Goal: Task Accomplishment & Management: Manage account settings

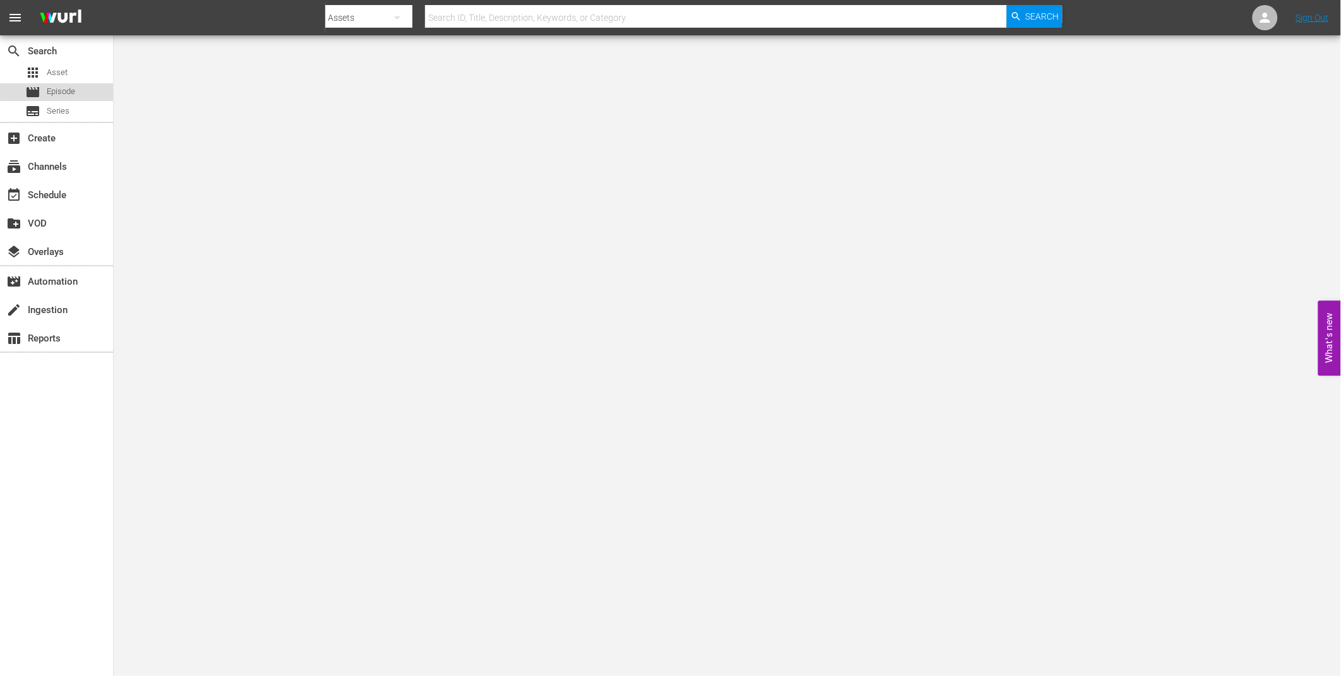
click at [68, 83] on div "movie Episode" at bounding box center [50, 92] width 50 height 18
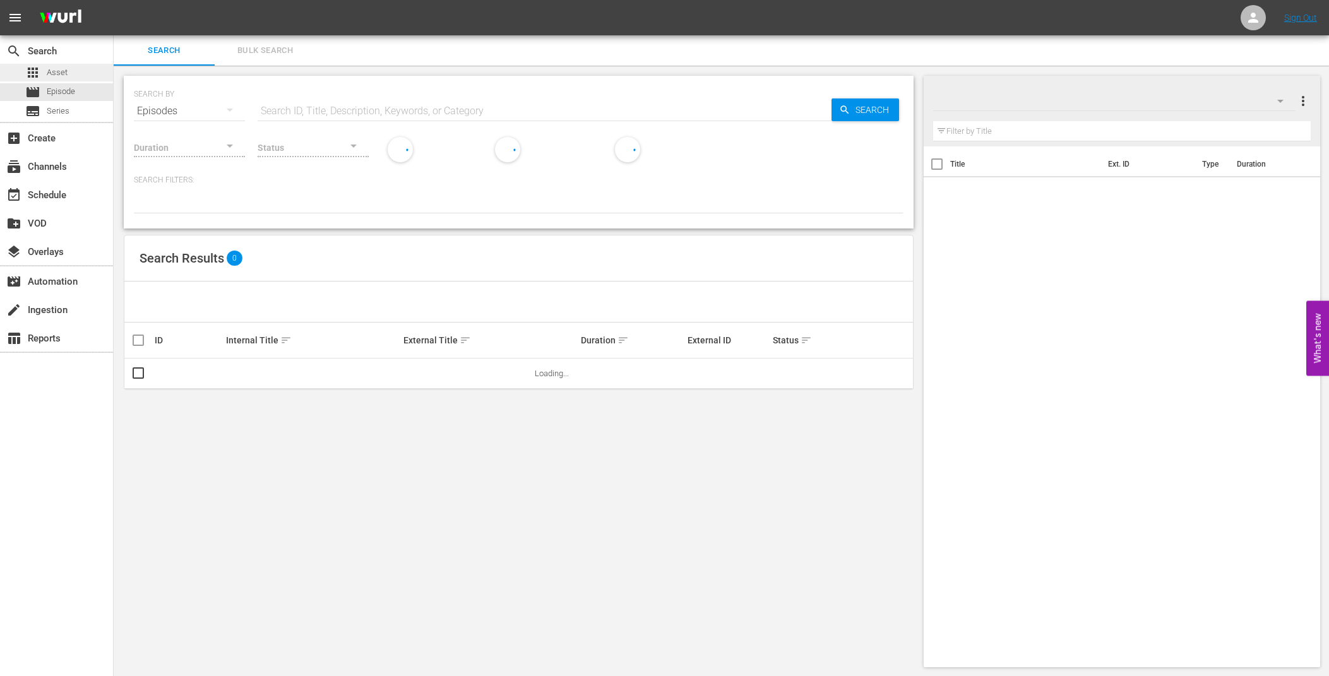
click at [64, 71] on span "Asset" at bounding box center [57, 72] width 21 height 13
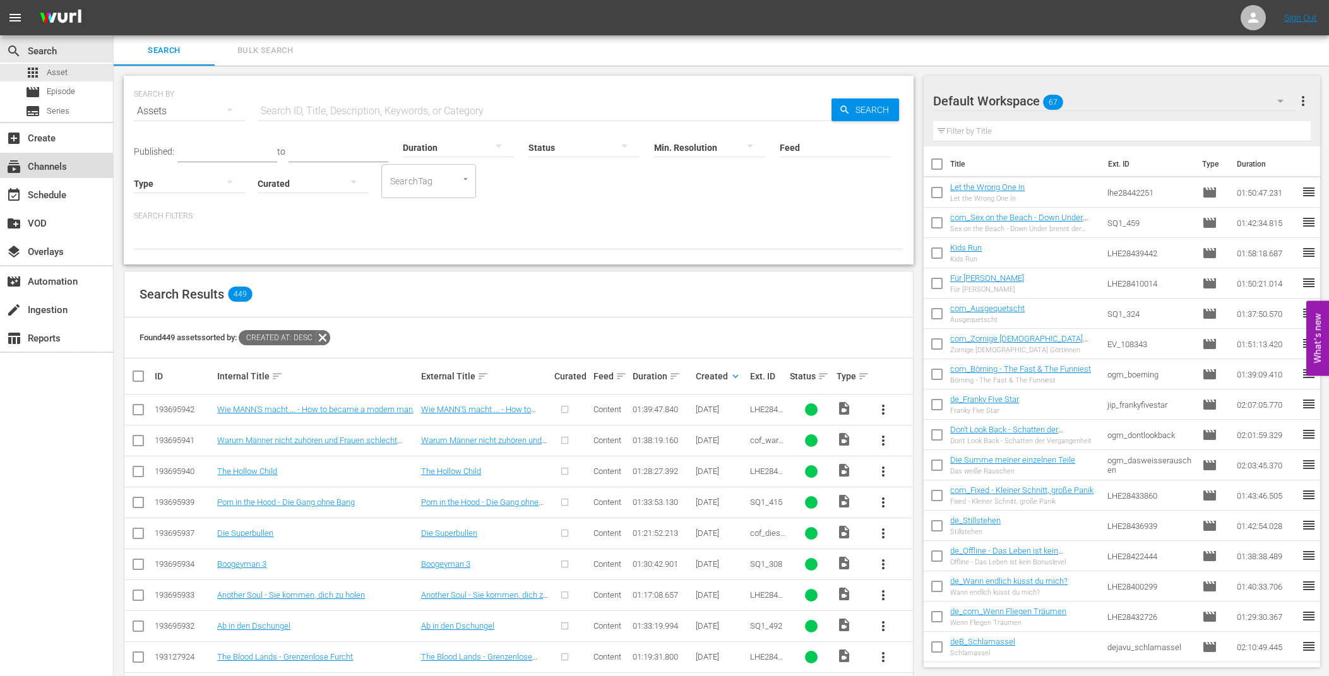
click at [45, 157] on div "subscriptions Channels" at bounding box center [56, 165] width 113 height 25
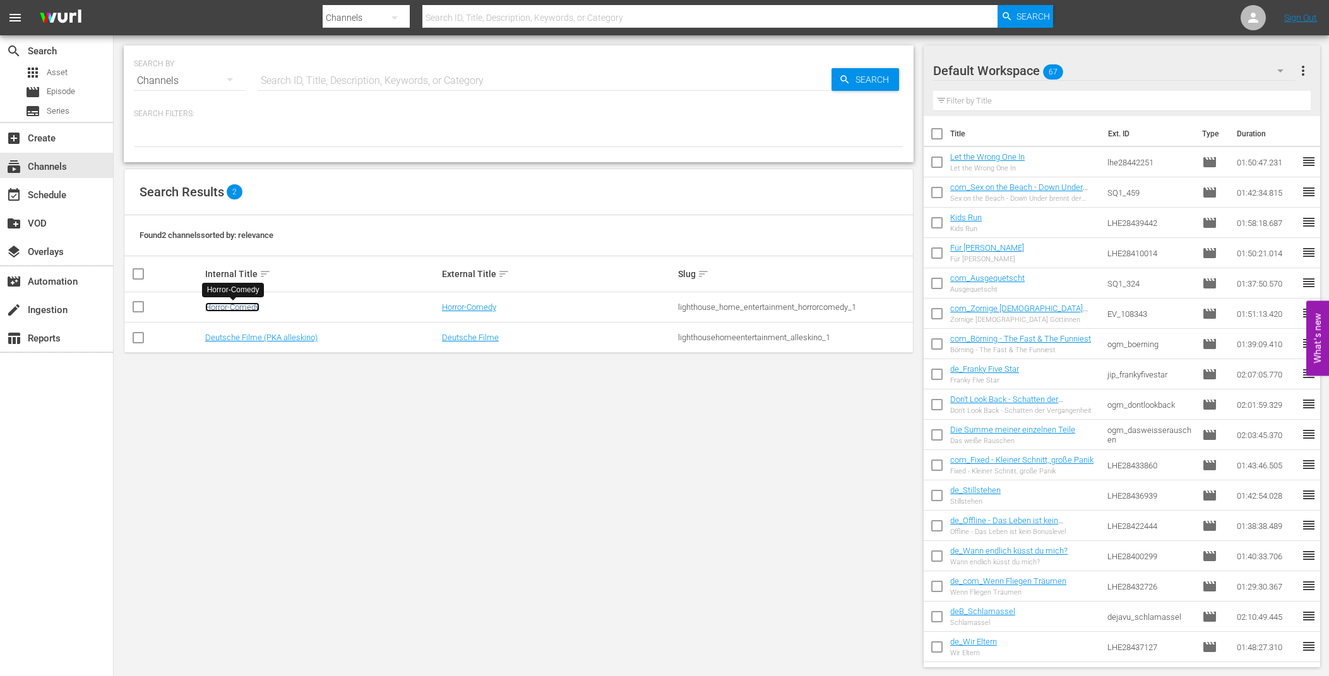
click at [247, 303] on link "Horror-Comedy" at bounding box center [232, 306] width 54 height 9
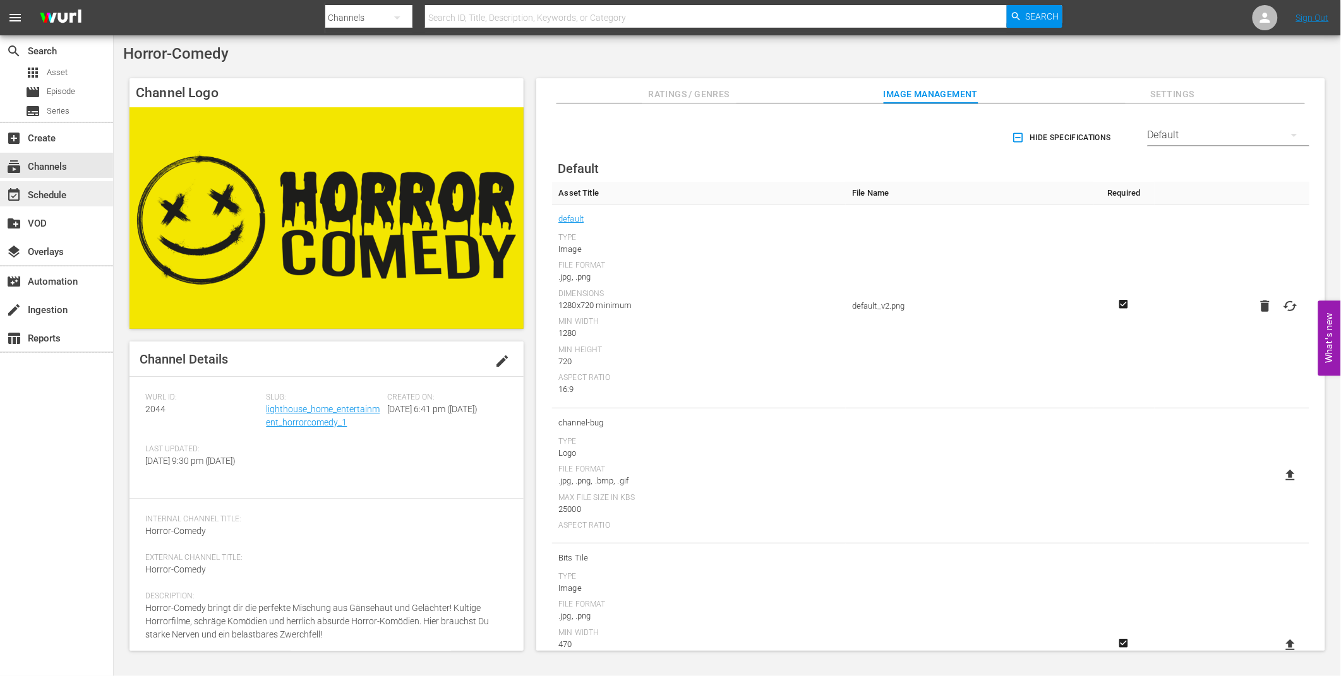
click at [42, 199] on div "event_available Schedule" at bounding box center [35, 193] width 71 height 11
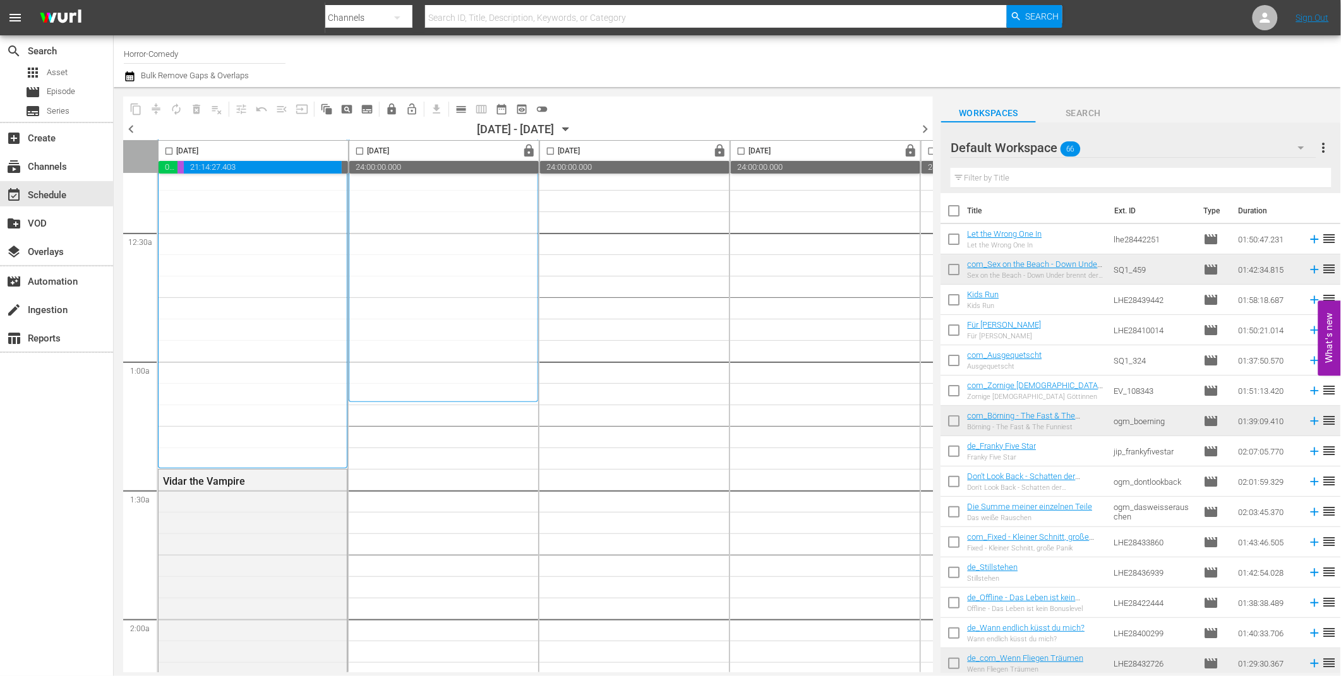
scroll to position [71, 0]
click at [531, 153] on span "lock" at bounding box center [529, 151] width 15 height 15
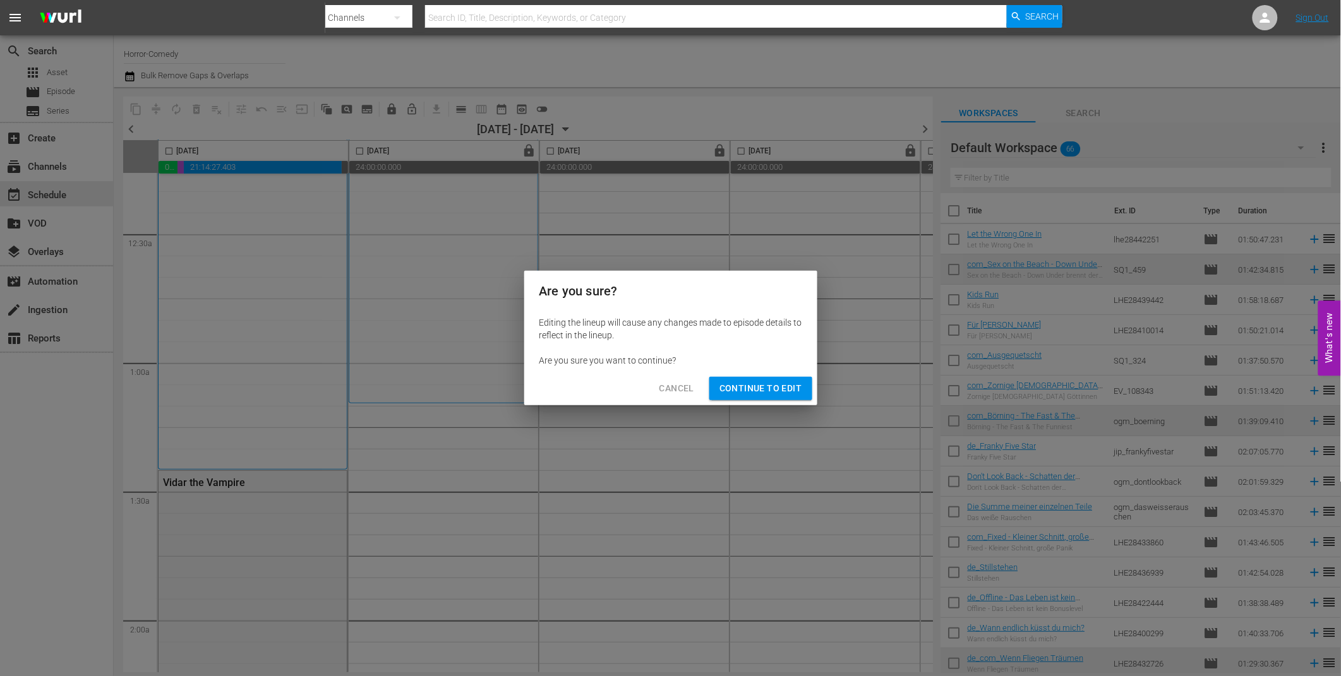
click at [778, 389] on span "Continue to Edit" at bounding box center [760, 389] width 82 height 16
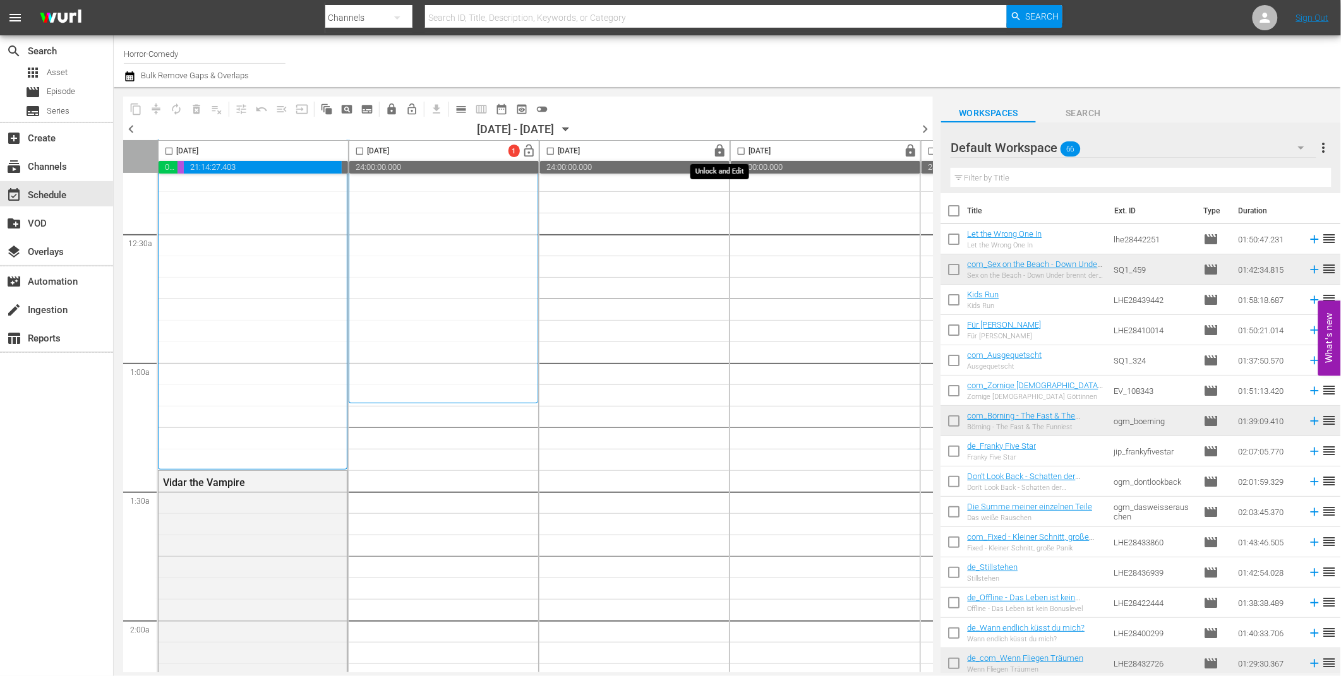
click at [719, 144] on span "lock" at bounding box center [720, 151] width 15 height 15
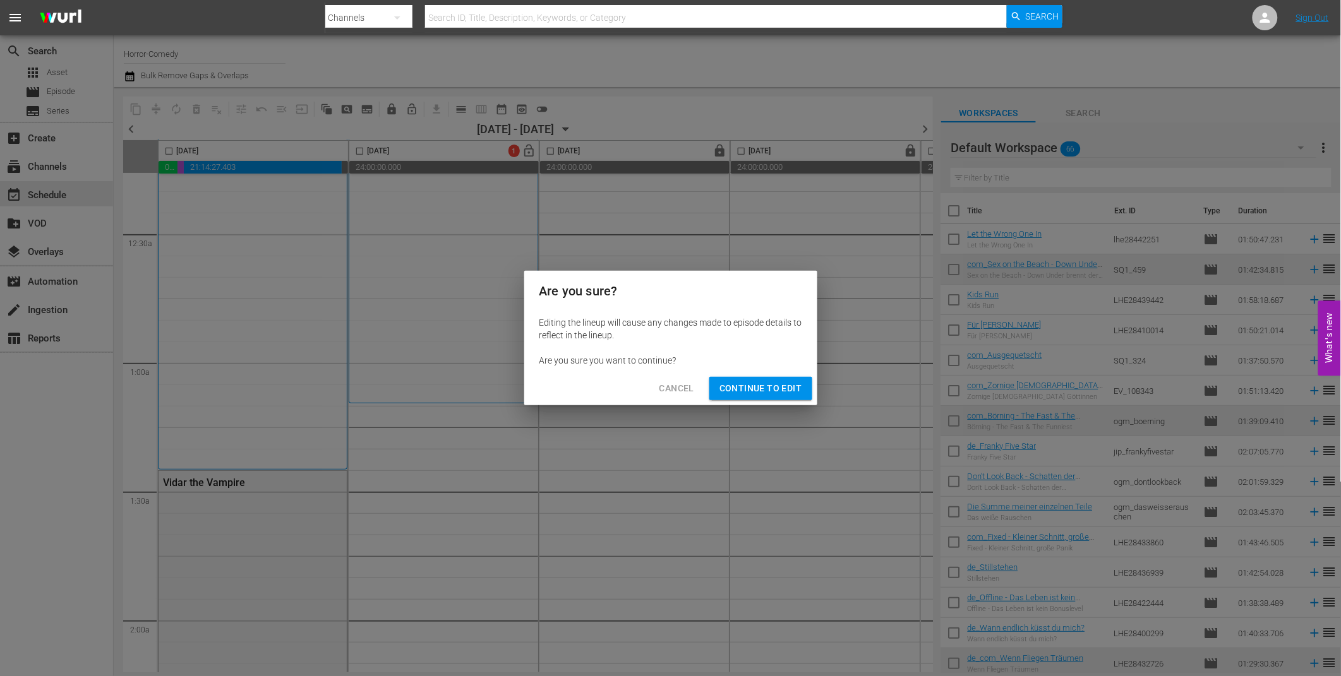
click at [758, 386] on span "Continue to Edit" at bounding box center [760, 389] width 82 height 16
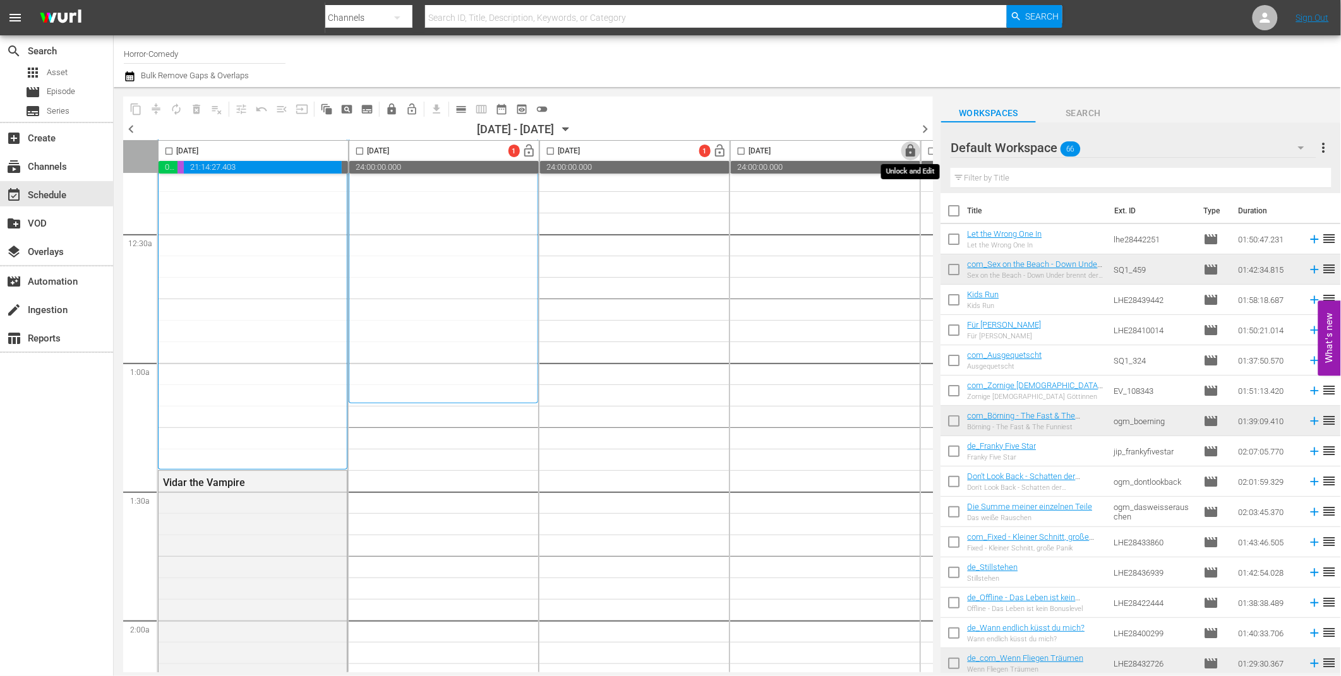
click at [909, 149] on span "lock" at bounding box center [911, 151] width 15 height 15
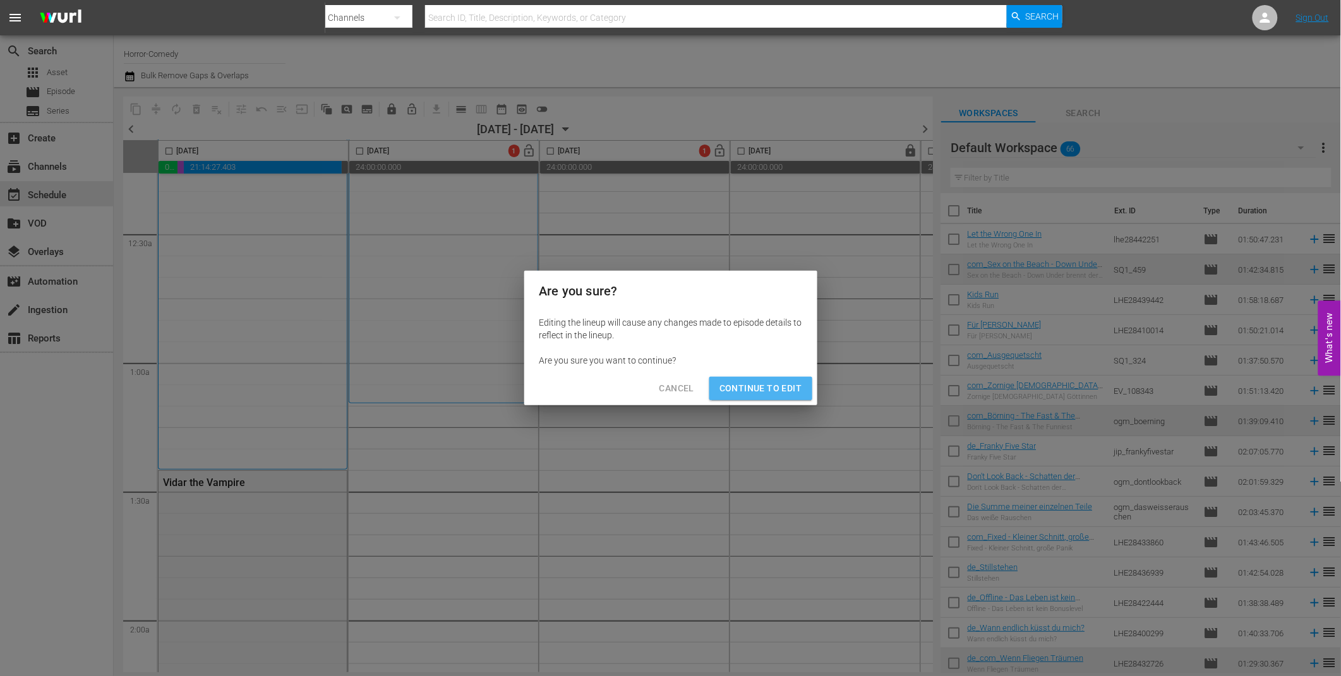
click at [772, 392] on span "Continue to Edit" at bounding box center [760, 389] width 82 height 16
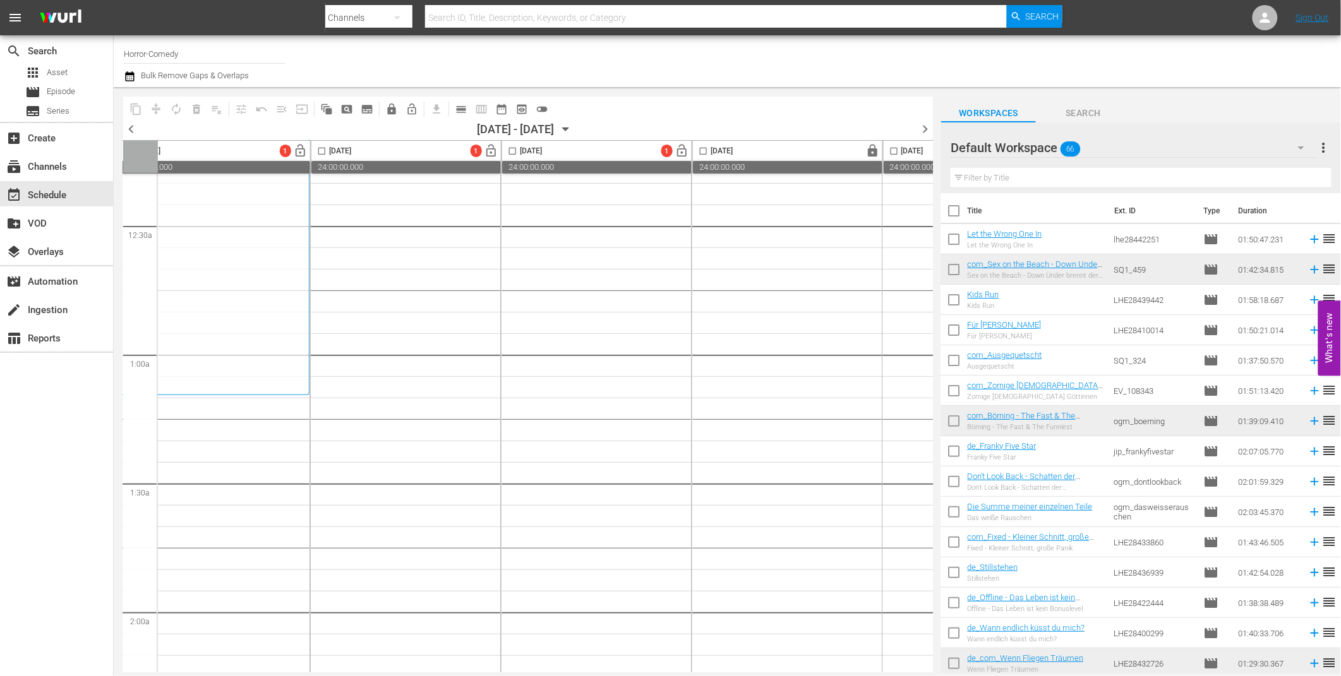
scroll to position [80, 285]
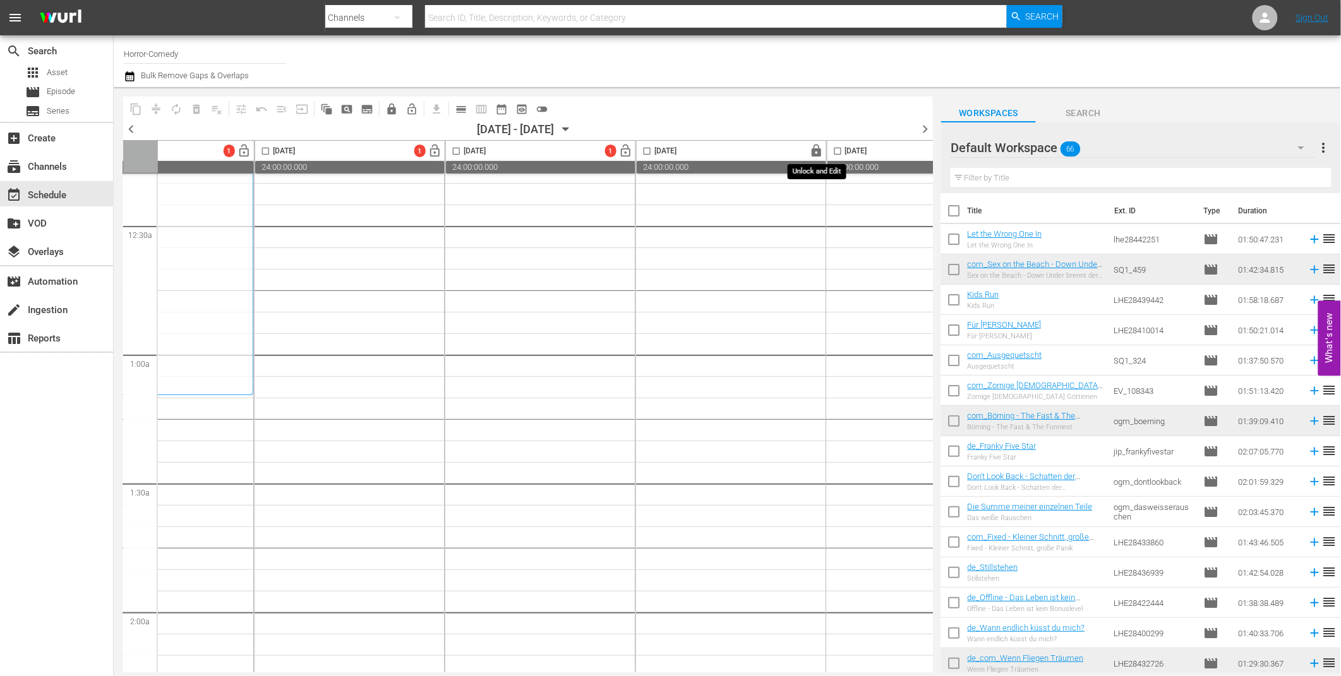
click at [812, 147] on span "lock" at bounding box center [817, 151] width 15 height 15
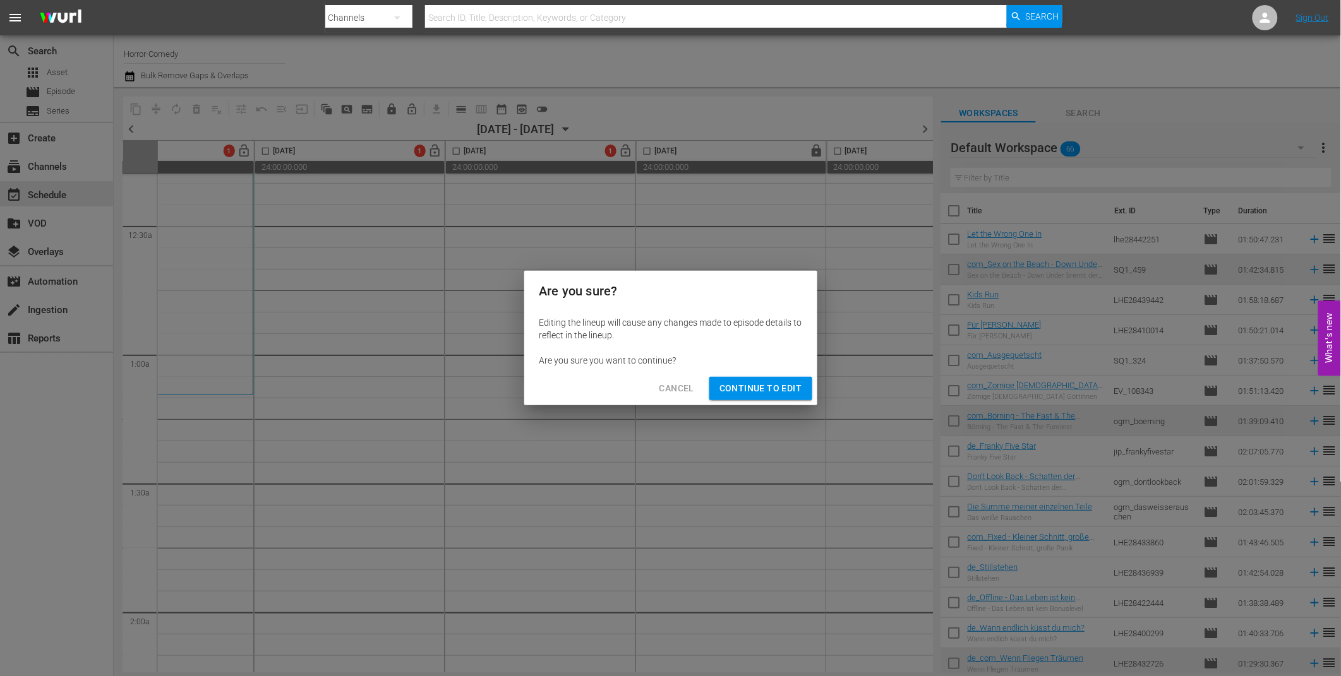
click at [762, 392] on span "Continue to Edit" at bounding box center [760, 389] width 82 height 16
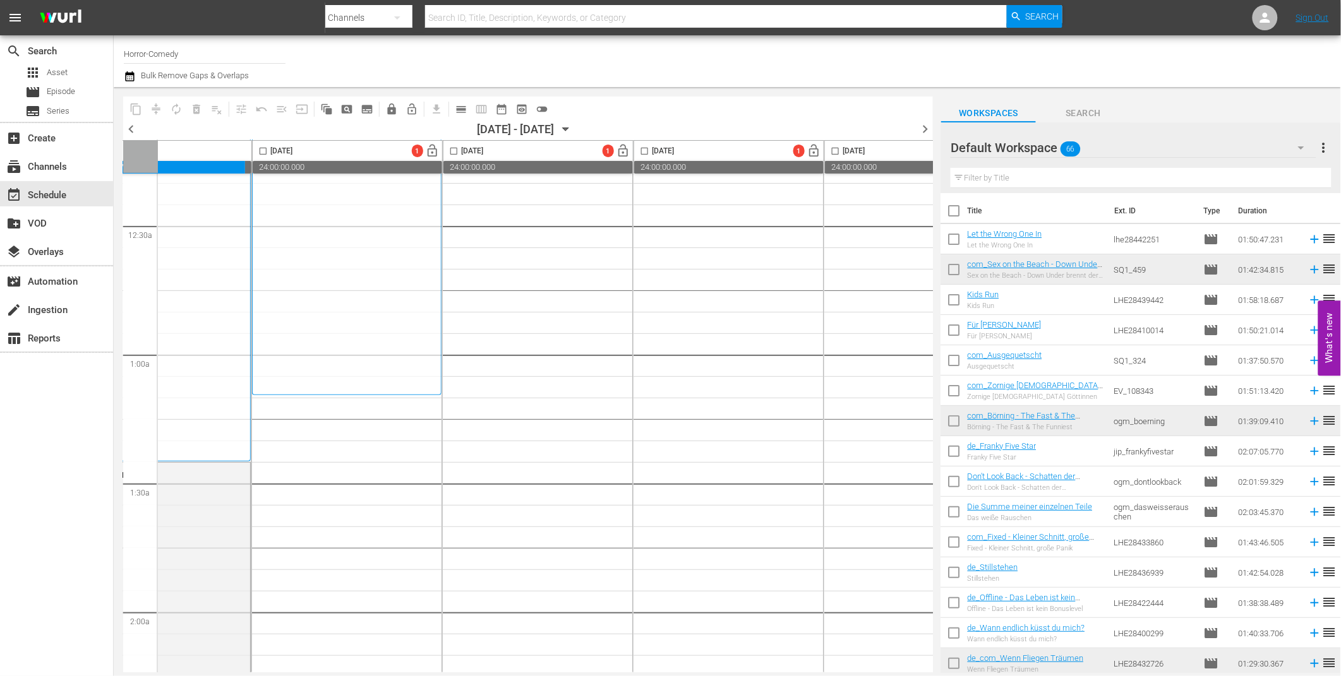
scroll to position [80, 0]
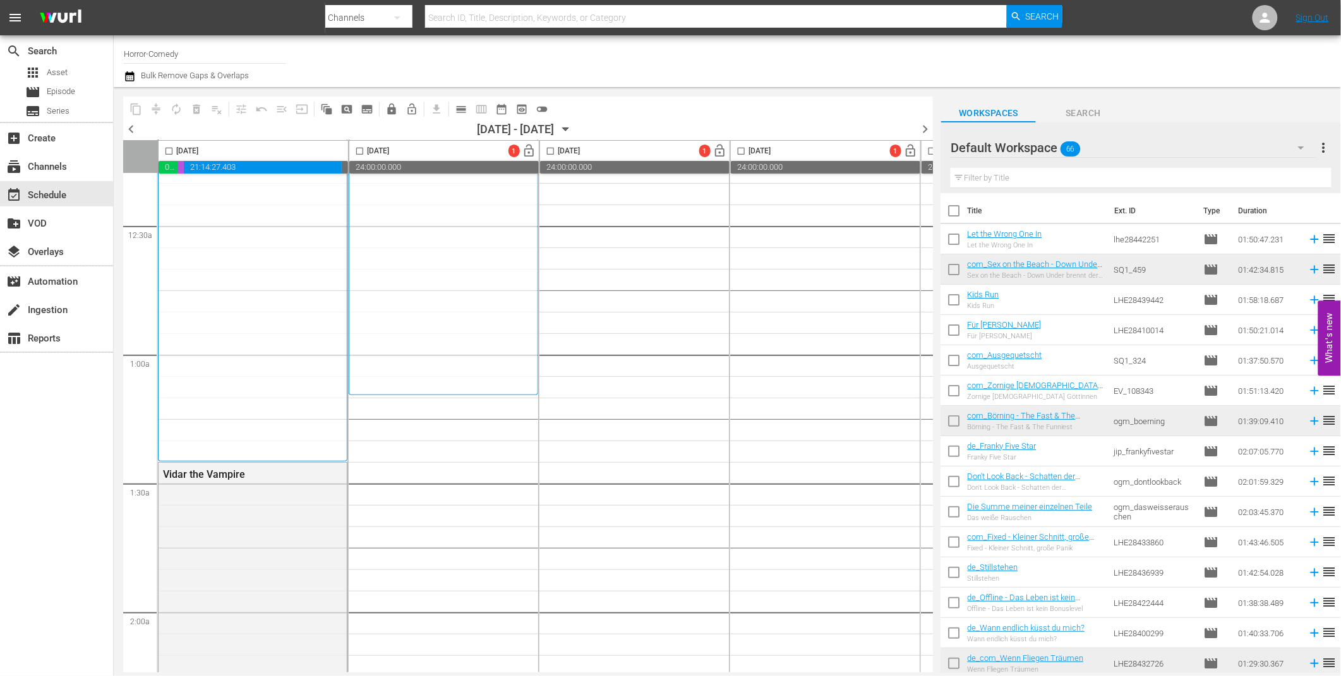
click at [477, 123] on div "[DATE] - [DATE]" at bounding box center [515, 129] width 77 height 13
click at [131, 128] on span "chevron_left" at bounding box center [131, 129] width 16 height 16
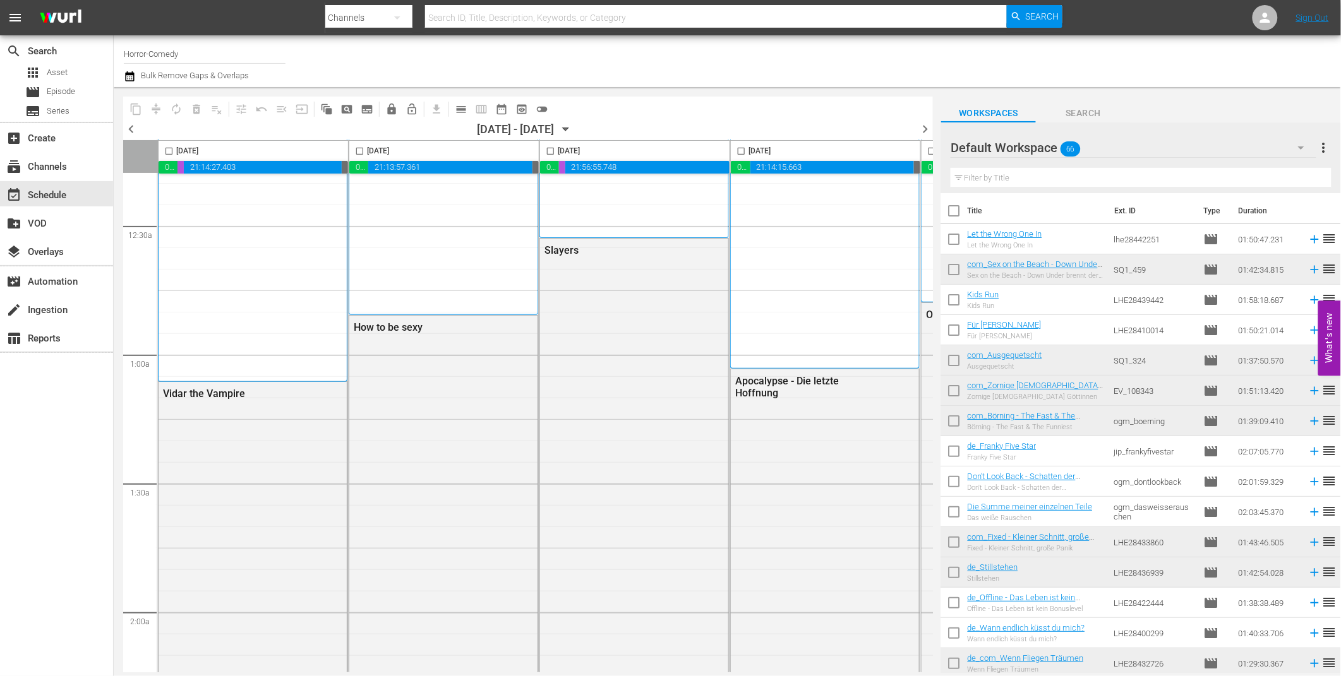
click at [550, 147] on input "checkbox" at bounding box center [550, 153] width 15 height 15
checkbox input "true"
click at [737, 150] on input "checkbox" at bounding box center [741, 153] width 15 height 15
checkbox input "true"
click at [136, 104] on span "content_copy" at bounding box center [135, 109] width 13 height 13
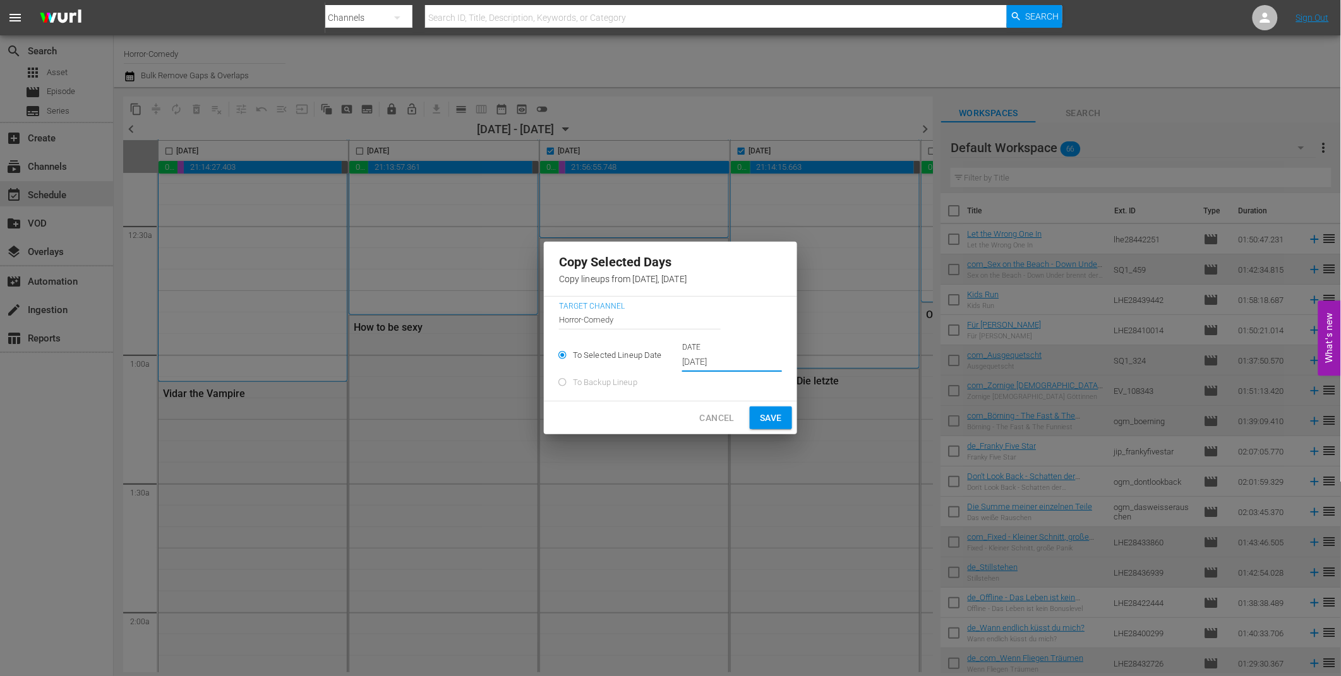
click at [712, 359] on input "[DATE]" at bounding box center [732, 362] width 100 height 19
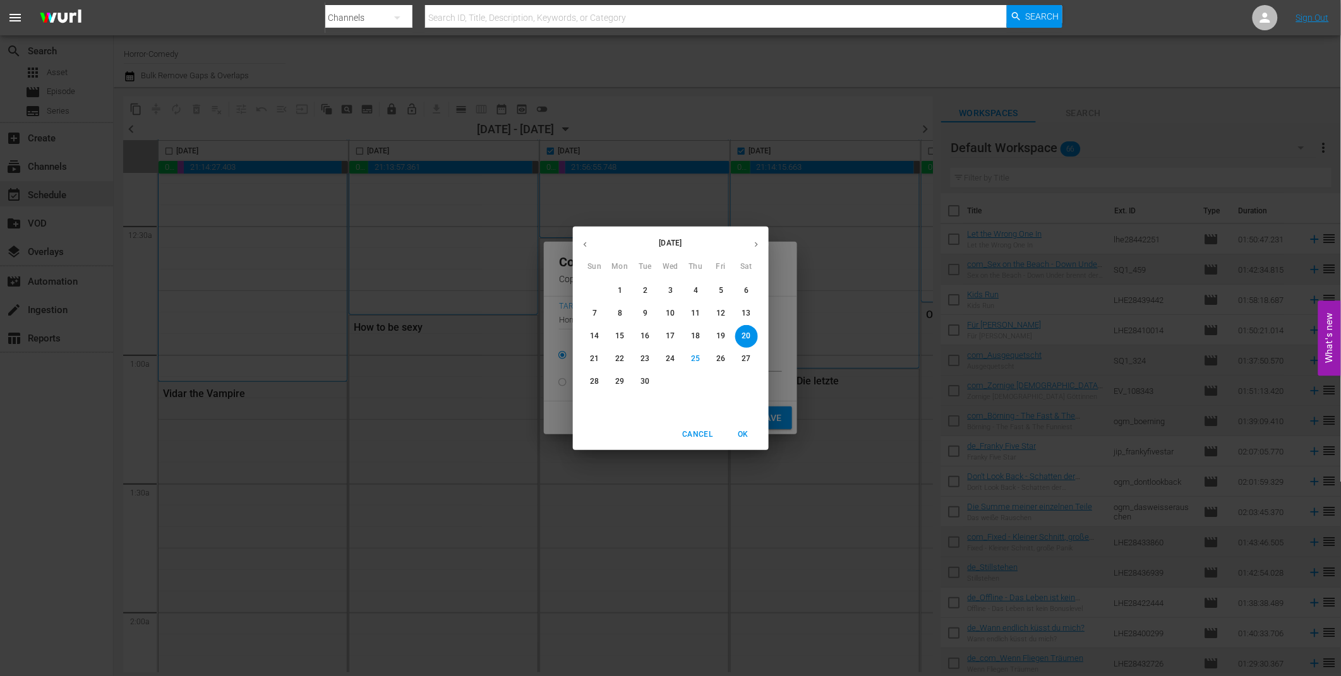
click at [721, 359] on p "26" at bounding box center [720, 359] width 9 height 11
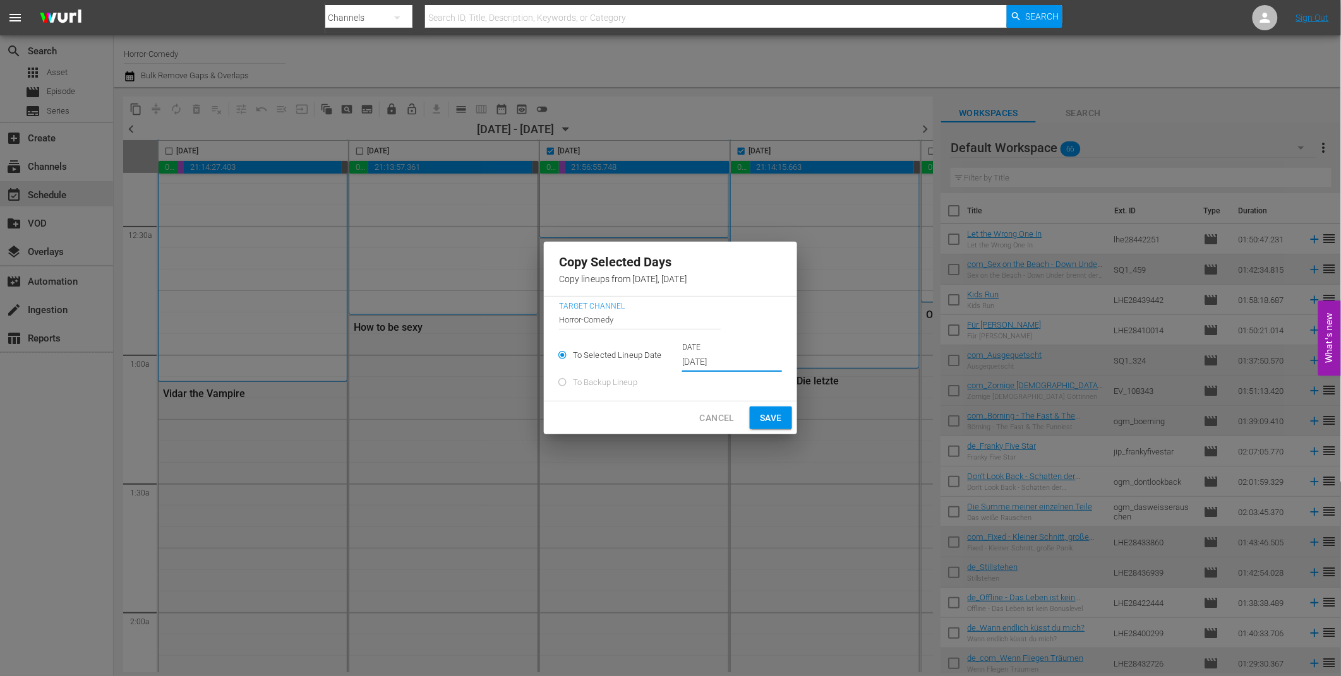
click at [768, 417] on span "Save" at bounding box center [771, 418] width 22 height 16
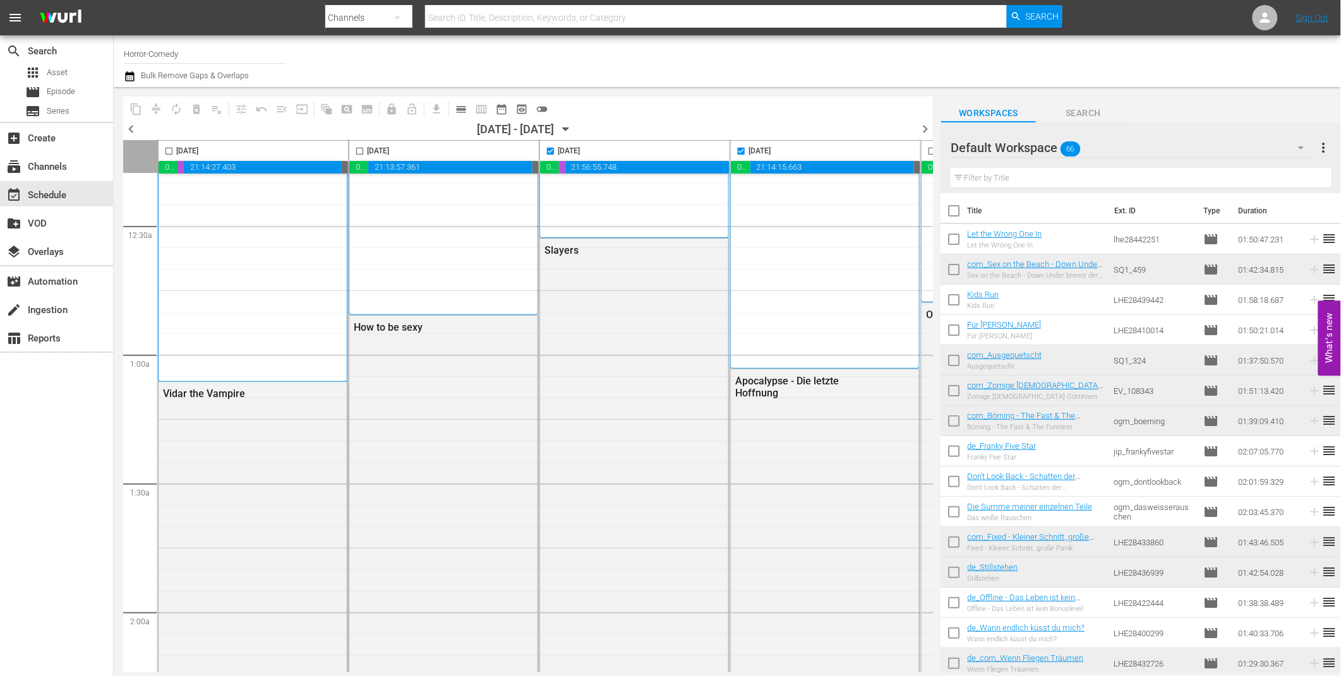
type input "[DATE]"
checkbox input "false"
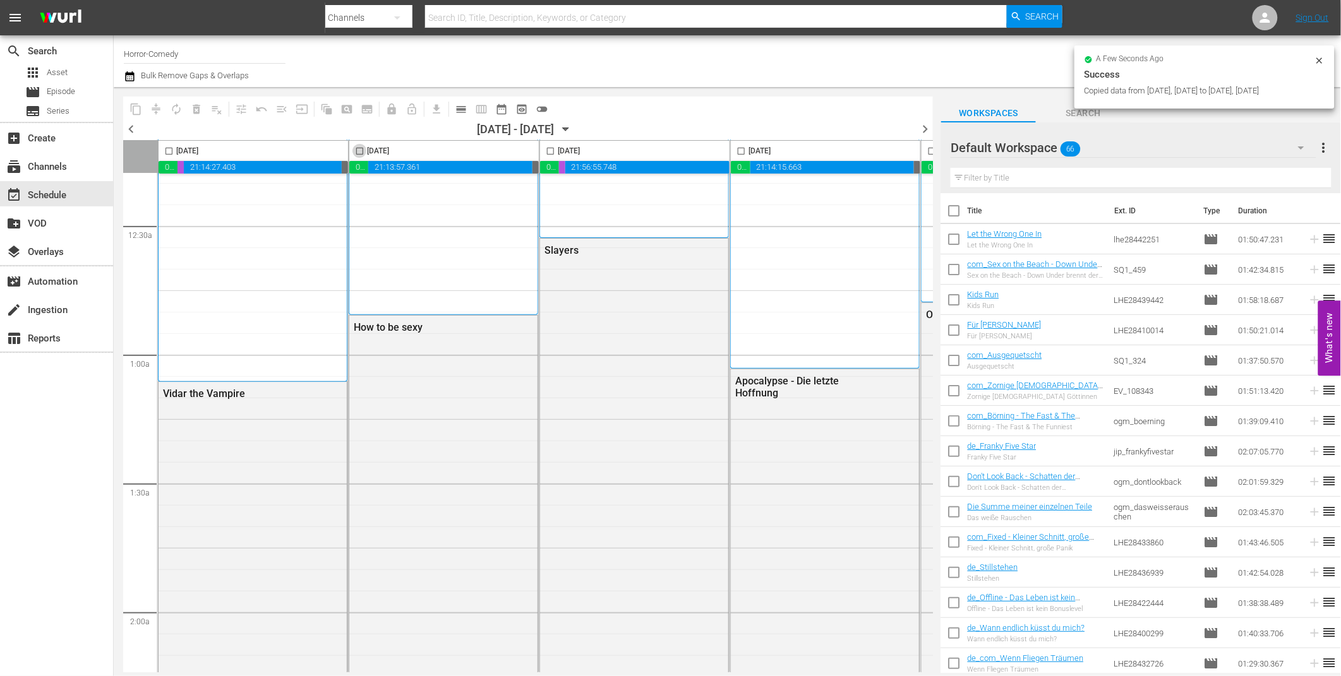
click at [360, 152] on input "checkbox" at bounding box center [359, 153] width 15 height 15
checkbox input "true"
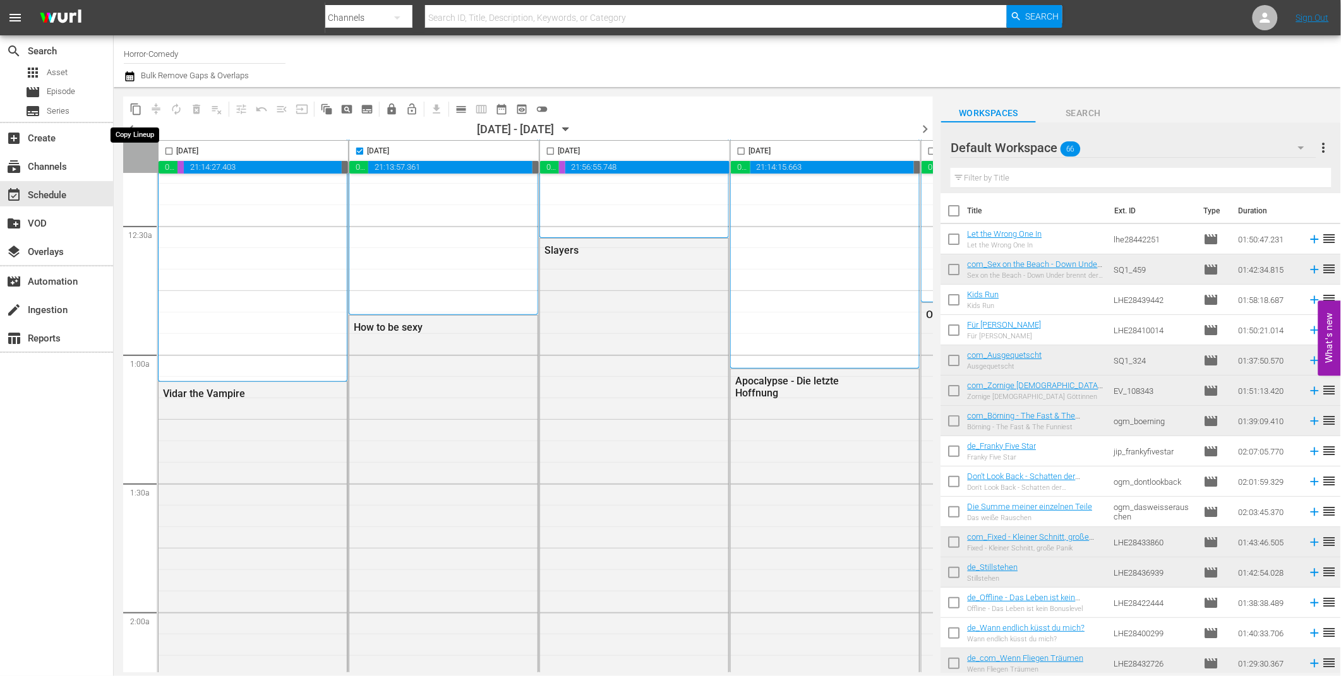
click at [135, 105] on span "content_copy" at bounding box center [135, 109] width 13 height 13
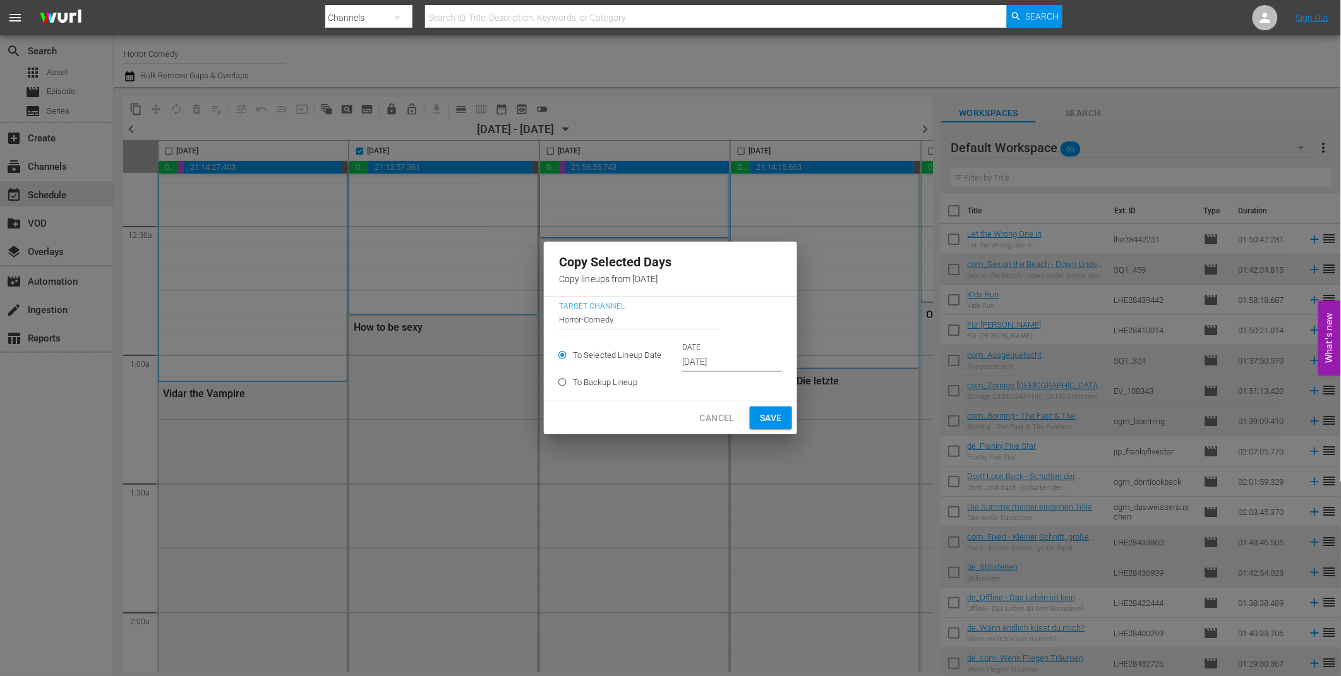
click at [721, 360] on input "Sep 19th 2025" at bounding box center [732, 362] width 100 height 19
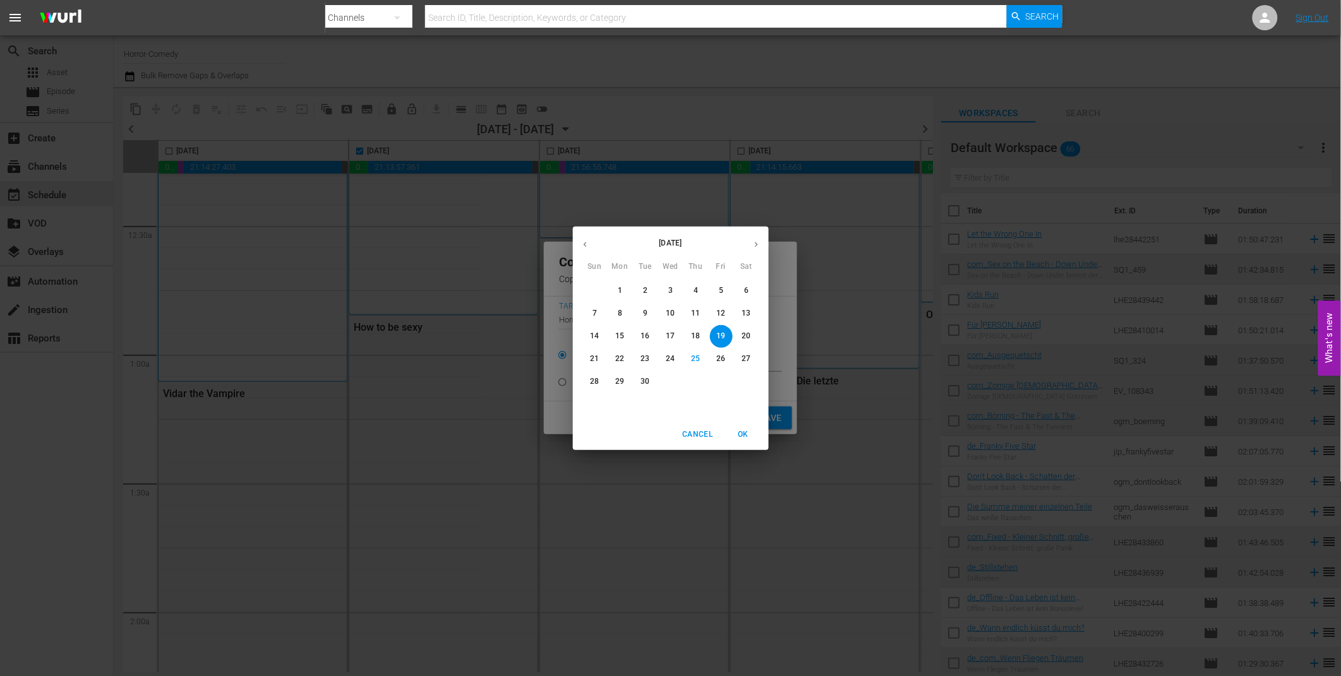
click at [597, 383] on p "28" at bounding box center [594, 381] width 9 height 11
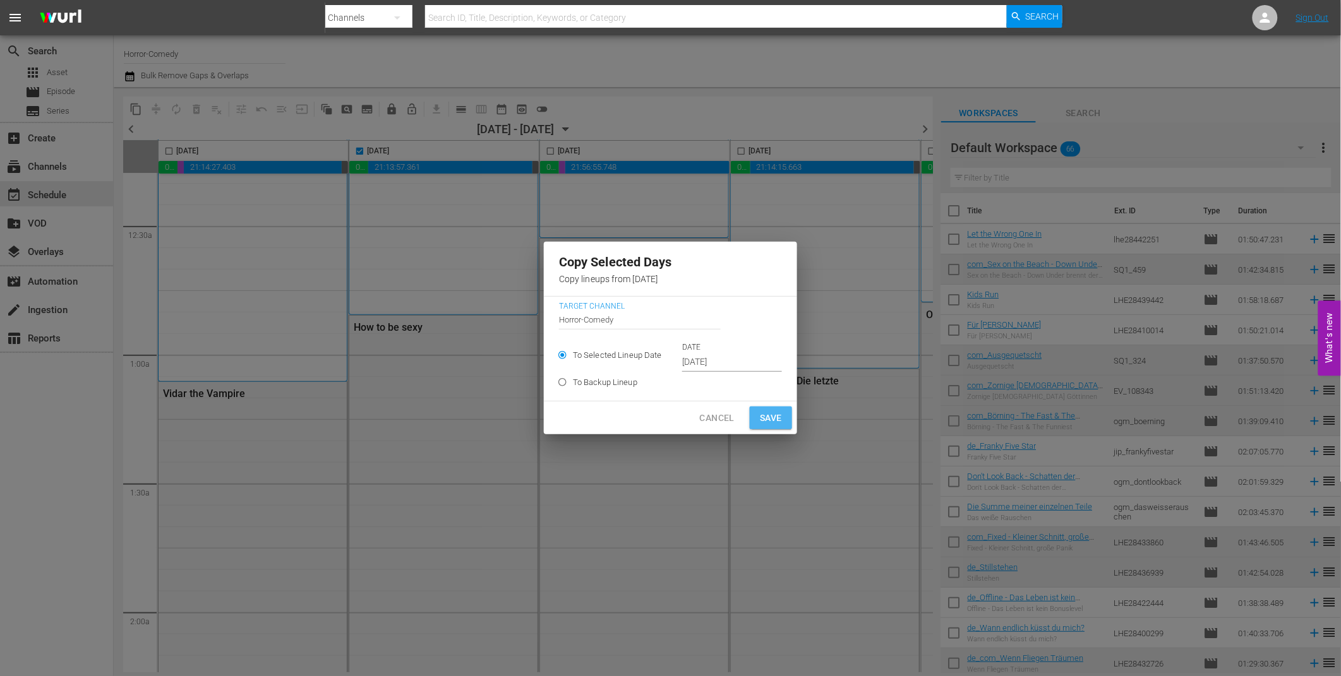
click at [775, 418] on span "Save" at bounding box center [771, 418] width 22 height 16
type input "Sep 19th 2025"
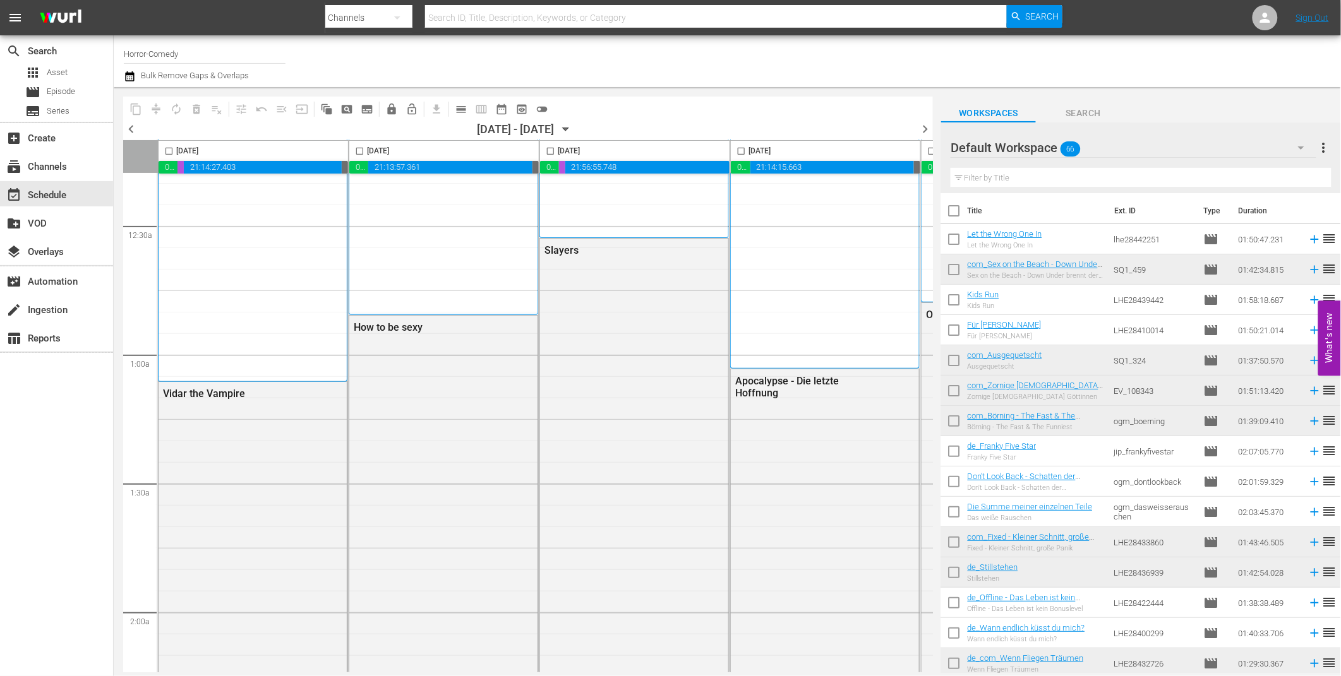
click at [927, 127] on span "chevron_right" at bounding box center [925, 129] width 16 height 16
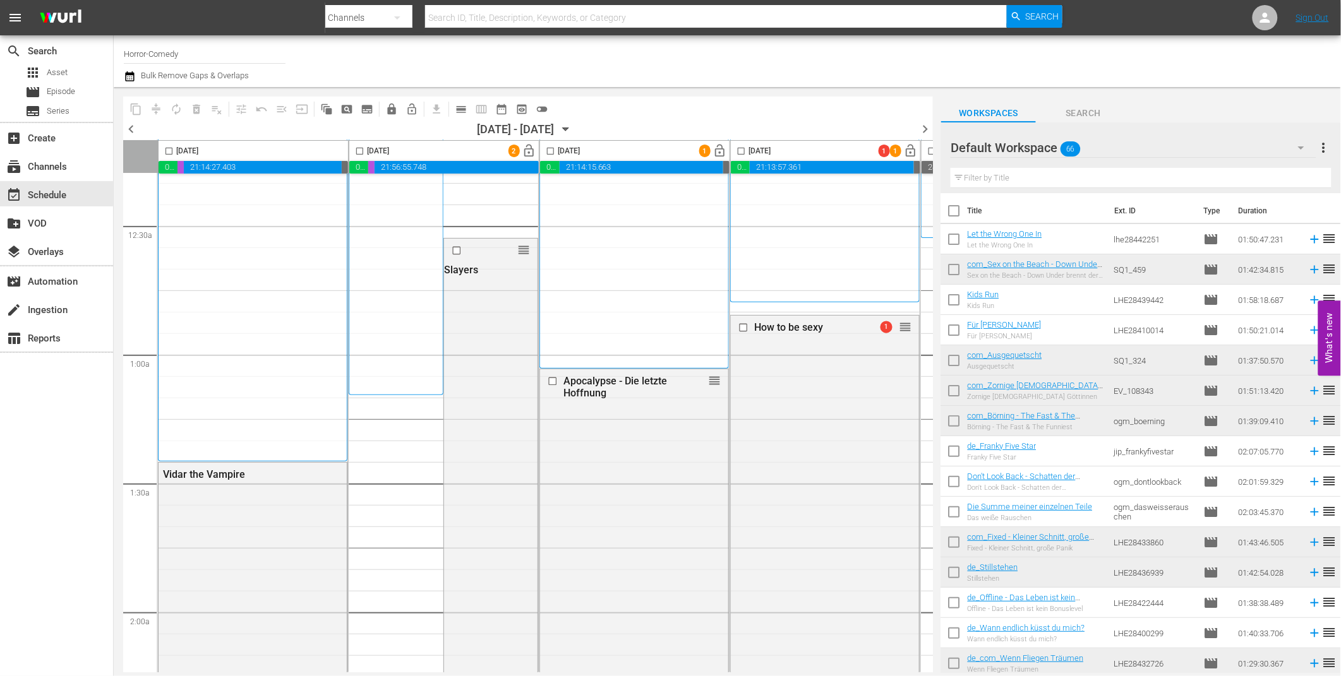
click at [291, 204] on div "Wolves 1" at bounding box center [252, 279] width 169 height 355
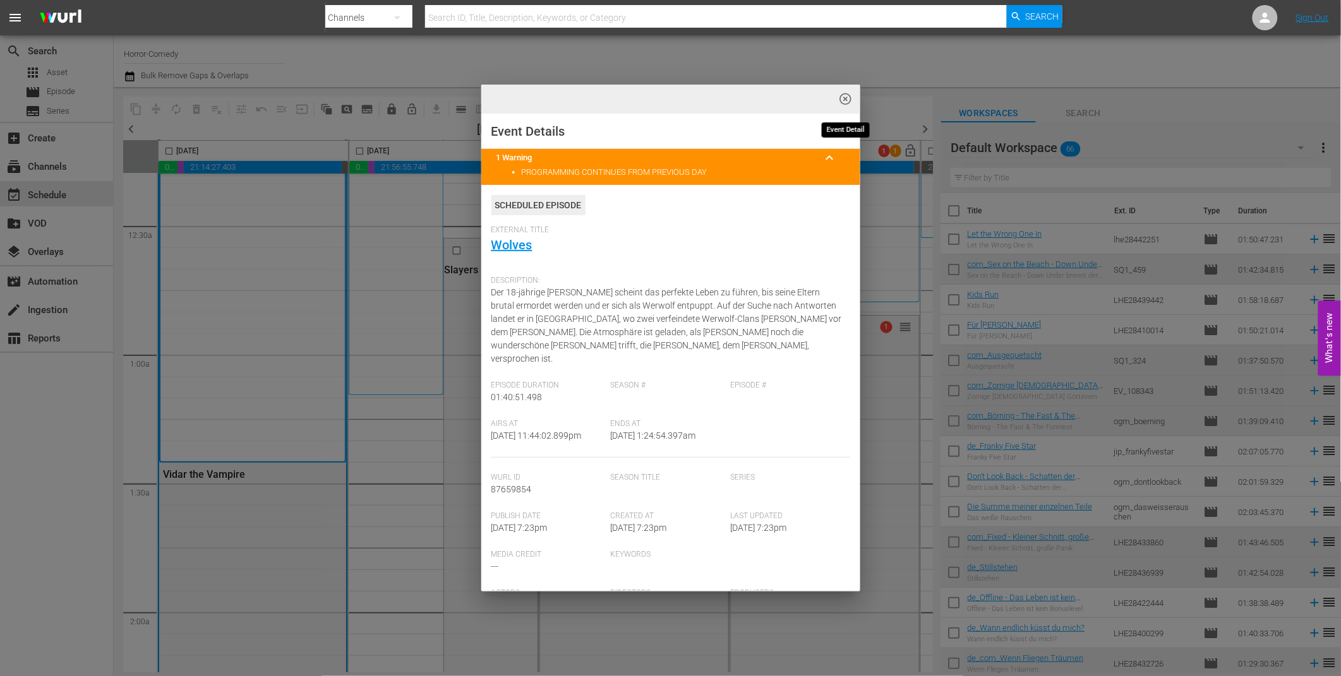
click at [851, 95] on span "highlight_off_icon" at bounding box center [845, 99] width 15 height 15
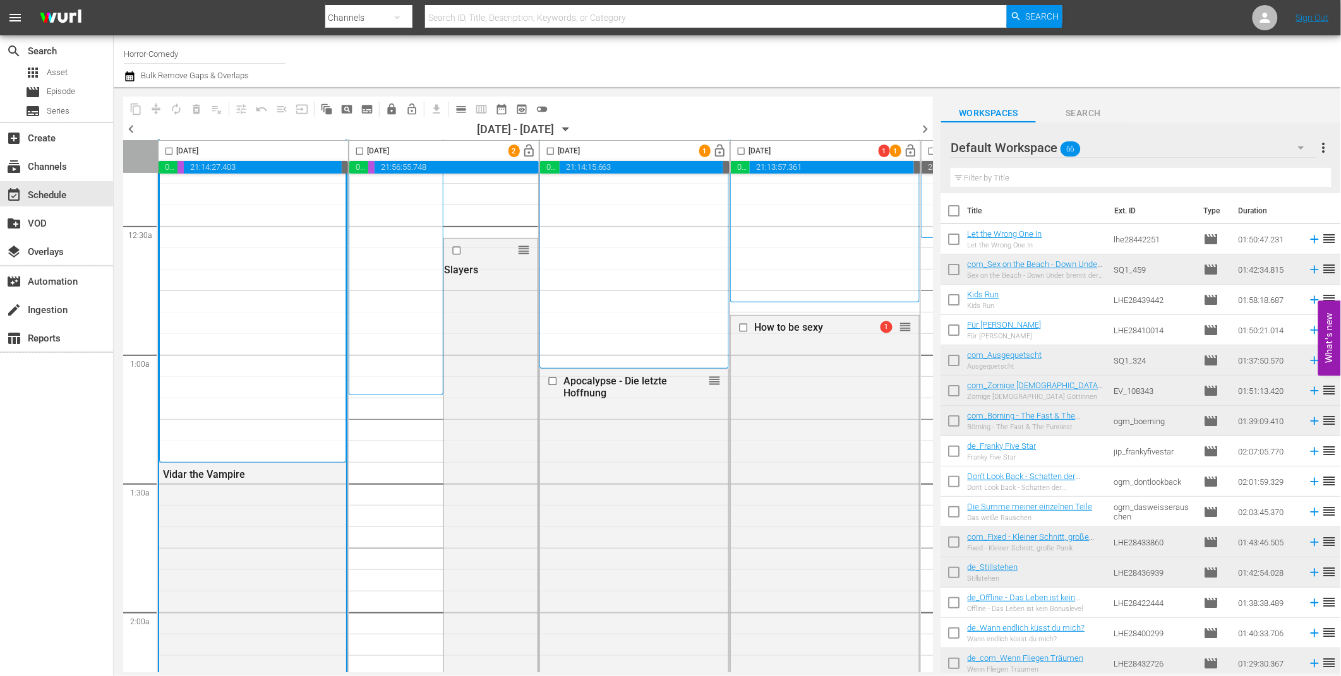
click at [359, 150] on input "checkbox" at bounding box center [359, 153] width 15 height 15
checkbox input "true"
click at [550, 142] on div "Saturday, September 27th 1 lock_open" at bounding box center [634, 151] width 189 height 20
click at [551, 146] on input "checkbox" at bounding box center [550, 153] width 15 height 15
checkbox input "true"
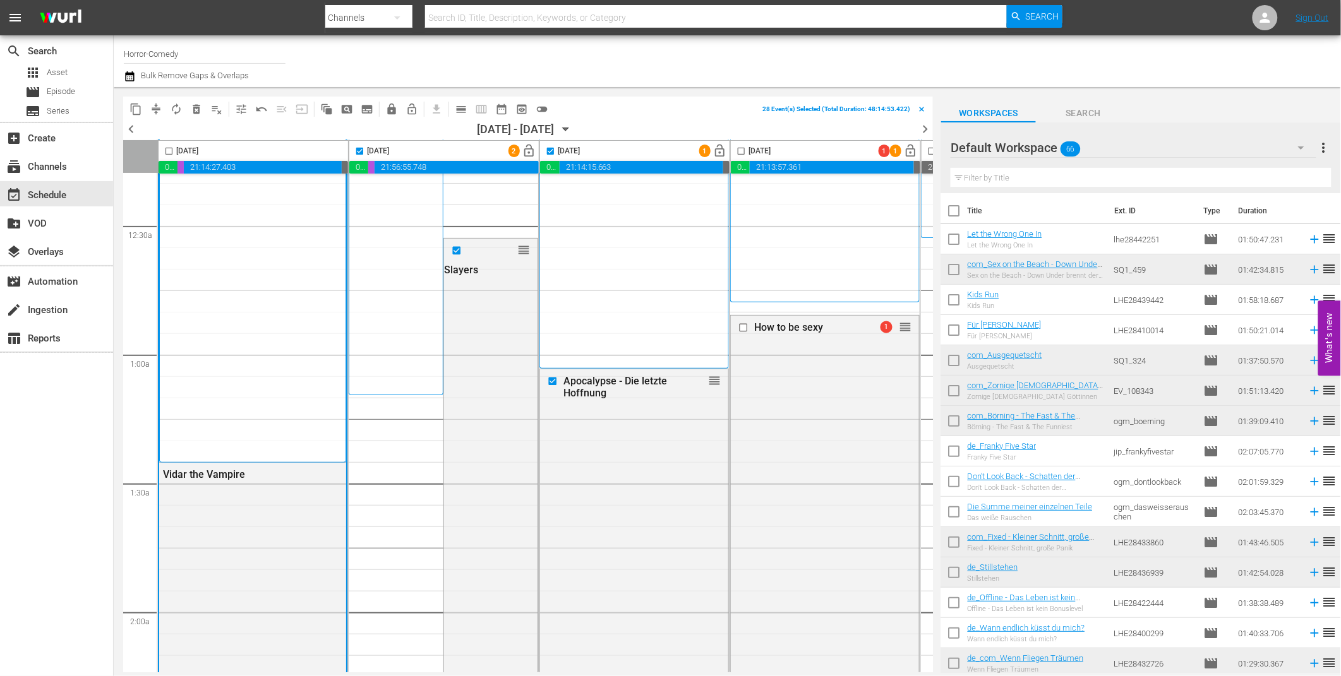
click at [747, 148] on input "checkbox" at bounding box center [741, 153] width 15 height 15
checkbox input "true"
click at [153, 105] on span "compress" at bounding box center [156, 109] width 13 height 13
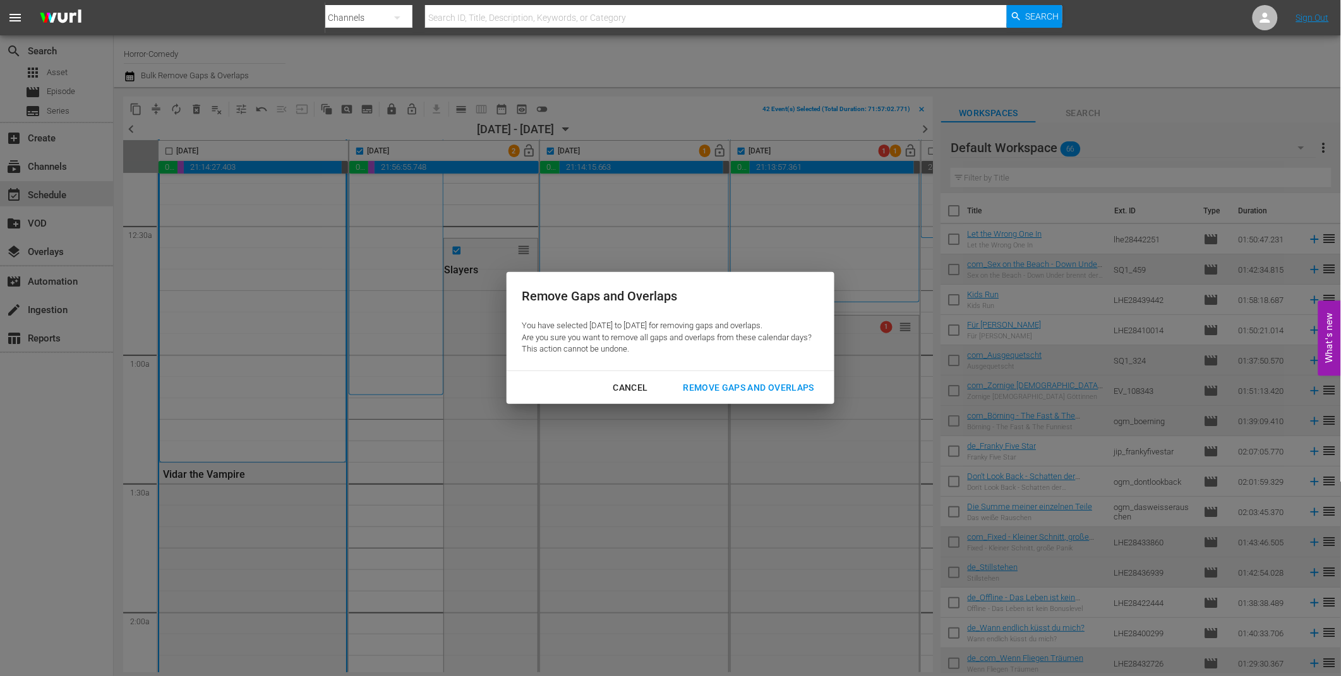
click at [730, 386] on div "Remove Gaps and Overlaps" at bounding box center [748, 388] width 151 height 16
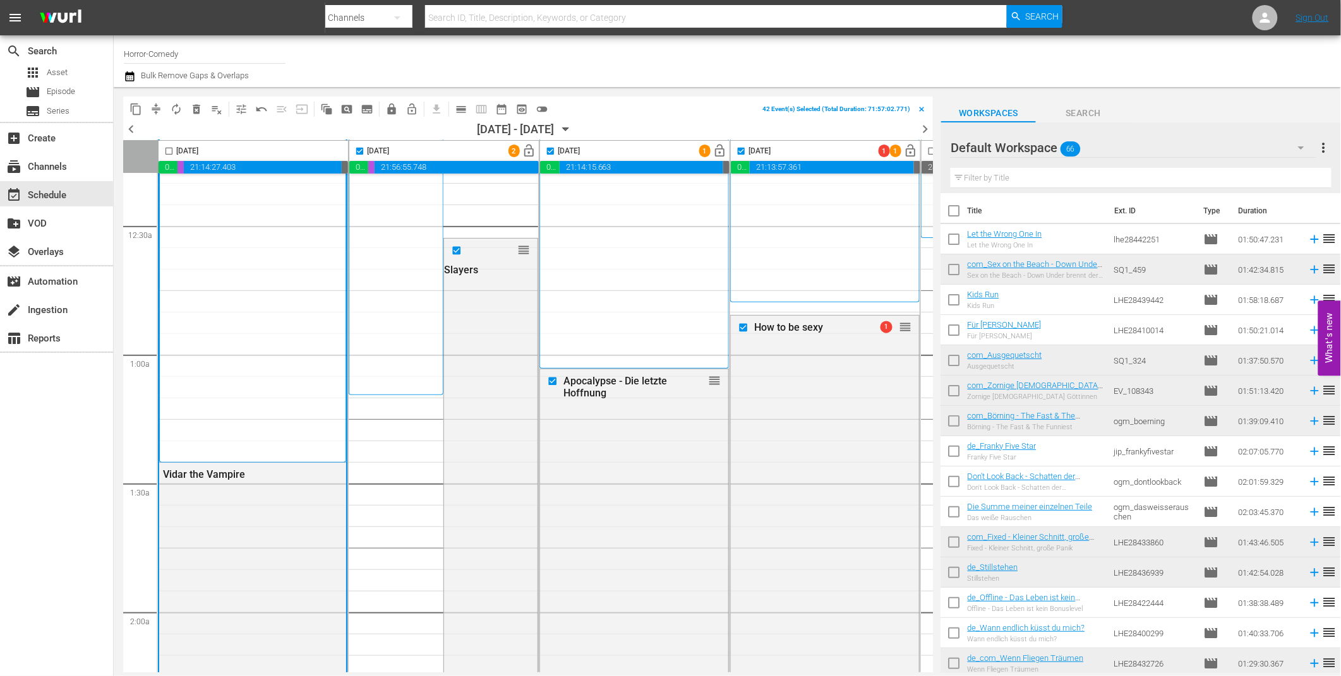
checkbox input "false"
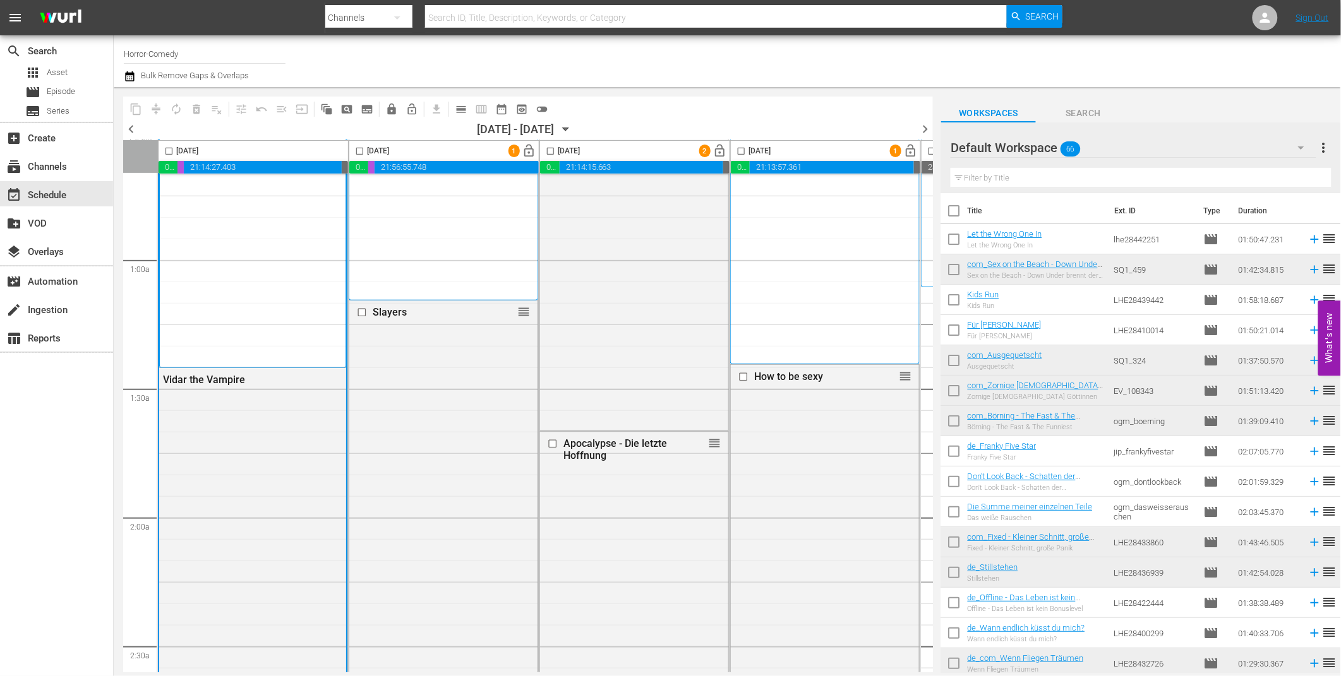
scroll to position [175, 0]
click at [543, 107] on span "toggle_off" at bounding box center [541, 109] width 13 height 13
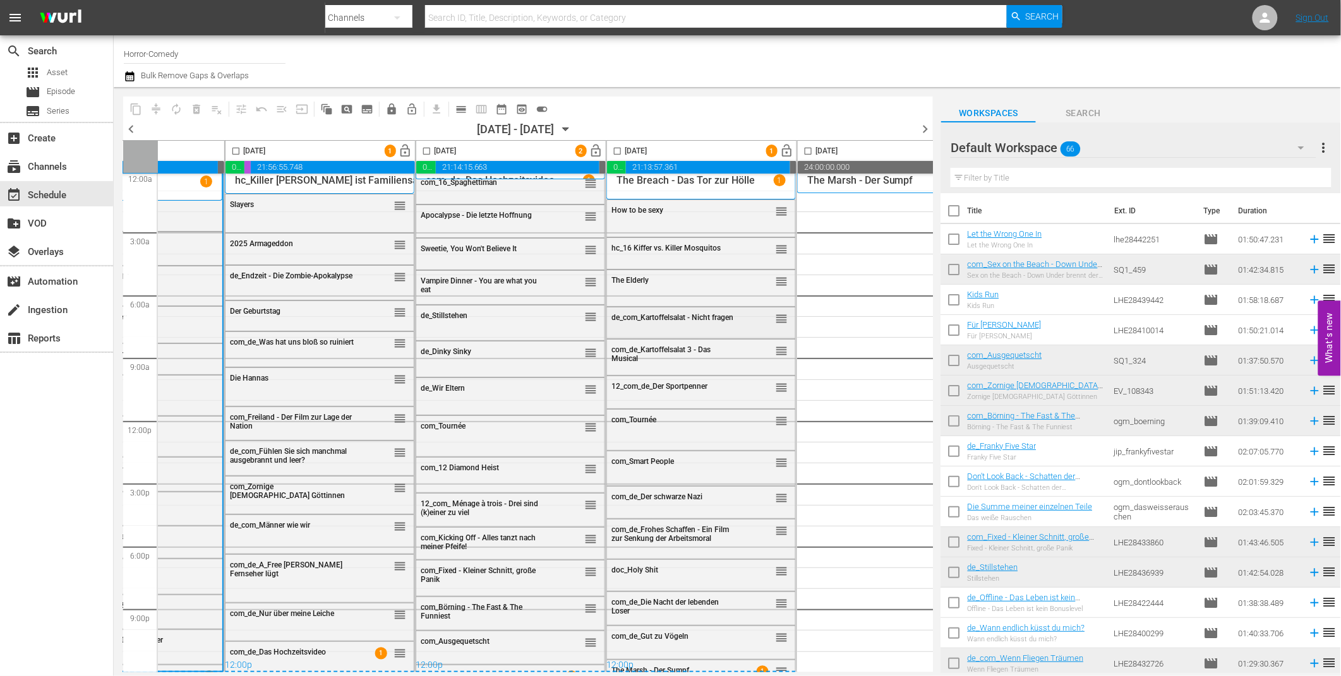
scroll to position [11, 121]
click at [345, 307] on div "Der Geburtstag" at bounding box center [295, 311] width 124 height 9
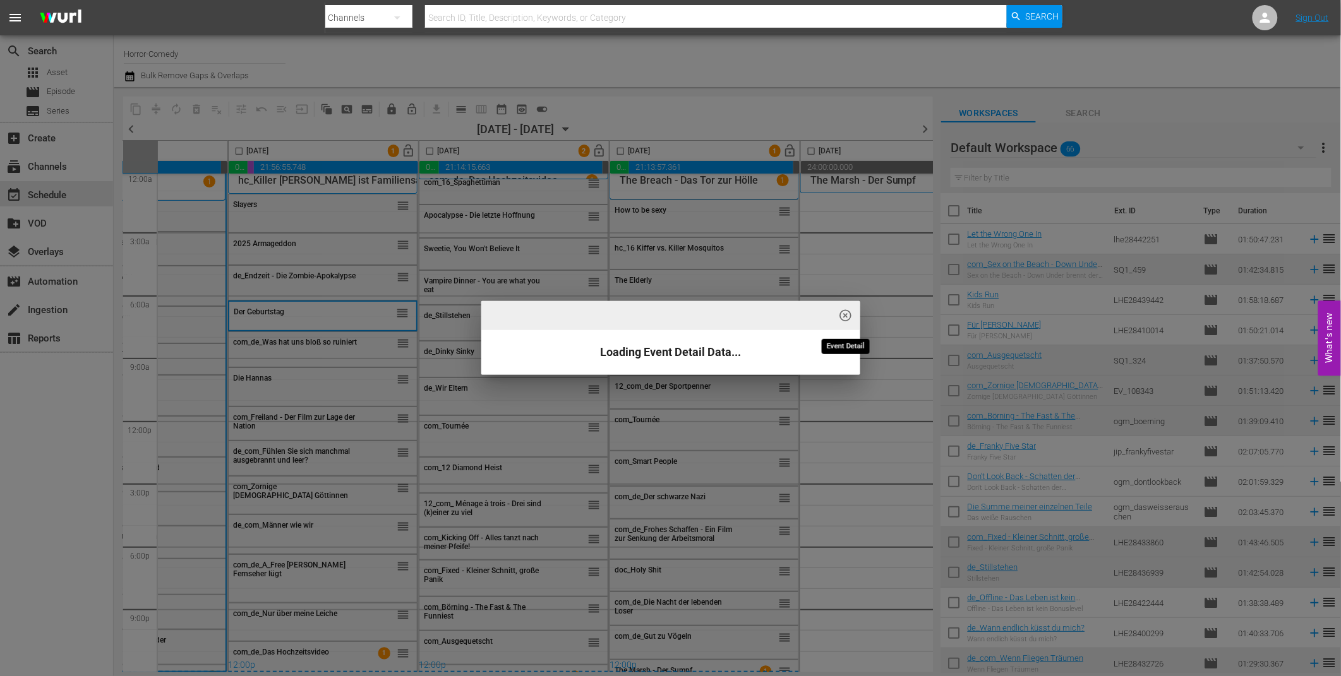
click at [844, 311] on span "highlight_off_icon" at bounding box center [845, 316] width 15 height 15
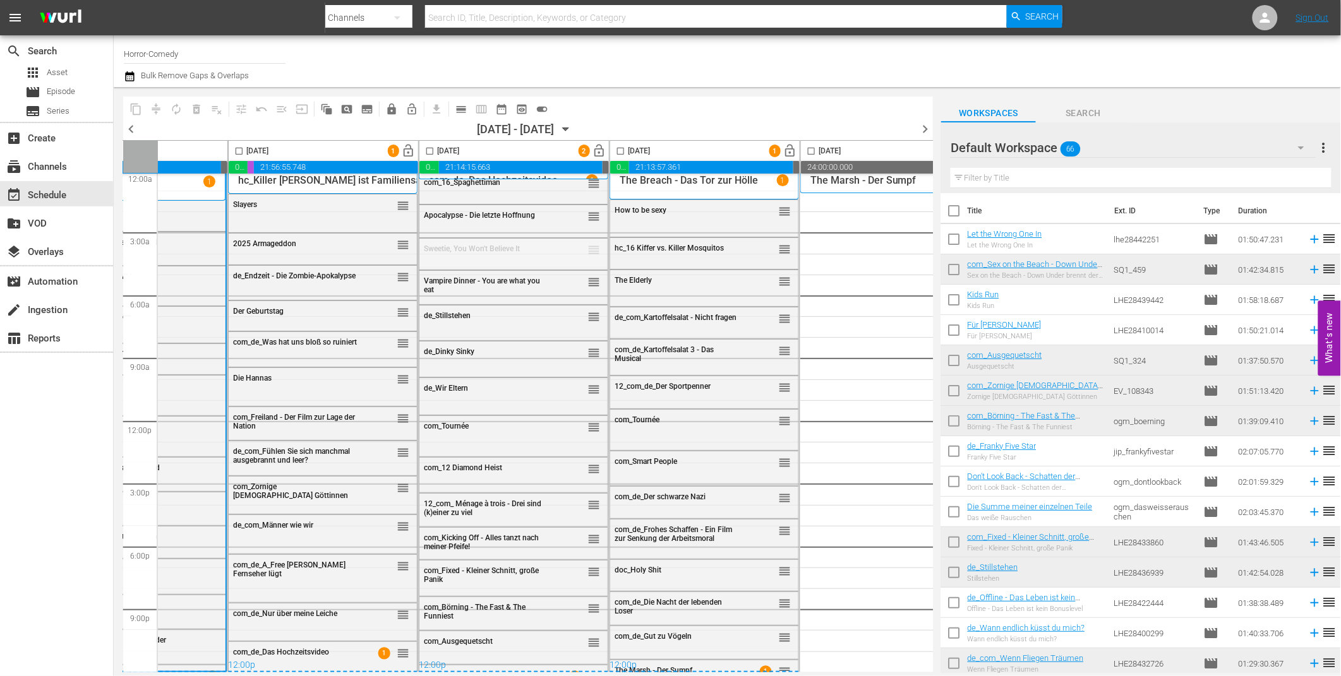
drag, startPoint x: 589, startPoint y: 245, endPoint x: 400, endPoint y: 259, distance: 189.3
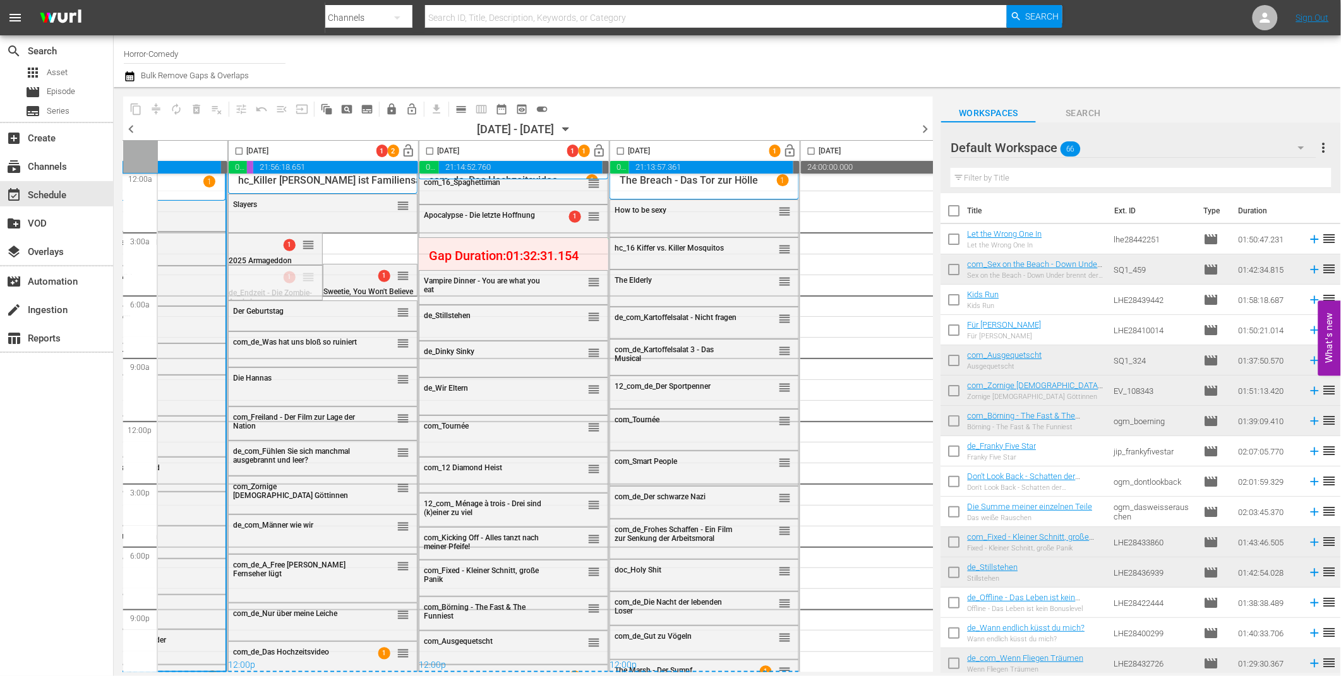
drag, startPoint x: 308, startPoint y: 267, endPoint x: 485, endPoint y: 232, distance: 180.8
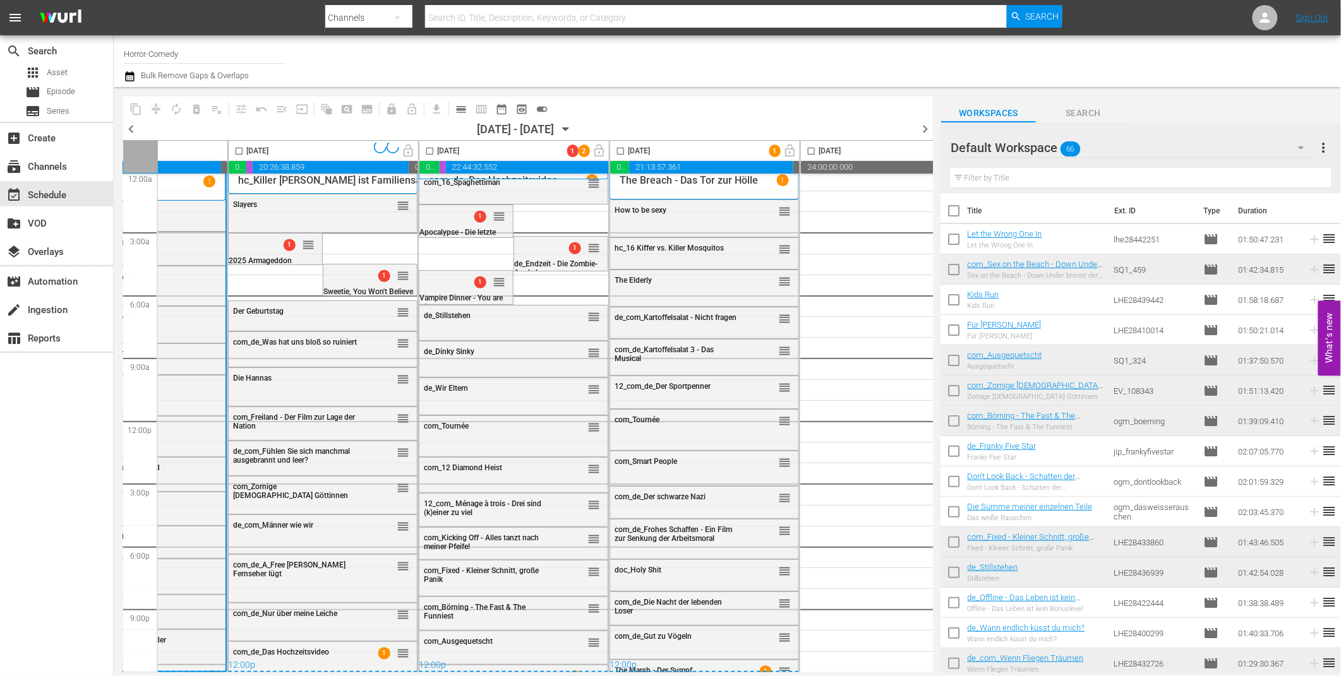
click at [243, 152] on input "checkbox" at bounding box center [239, 153] width 15 height 15
checkbox input "true"
click at [429, 146] on input "checkbox" at bounding box center [429, 153] width 15 height 15
checkbox input "true"
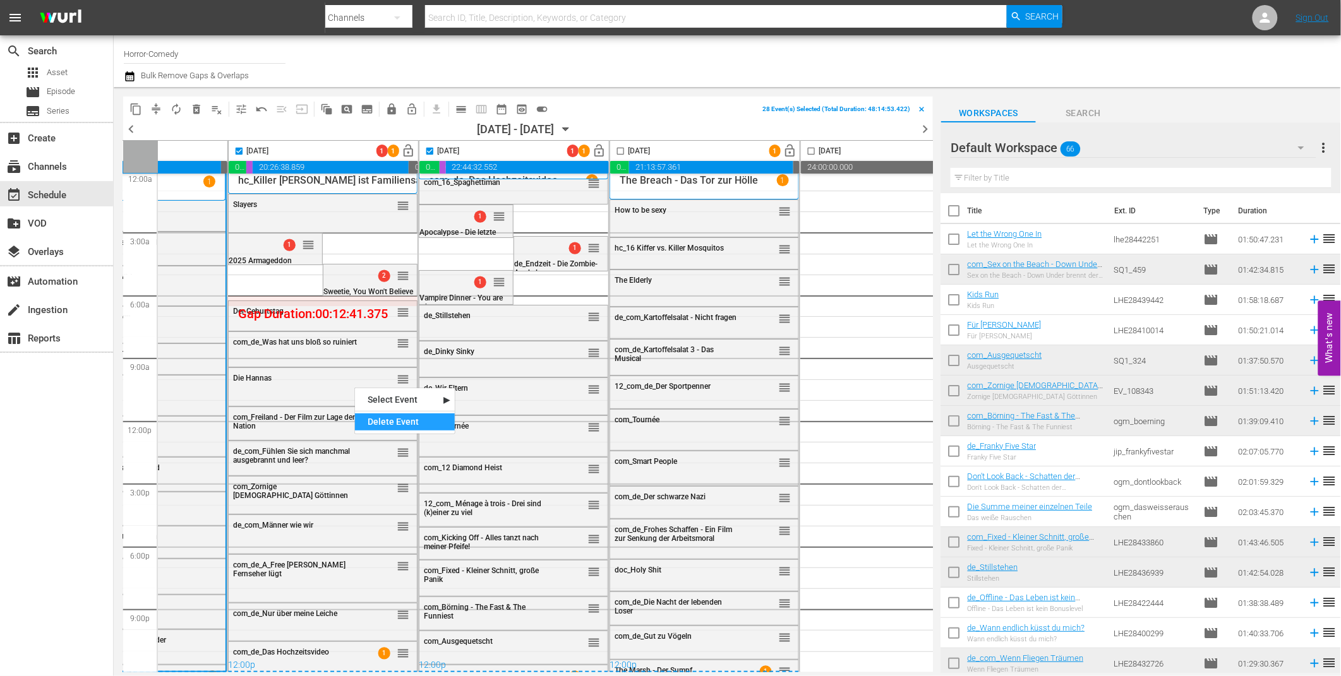
click at [383, 424] on div "Delete Event" at bounding box center [405, 422] width 100 height 17
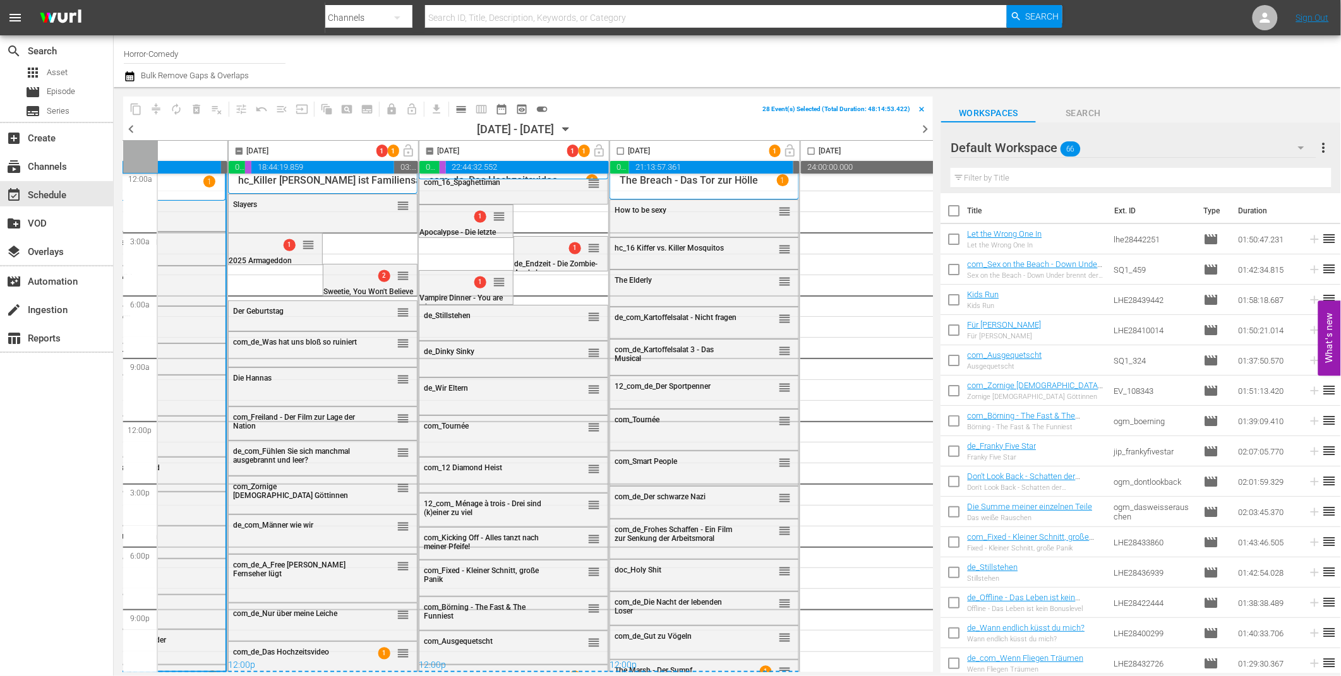
checkbox input "false"
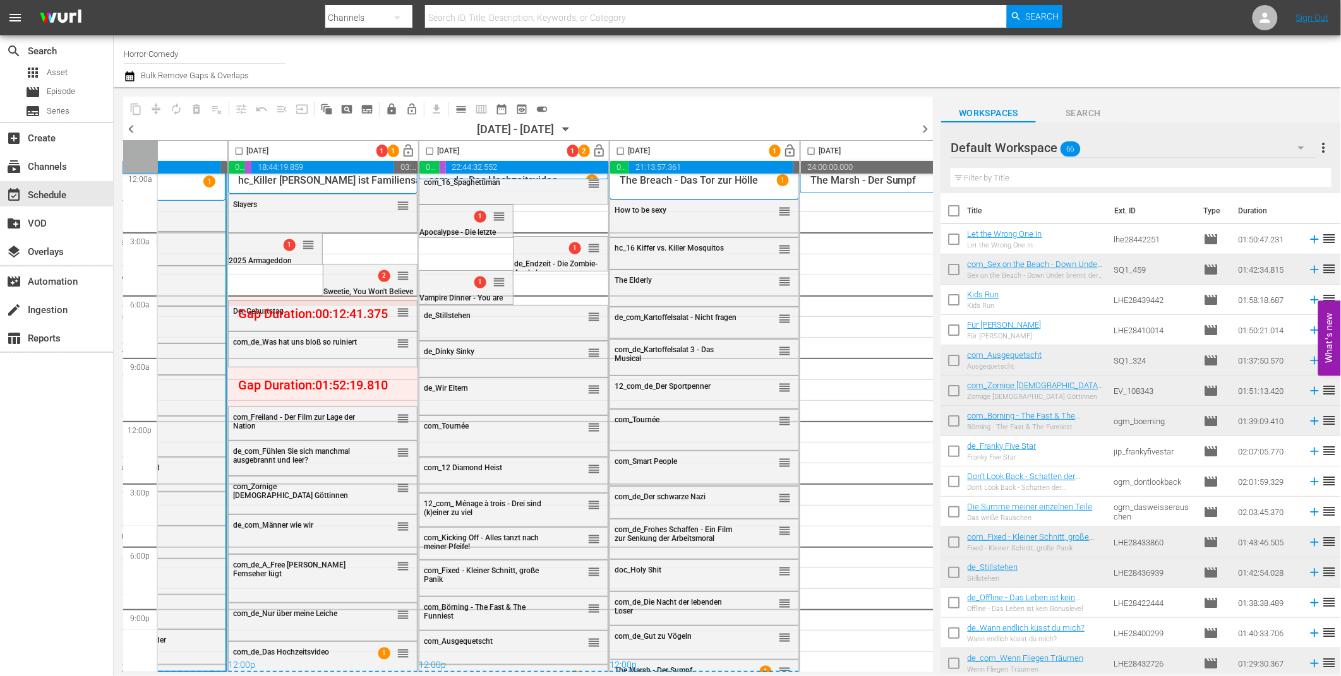
click at [244, 150] on input "checkbox" at bounding box center [239, 153] width 15 height 15
click at [155, 112] on span "compress" at bounding box center [156, 109] width 13 height 13
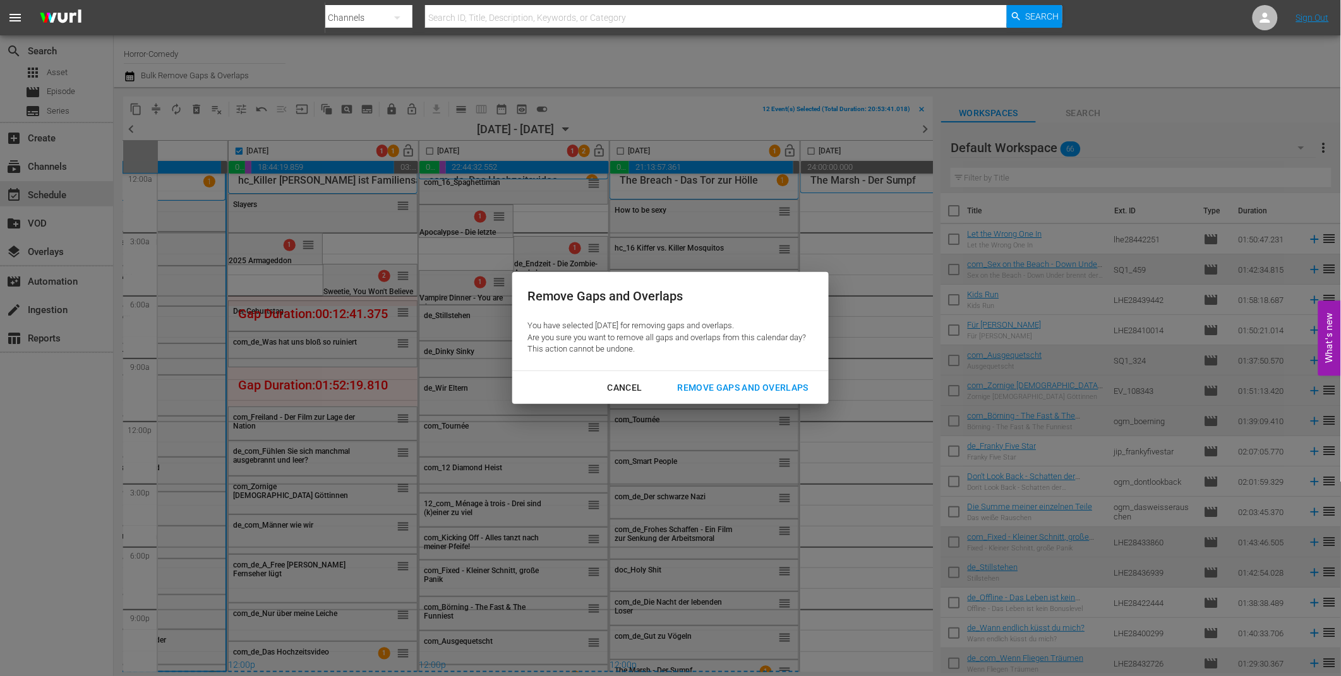
click at [739, 386] on div "Remove Gaps and Overlaps" at bounding box center [742, 388] width 151 height 16
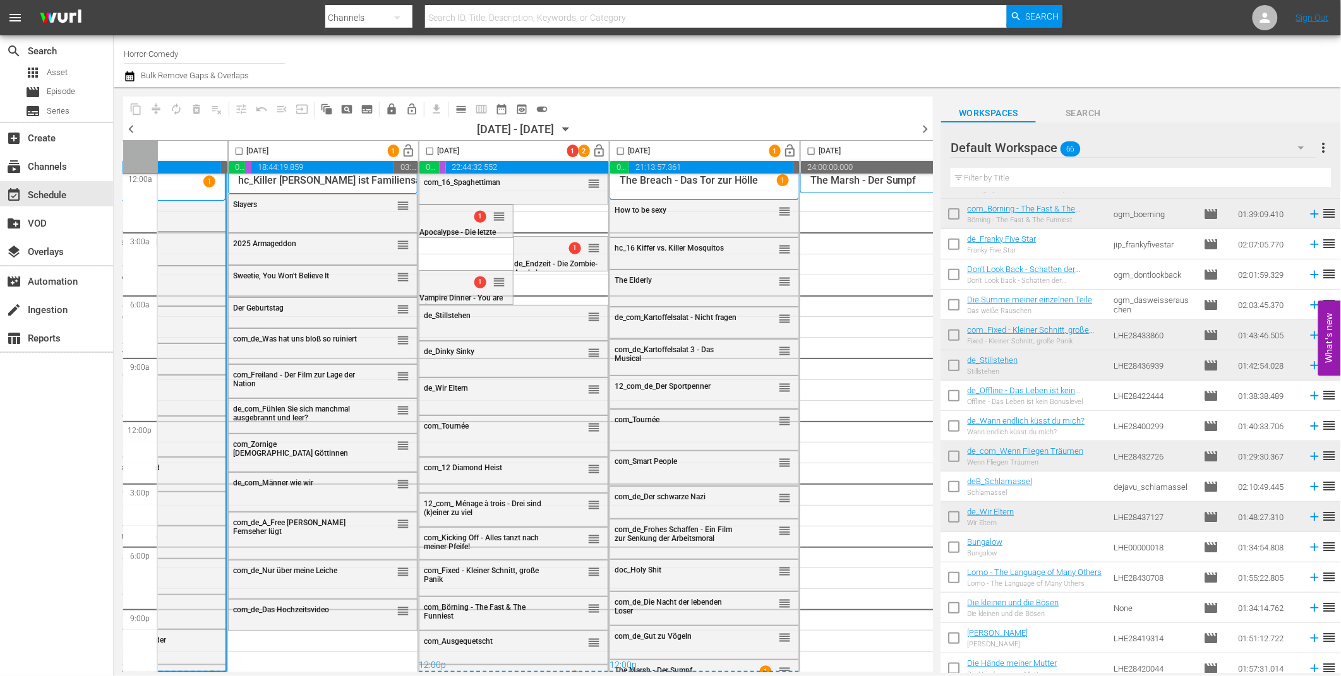
scroll to position [208, 0]
click at [1298, 150] on icon "button" at bounding box center [1300, 147] width 15 height 15
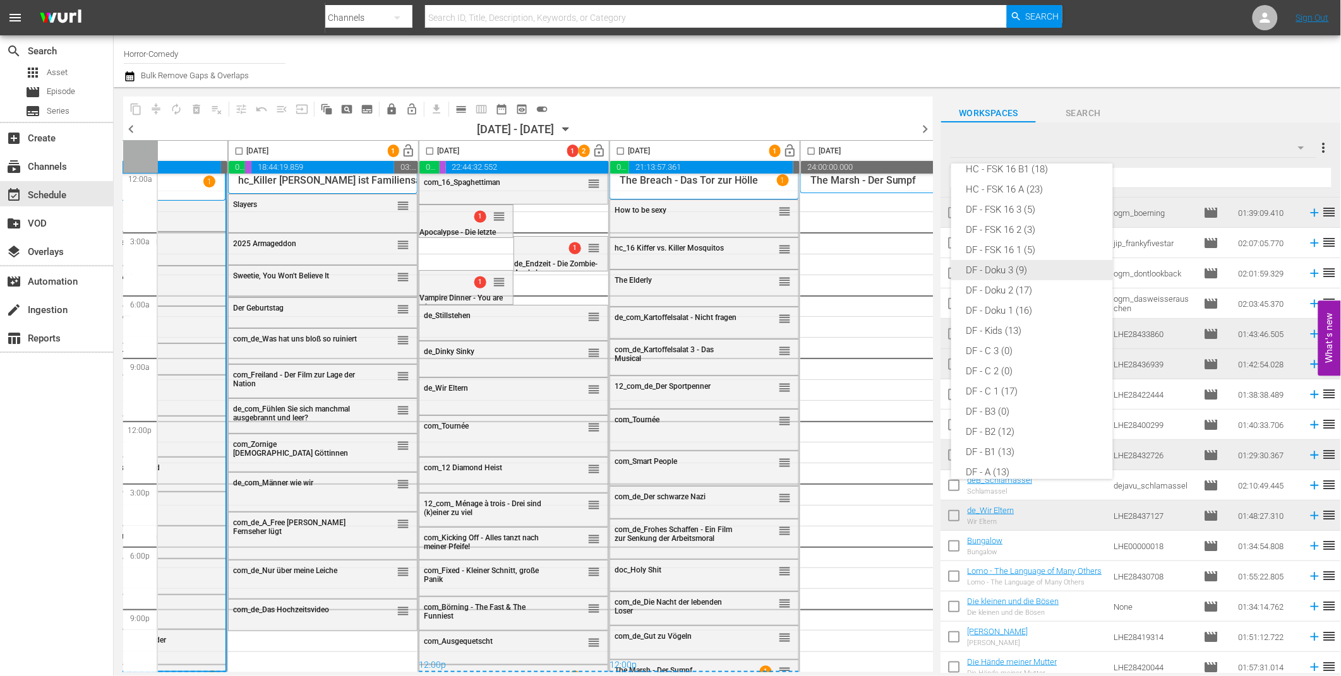
scroll to position [114, 0]
click at [1023, 206] on div "HC - FSK 16 A (23)" at bounding box center [1031, 211] width 131 height 20
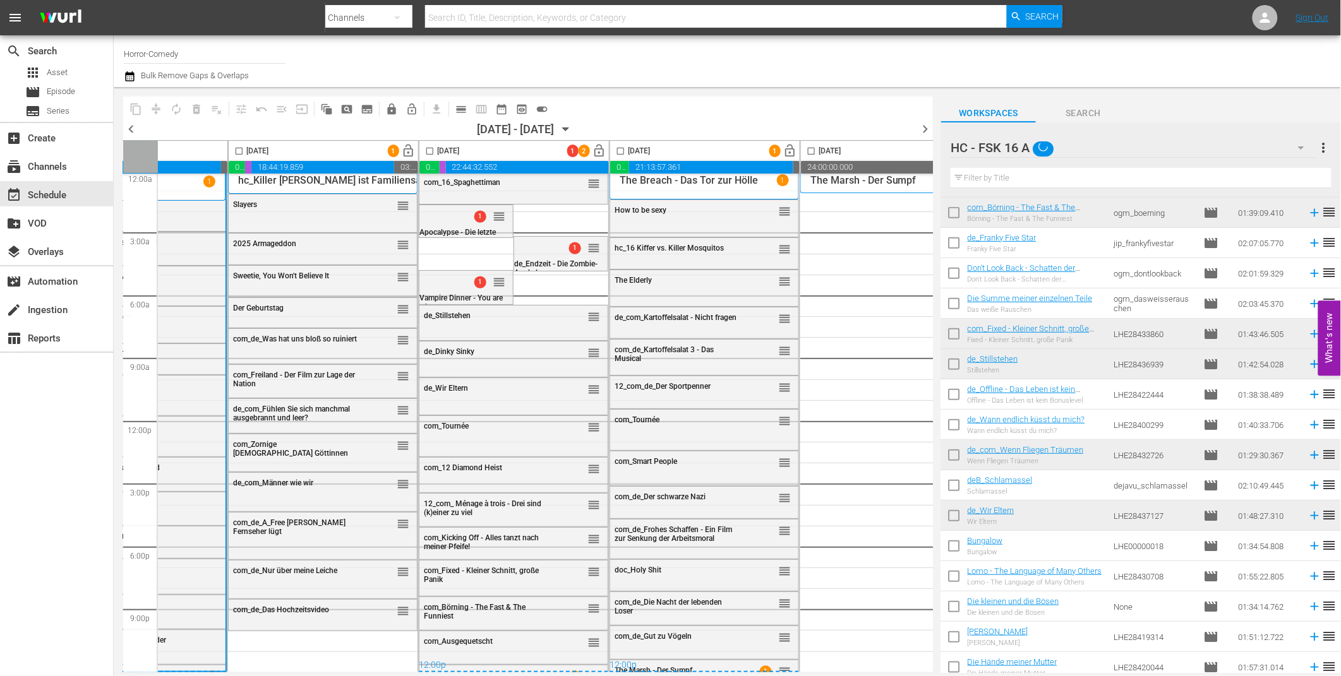
scroll to position [4, 0]
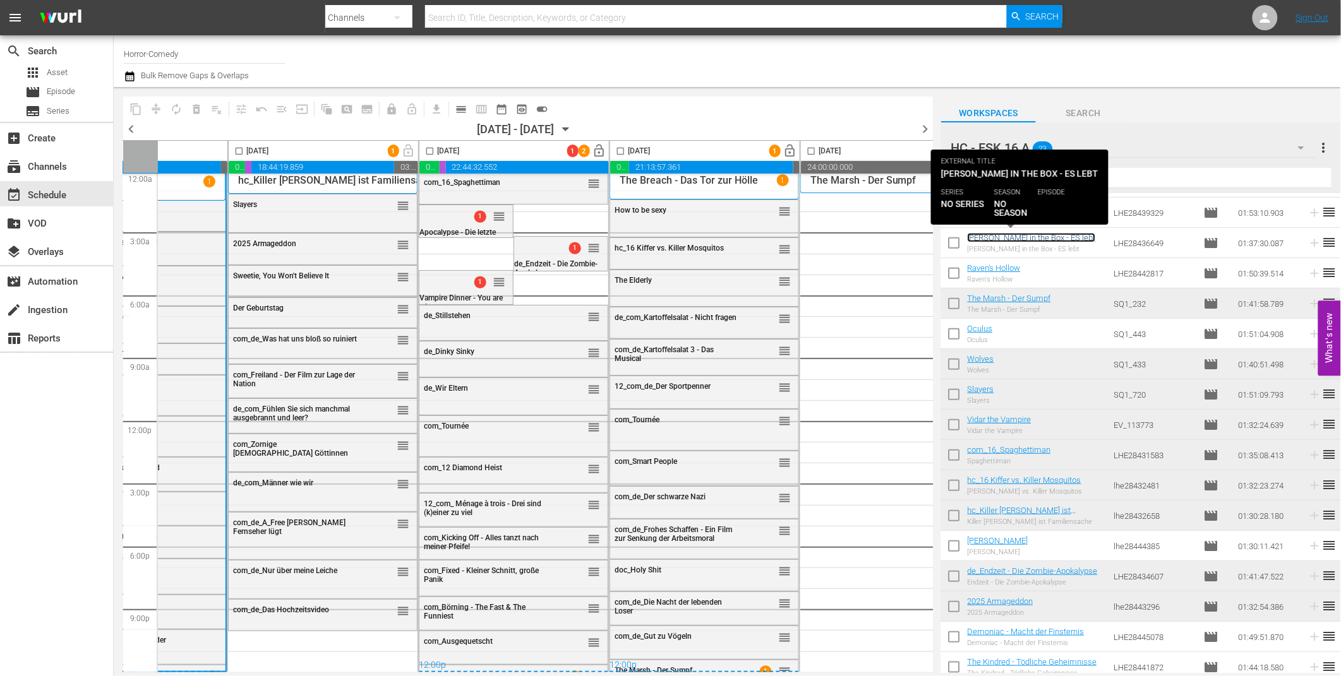
drag, startPoint x: 1009, startPoint y: 241, endPoint x: 361, endPoint y: 642, distance: 761.6
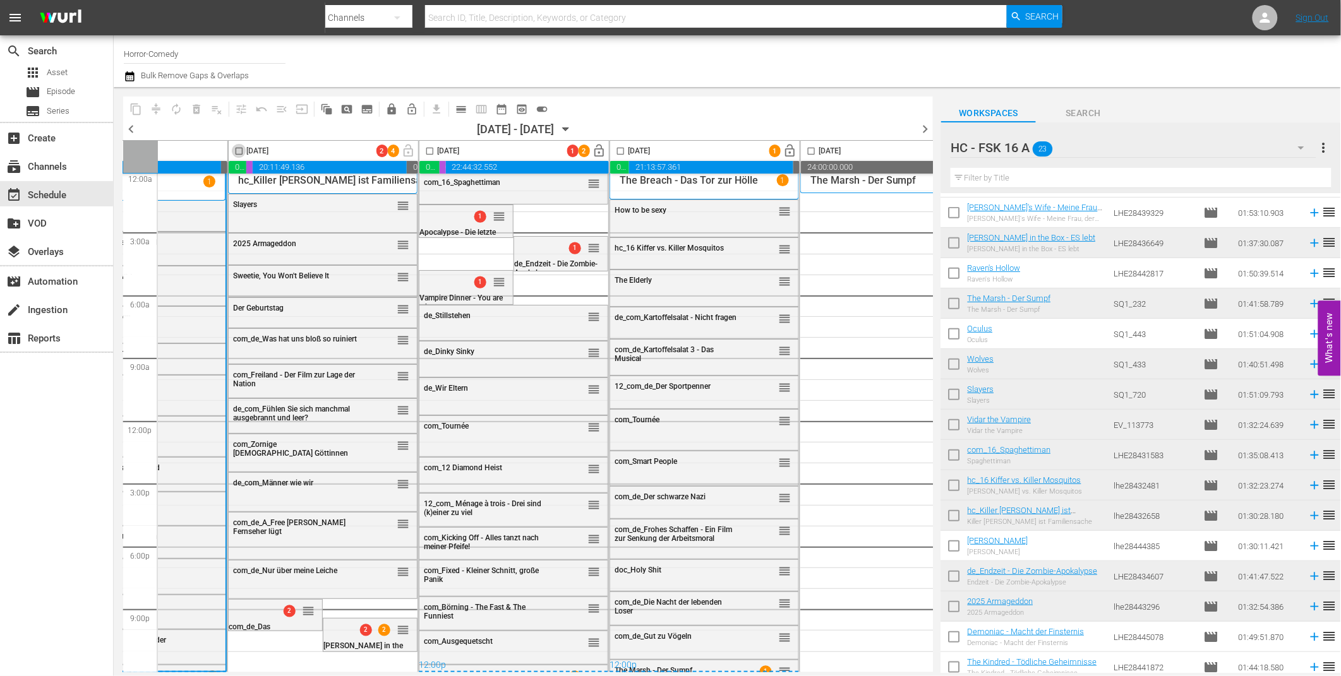
click at [234, 149] on input "checkbox" at bounding box center [239, 153] width 15 height 15
click at [159, 109] on span "compress" at bounding box center [156, 109] width 13 height 13
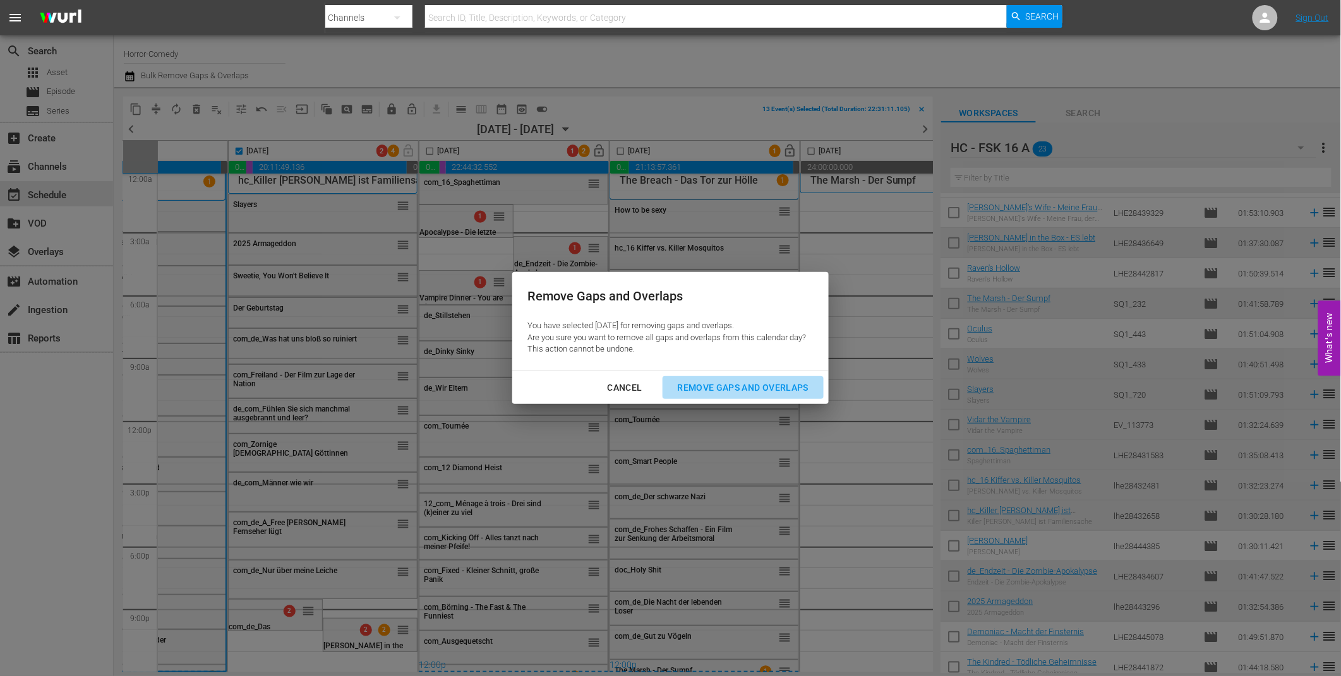
click at [748, 389] on div "Remove Gaps and Overlaps" at bounding box center [742, 388] width 151 height 16
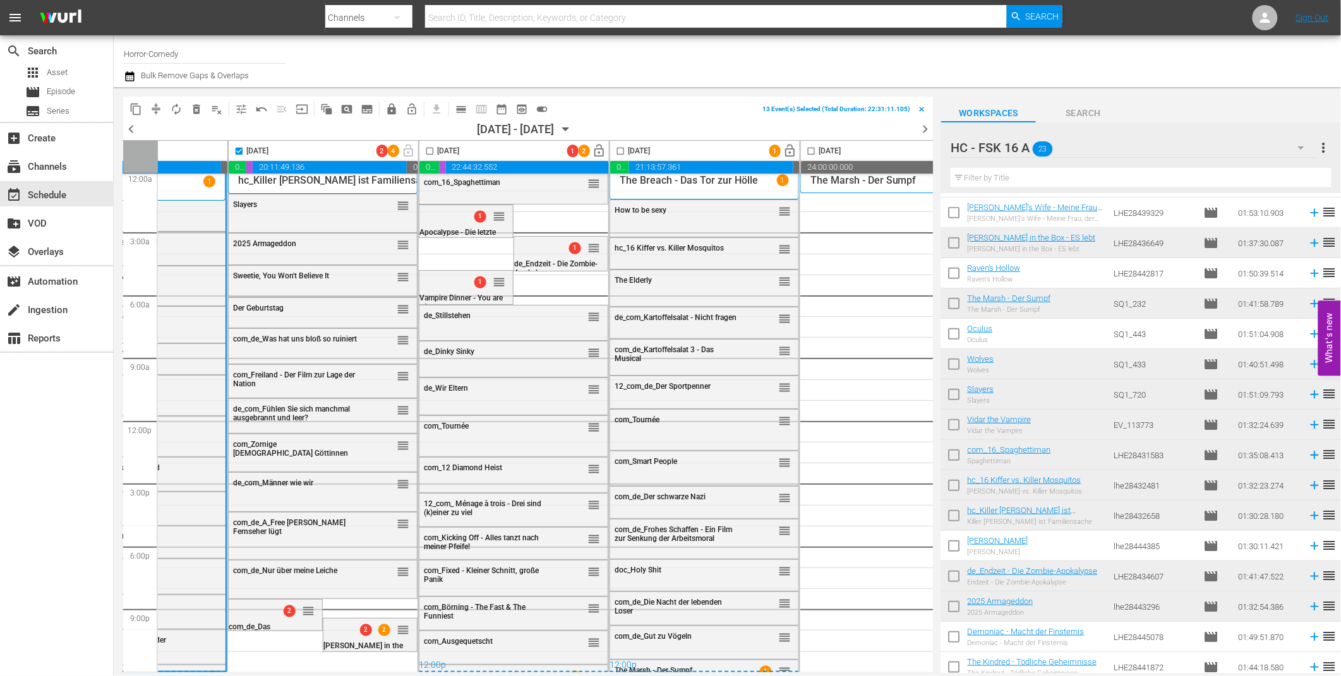
checkbox input "false"
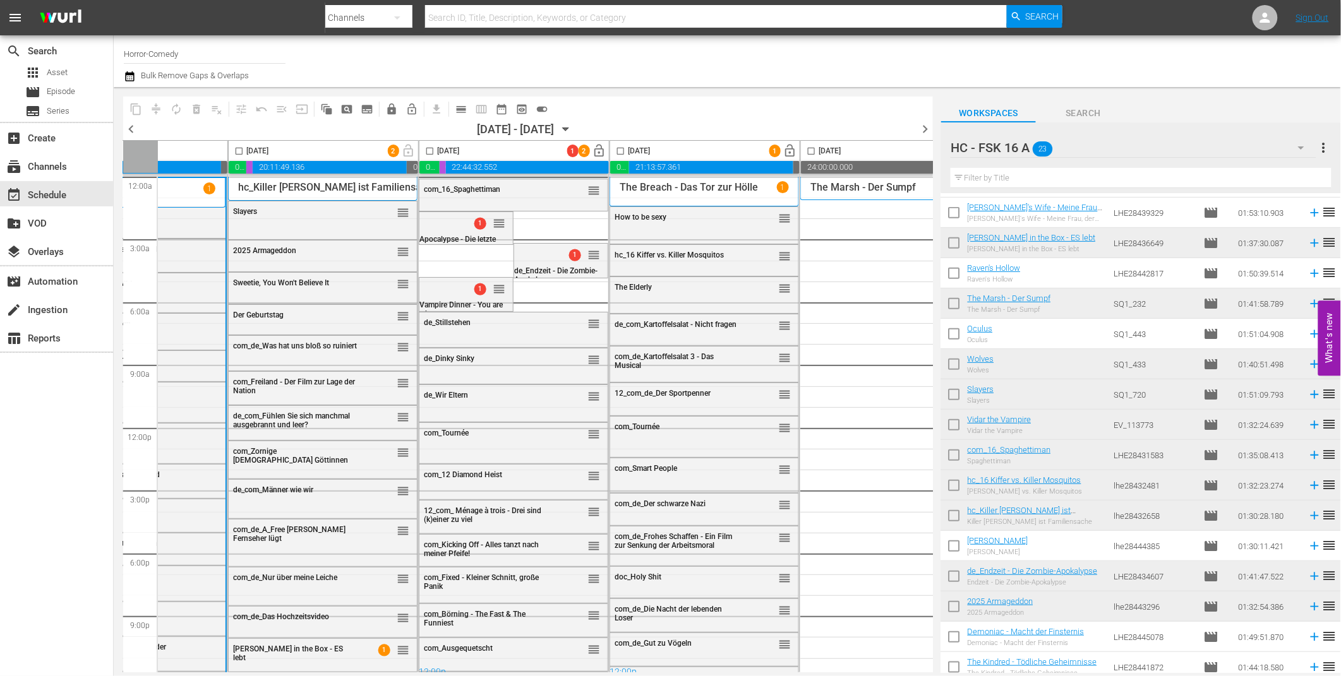
click at [433, 150] on input "checkbox" at bounding box center [429, 153] width 15 height 15
click at [153, 107] on span "compress" at bounding box center [156, 109] width 13 height 13
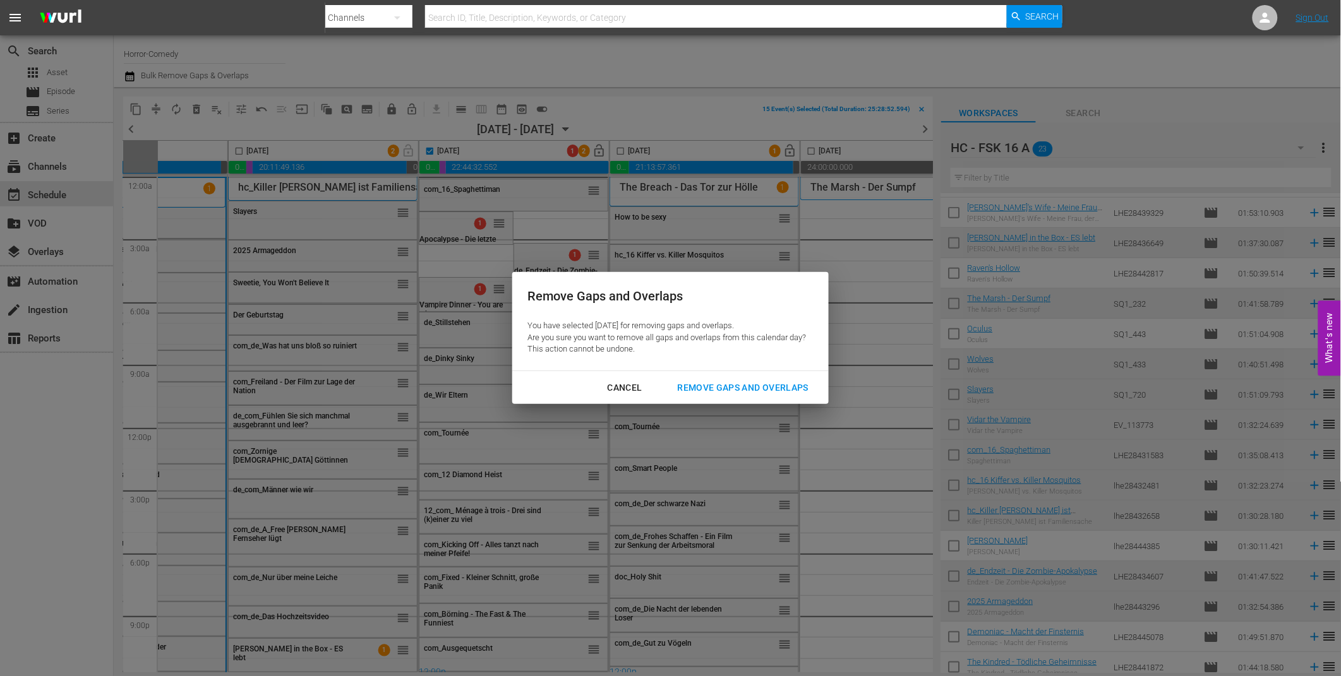
click at [689, 386] on div "Remove Gaps and Overlaps" at bounding box center [742, 388] width 151 height 16
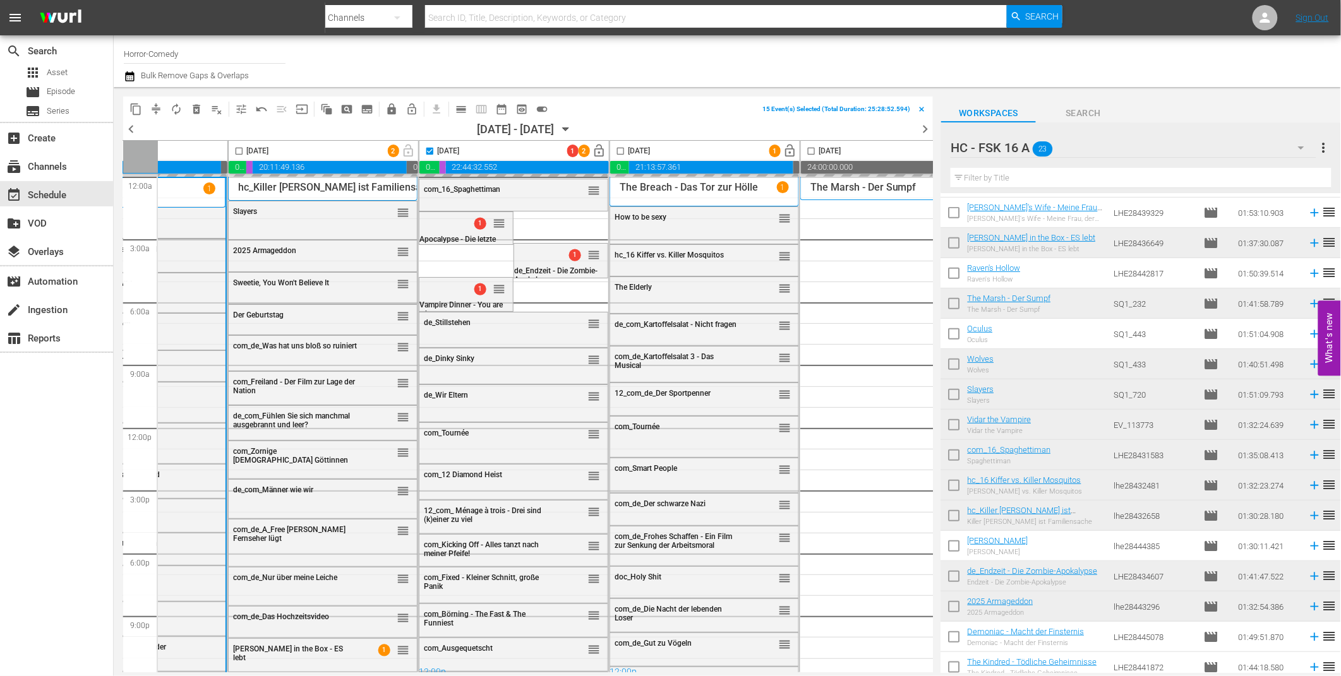
checkbox input "false"
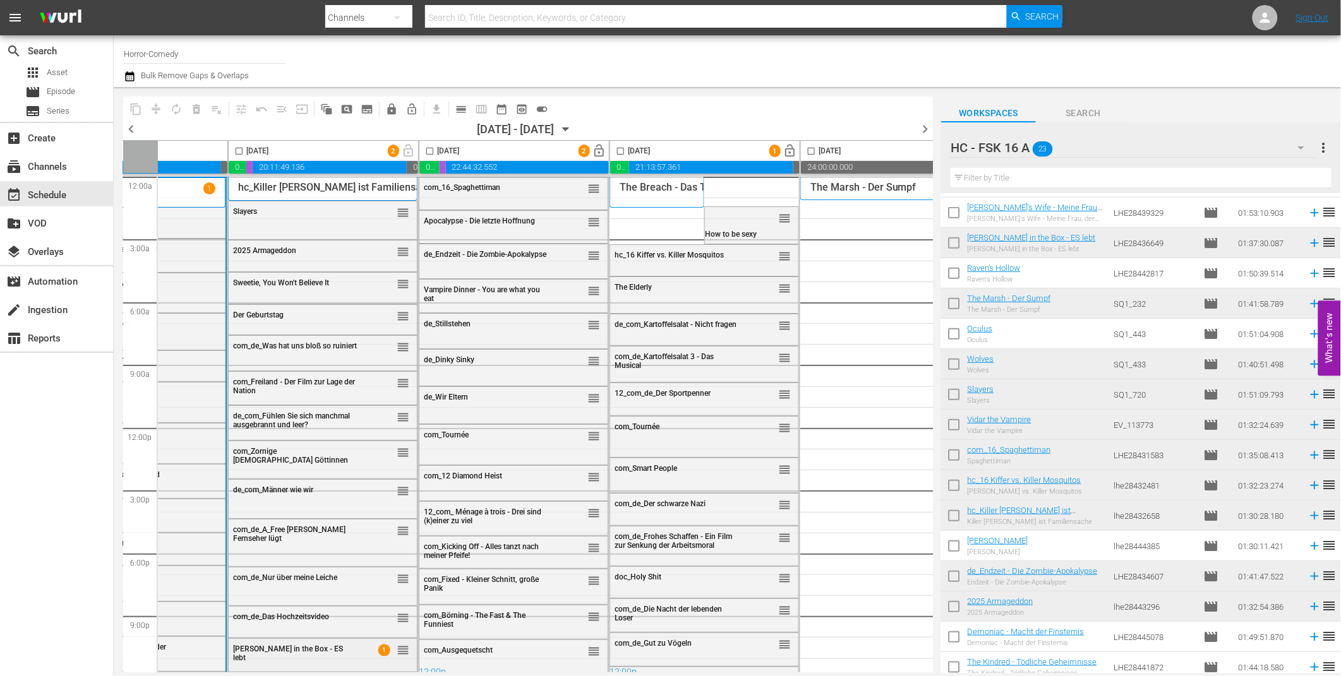
click at [330, 652] on div "[PERSON_NAME] in the Box - ES lebt" at bounding box center [295, 654] width 124 height 18
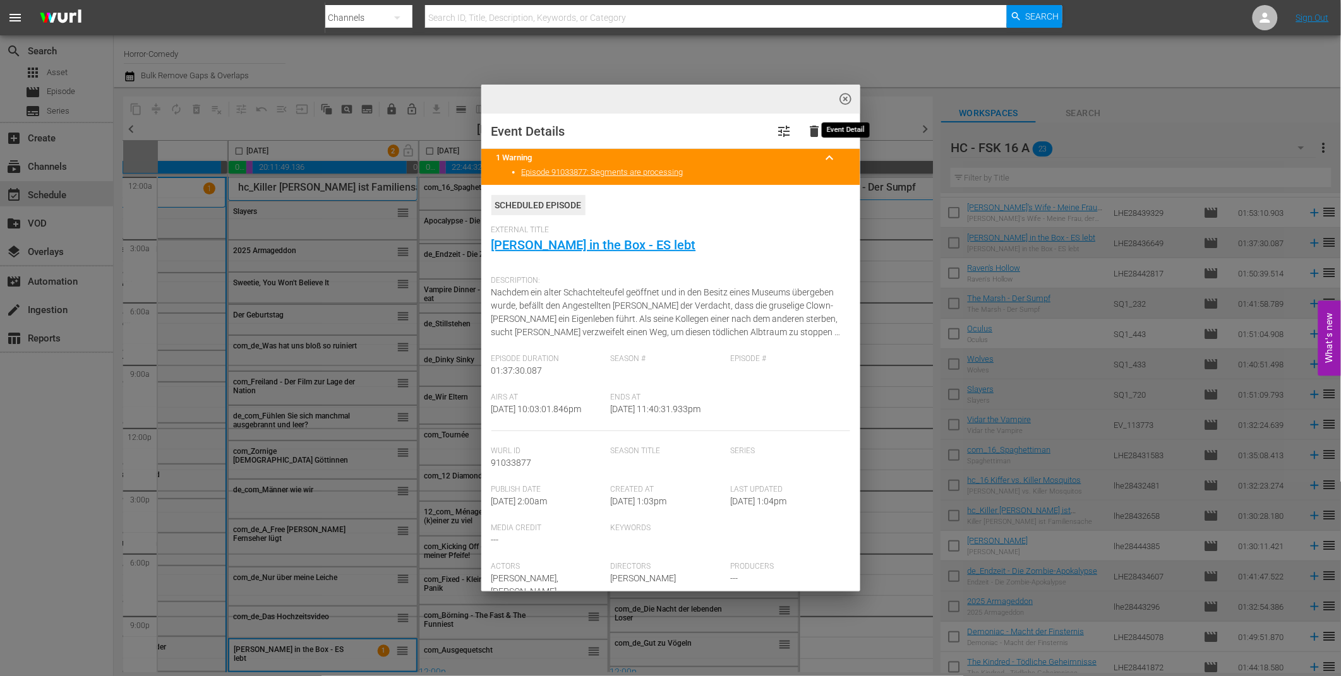
click at [846, 99] on span "highlight_off_icon" at bounding box center [845, 99] width 15 height 15
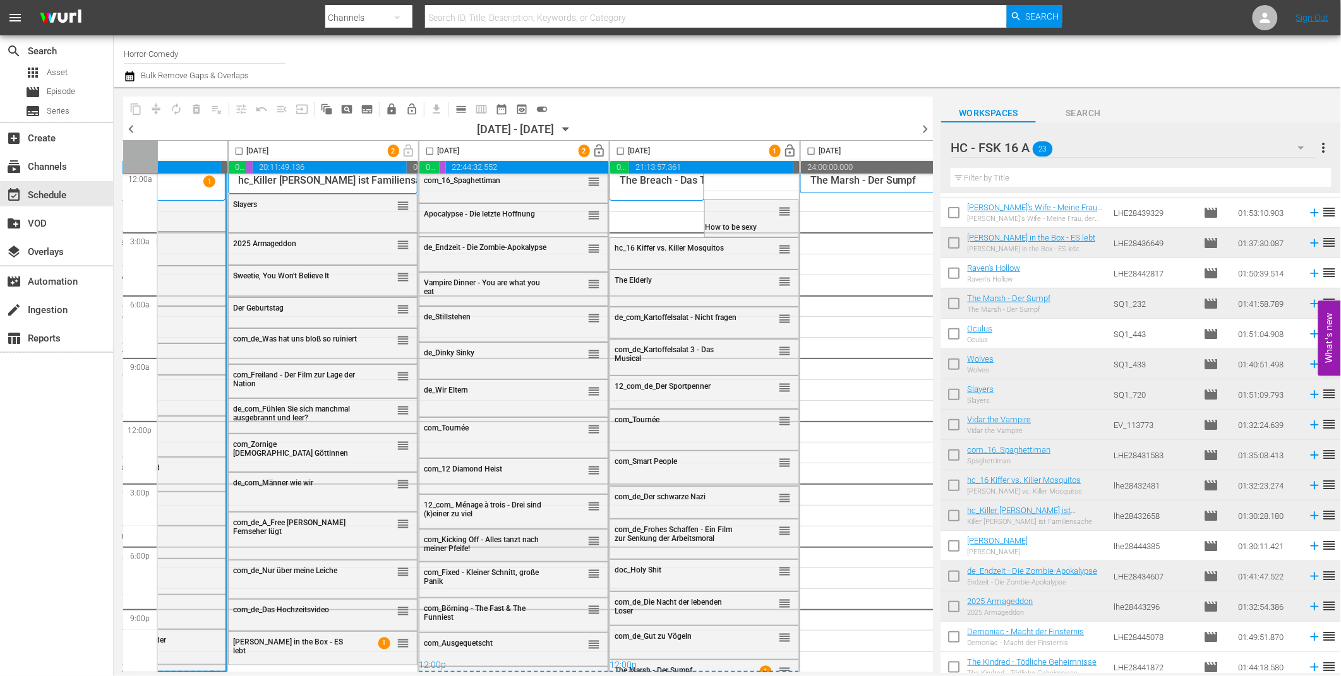
scroll to position [11, 121]
click at [1063, 186] on input "text" at bounding box center [1140, 178] width 381 height 20
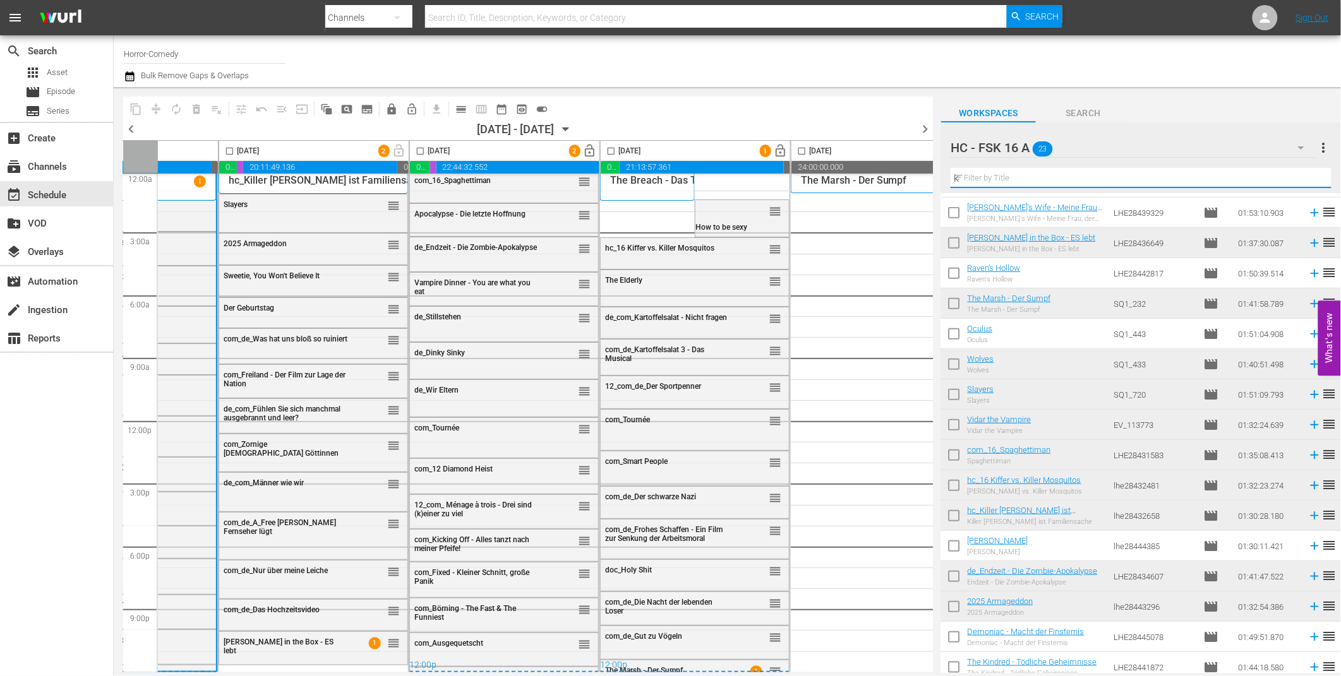
scroll to position [0, 0]
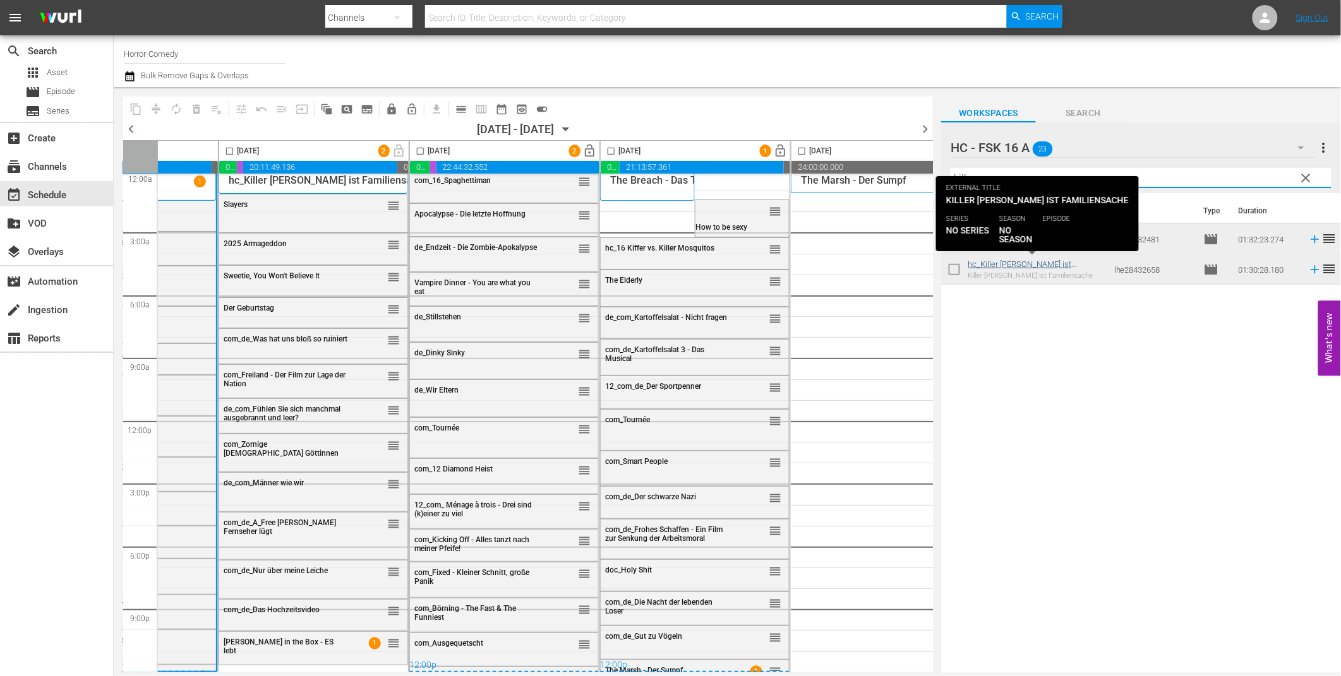
type input "kill"
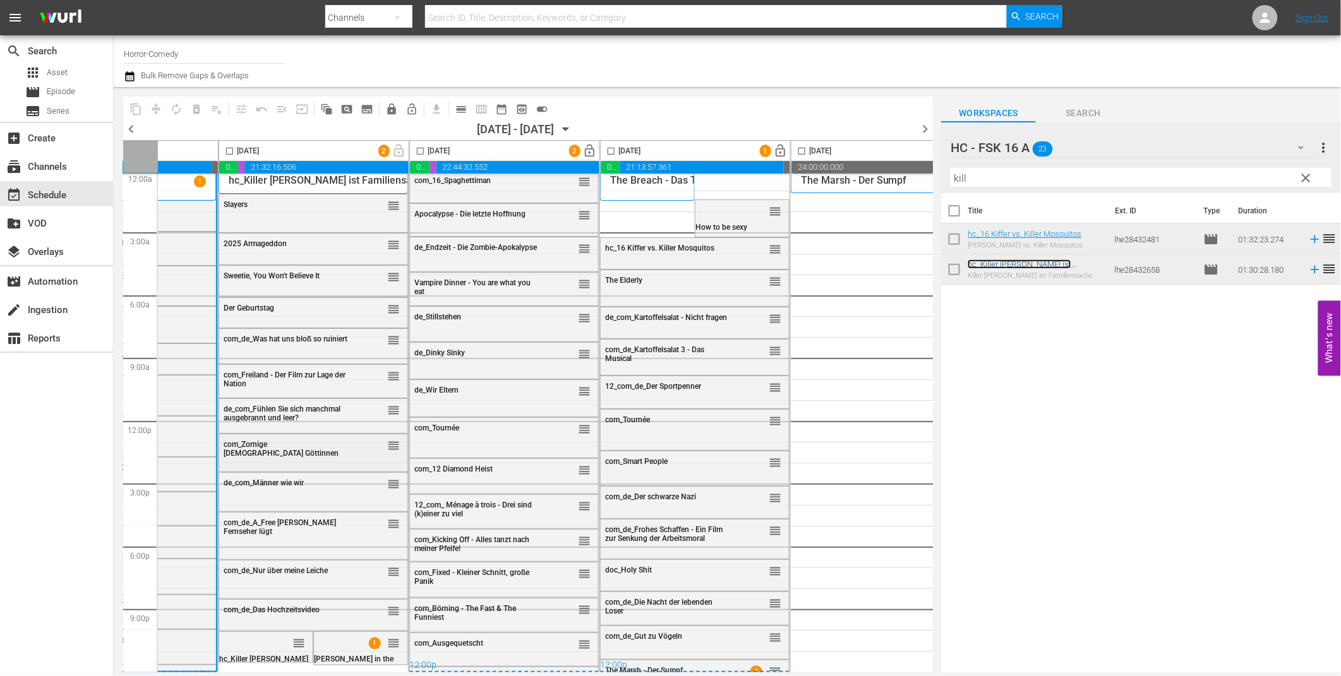
scroll to position [11, 130]
click at [526, 181] on div "com_16_Spaghettiman reorder" at bounding box center [504, 180] width 188 height 21
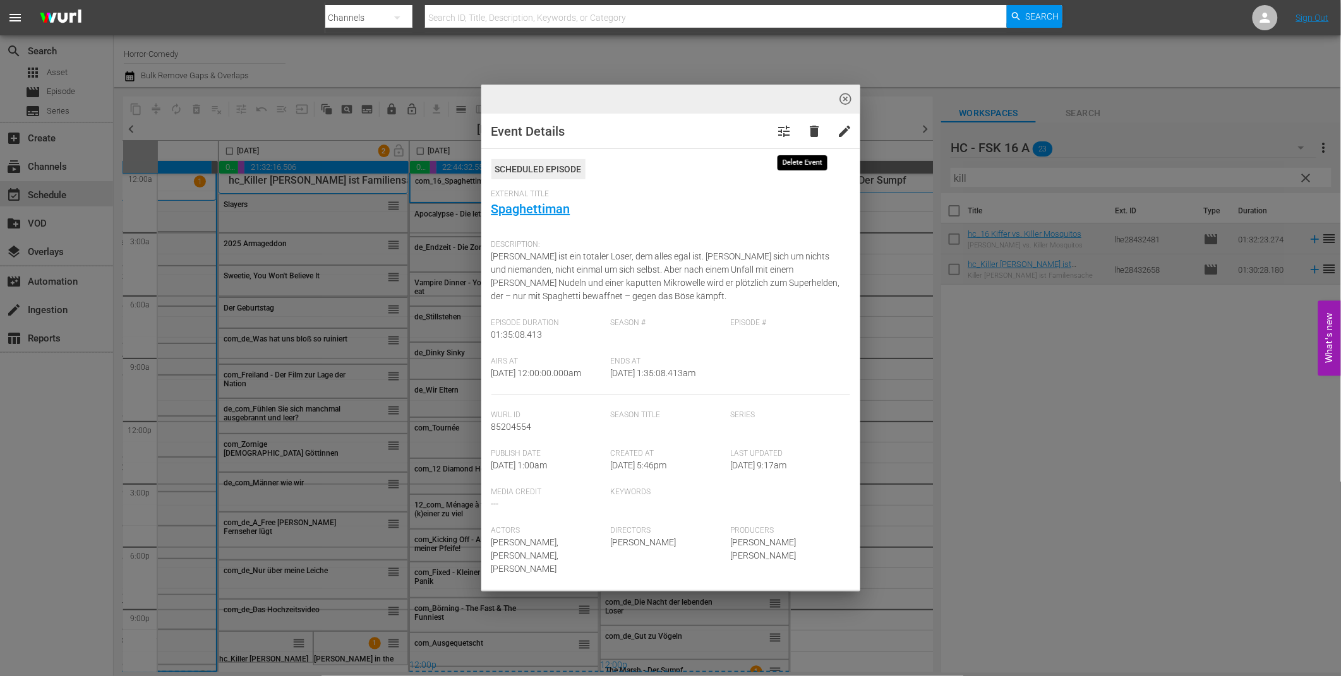
click at [807, 124] on span "delete" at bounding box center [814, 131] width 15 height 15
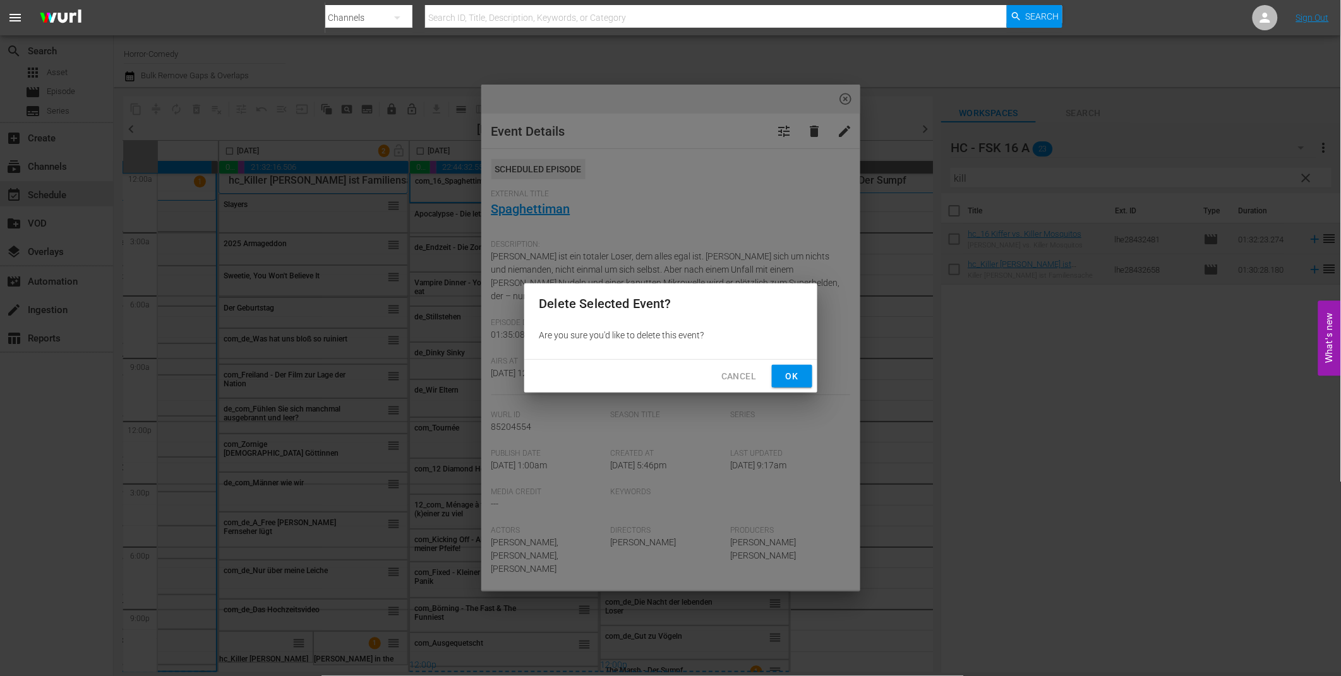
drag, startPoint x: 799, startPoint y: 124, endPoint x: 784, endPoint y: 379, distance: 255.0
click at [784, 379] on span "Ok" at bounding box center [792, 377] width 20 height 16
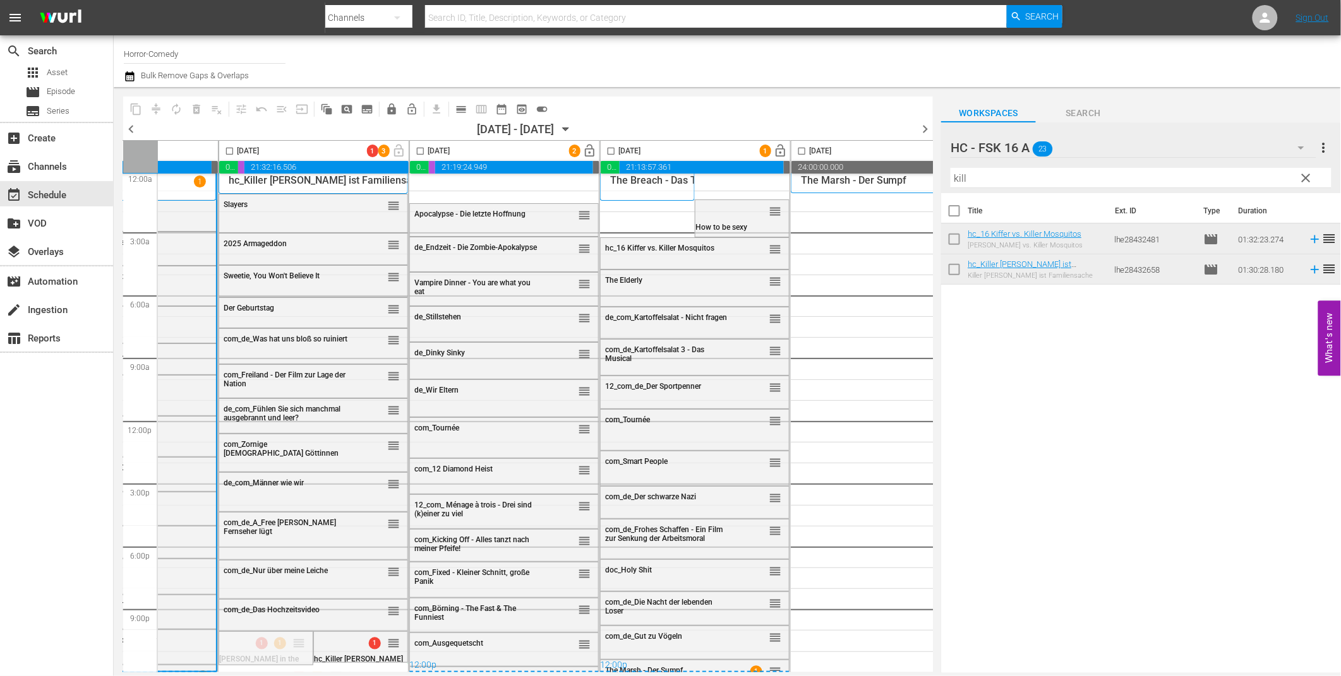
drag, startPoint x: 290, startPoint y: 641, endPoint x: 358, endPoint y: 660, distance: 70.2
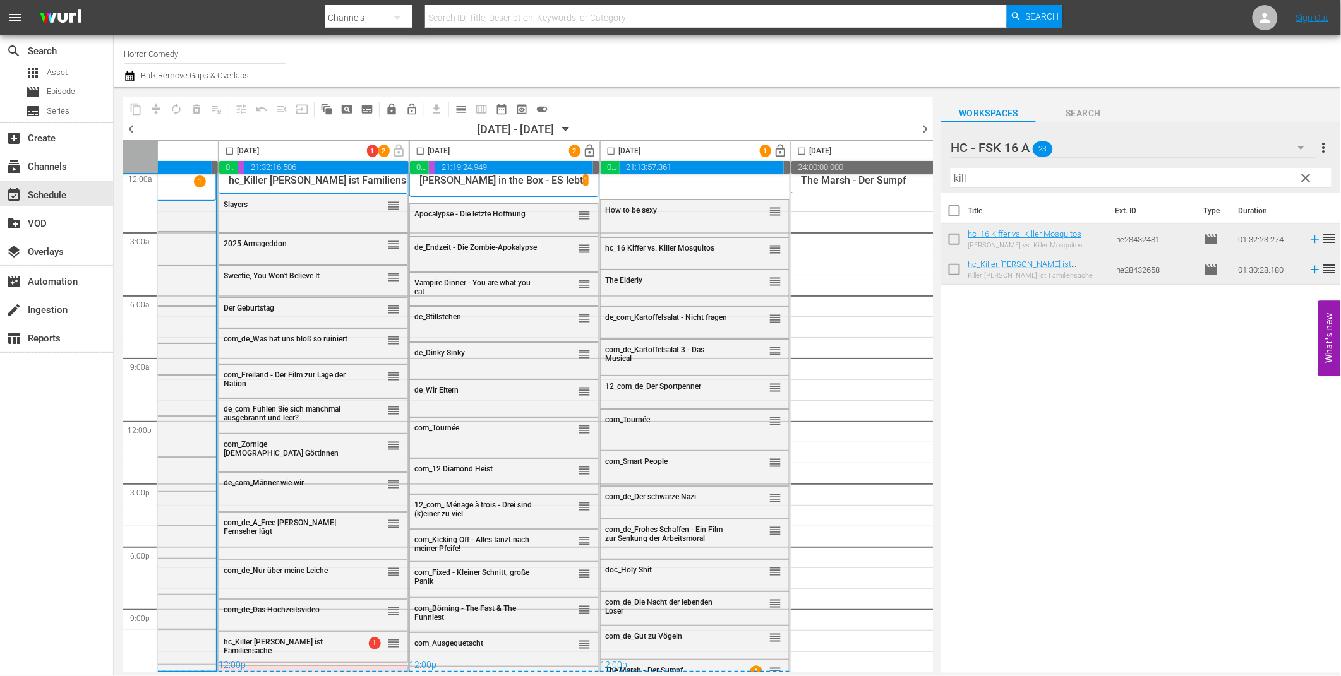
click at [229, 146] on input "checkbox" at bounding box center [229, 153] width 15 height 15
checkbox input "true"
click at [158, 114] on span "compress" at bounding box center [156, 109] width 13 height 13
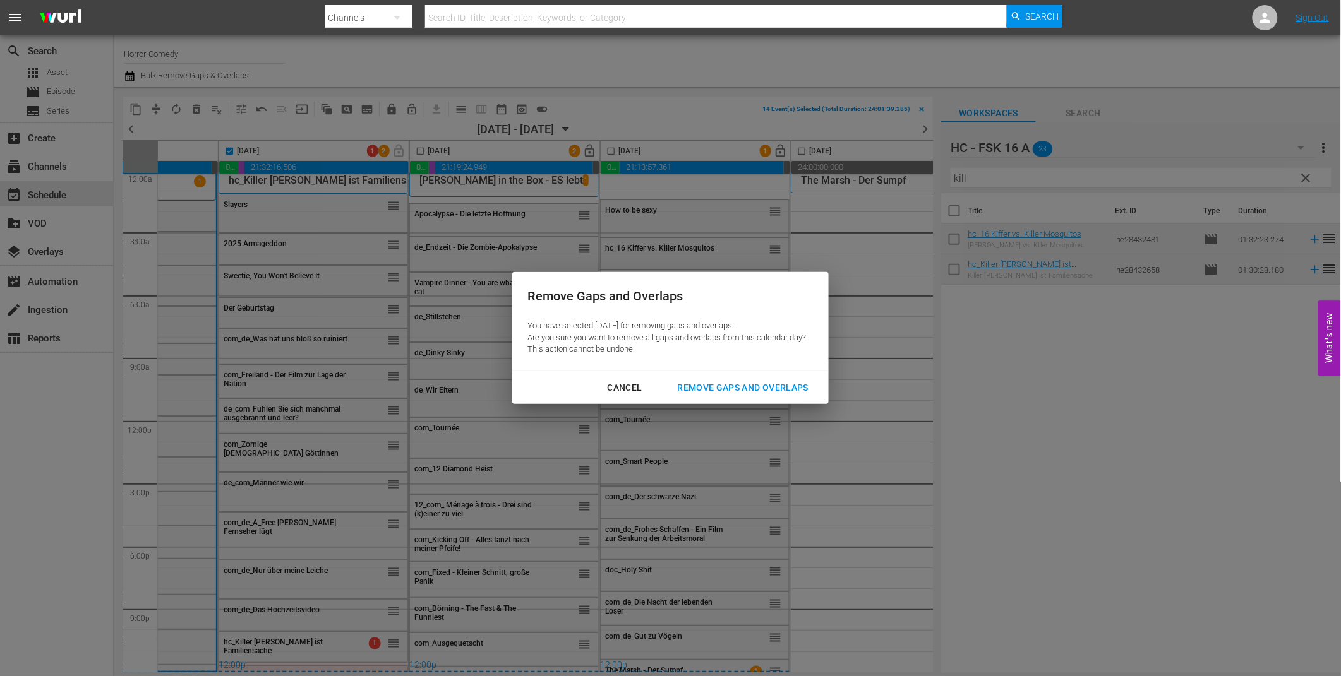
click at [726, 390] on div "Remove Gaps and Overlaps" at bounding box center [742, 388] width 151 height 16
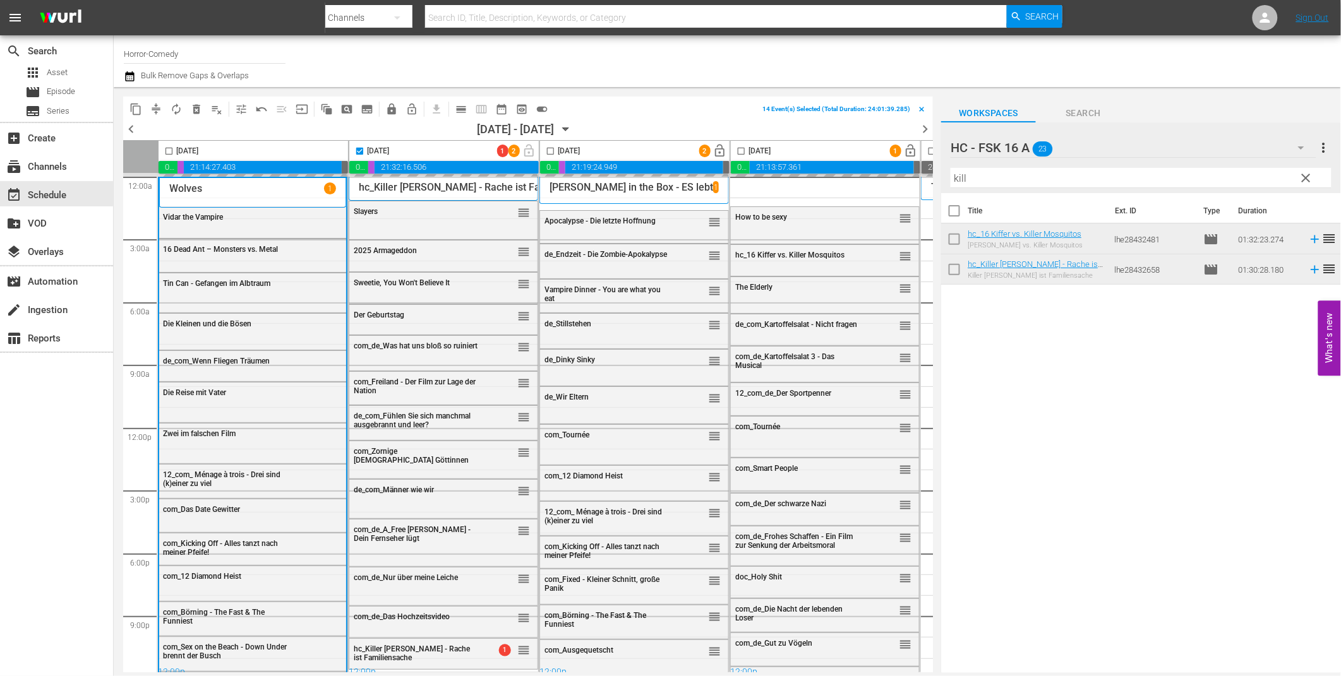
scroll to position [11, 130]
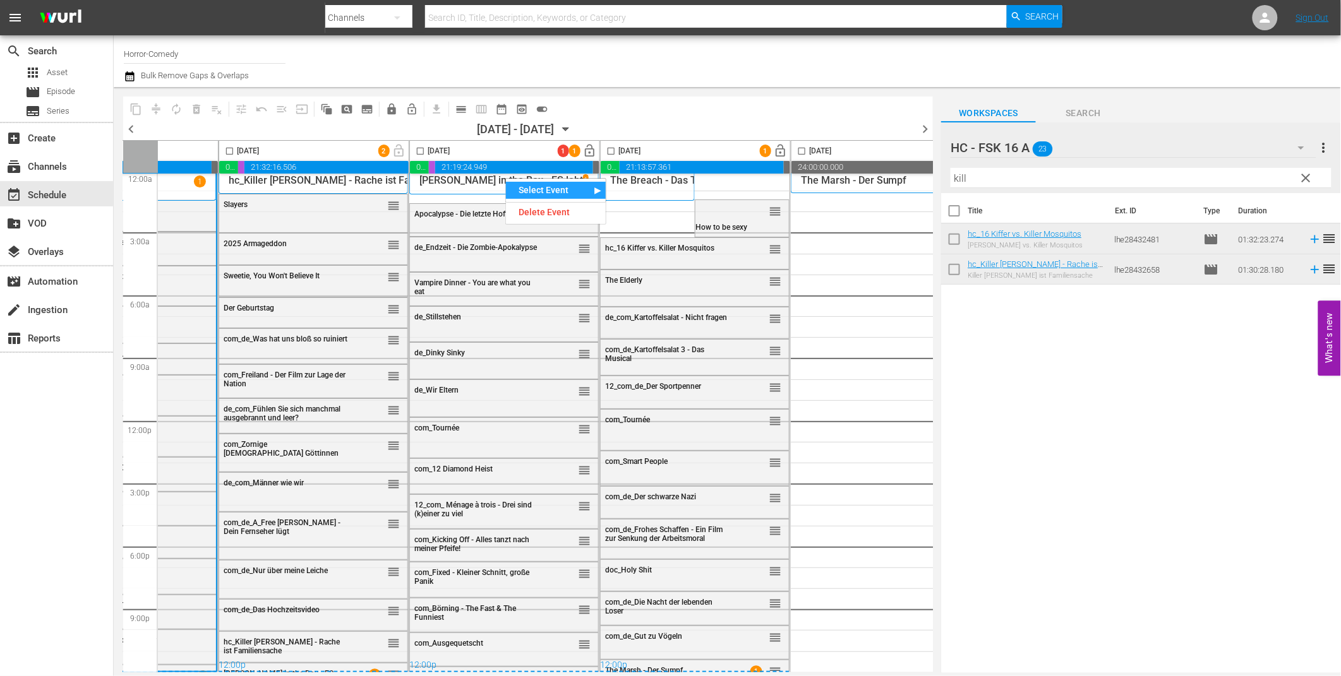
click at [528, 184] on div "Select Event Apocalypse - Die letzte Hoffnung Delete Event Select Event Endzeit…" at bounding box center [503, 419] width 189 height 505
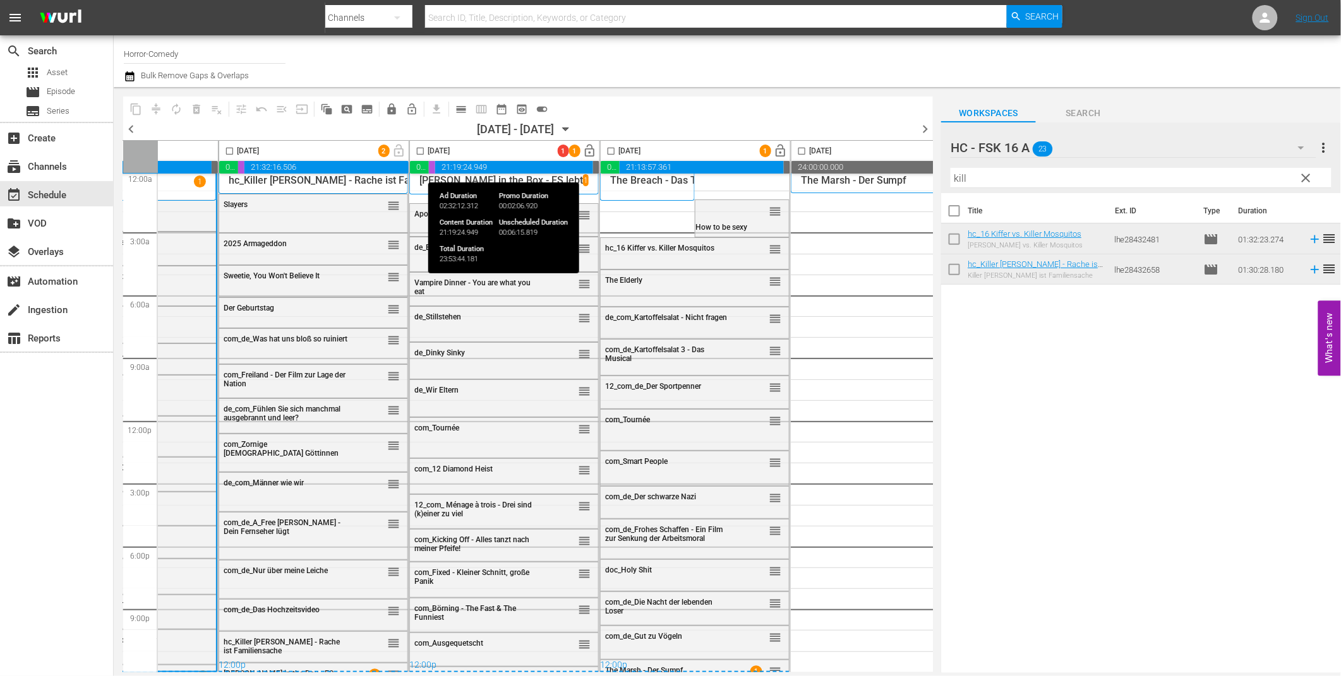
click at [502, 172] on span "21:19:24.949" at bounding box center [514, 167] width 158 height 13
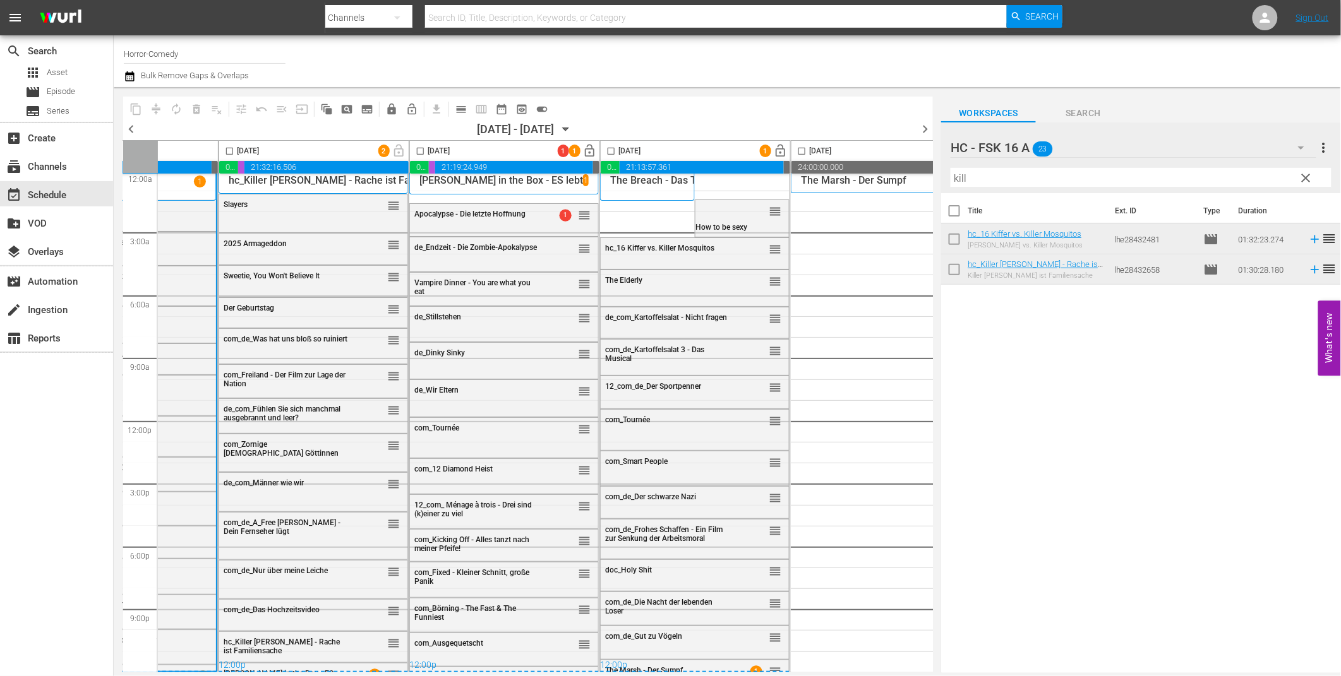
click at [490, 177] on p "[PERSON_NAME] in the Box - ES lebt" at bounding box center [501, 180] width 164 height 12
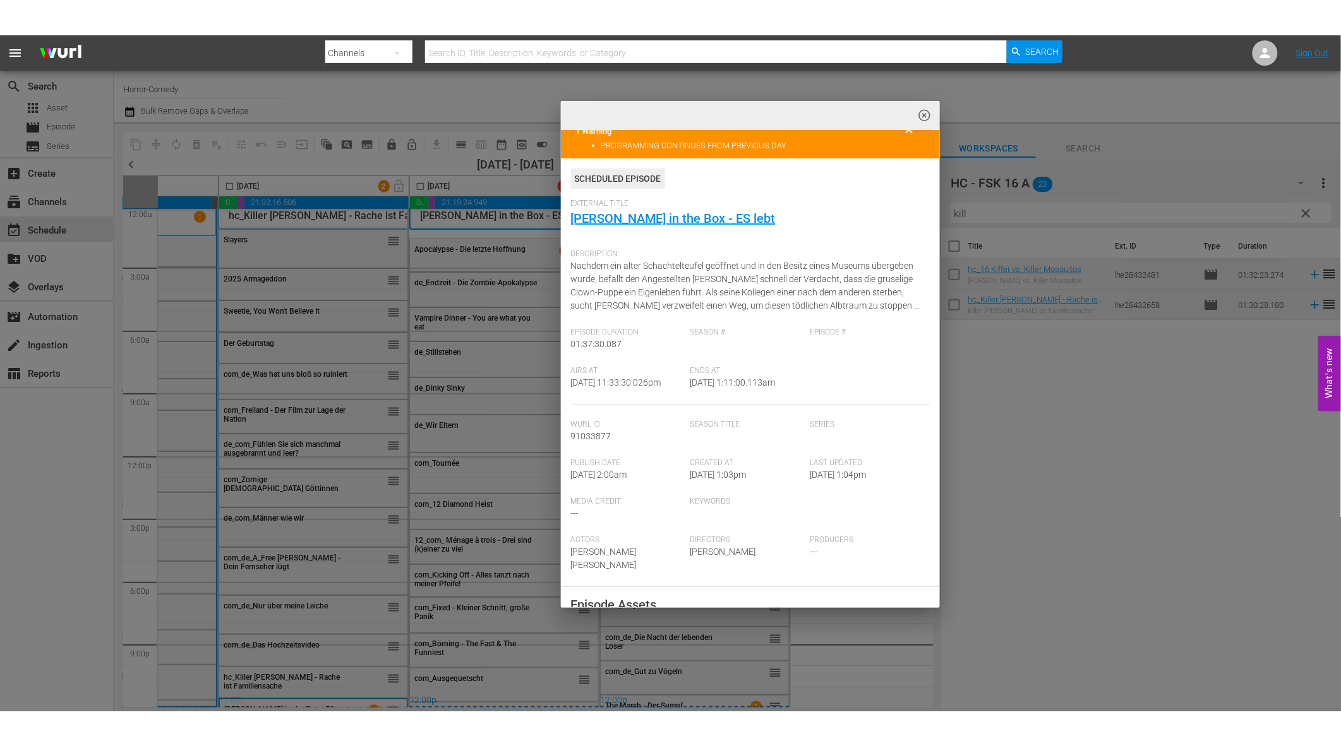
scroll to position [0, 0]
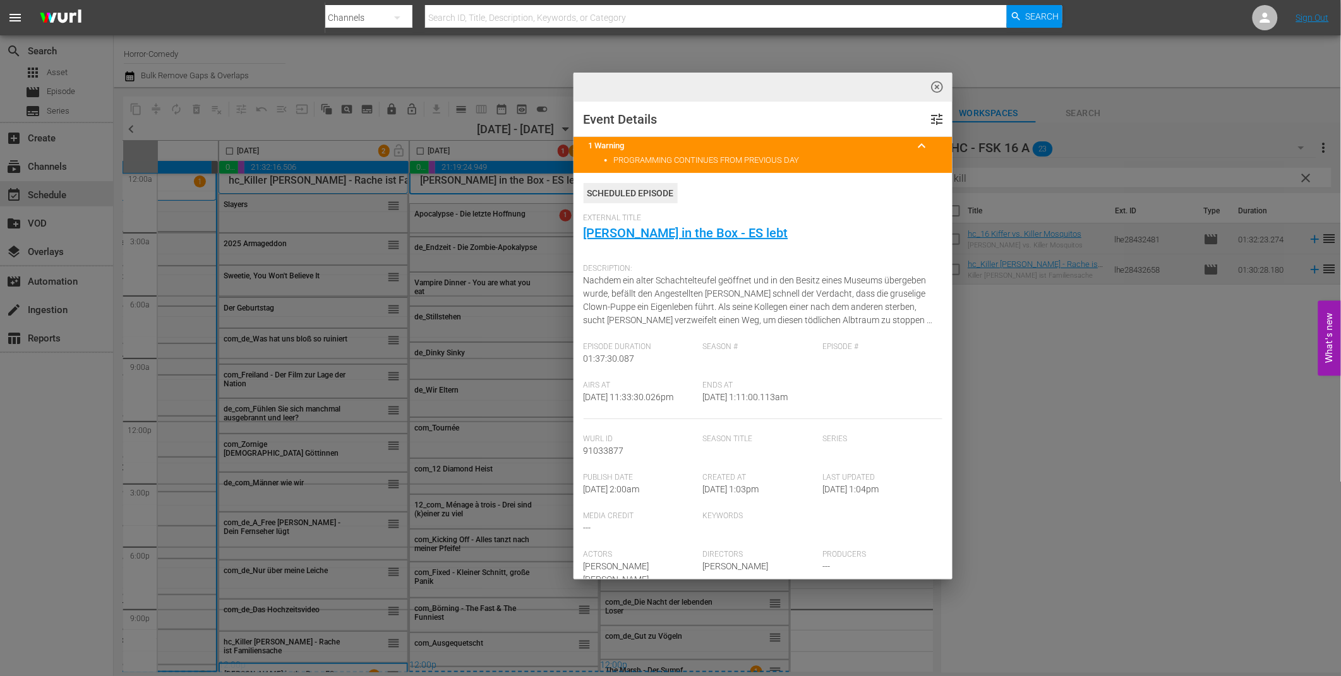
drag, startPoint x: 847, startPoint y: 92, endPoint x: 778, endPoint y: 121, distance: 74.5
click at [778, 102] on div "highlight_off_icon" at bounding box center [762, 88] width 379 height 30
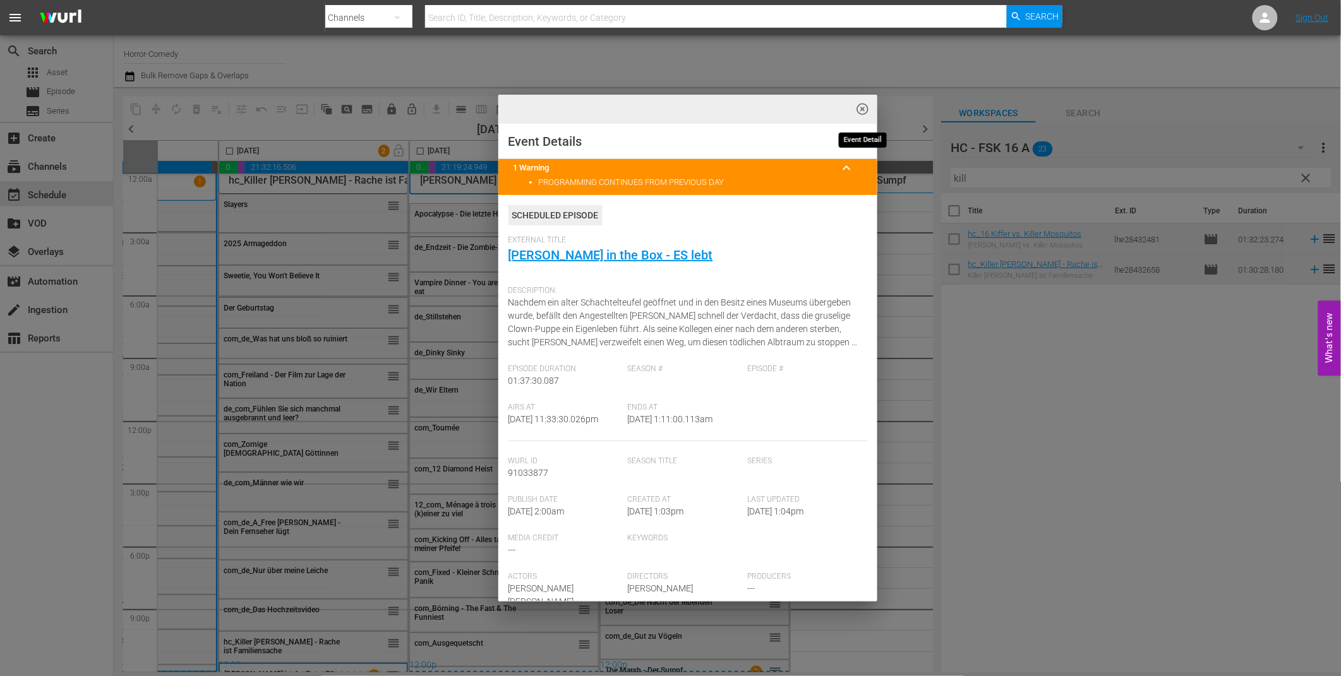
drag, startPoint x: 863, startPoint y: 107, endPoint x: 768, endPoint y: 111, distance: 95.4
click at [768, 111] on div "highlight_off_icon" at bounding box center [687, 110] width 379 height 30
click at [858, 104] on span "highlight_off_icon" at bounding box center [862, 109] width 15 height 15
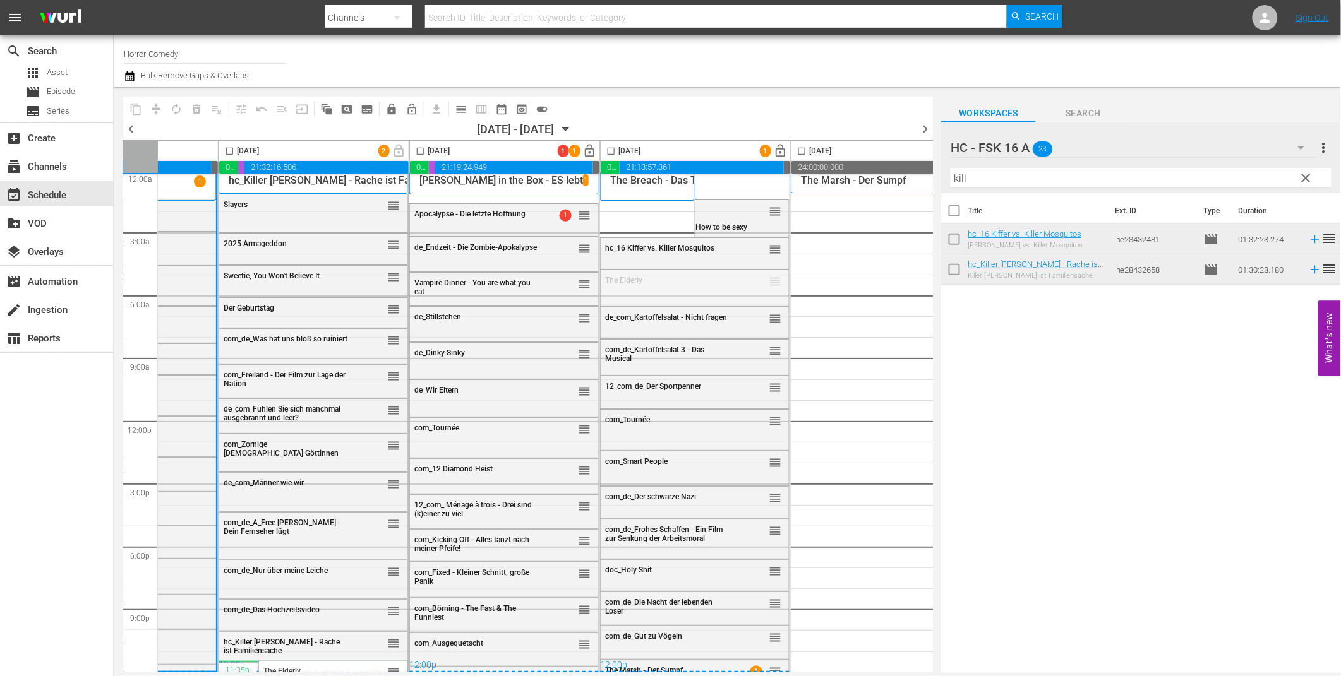
drag, startPoint x: 771, startPoint y: 276, endPoint x: 332, endPoint y: 657, distance: 581.0
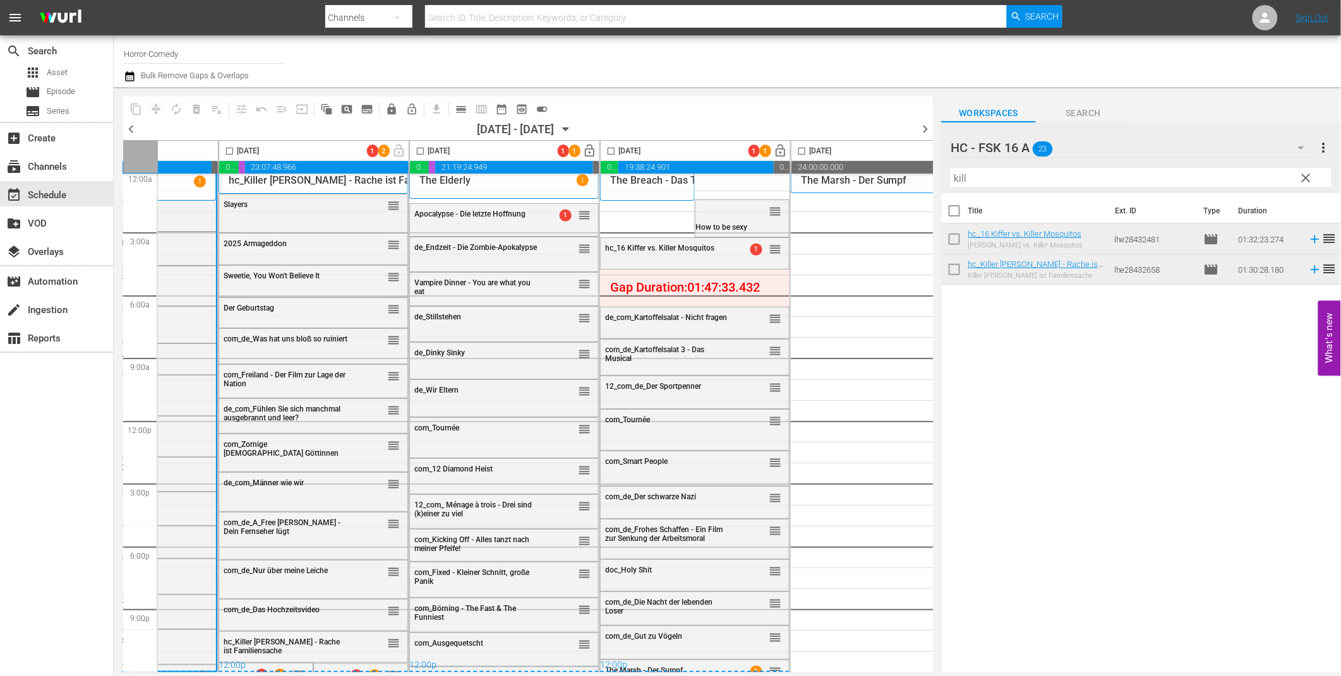
click at [768, 674] on body "menu Search By Channels Search ID, Title, Description, Keywords, or Category Se…" at bounding box center [670, 338] width 1341 height 676
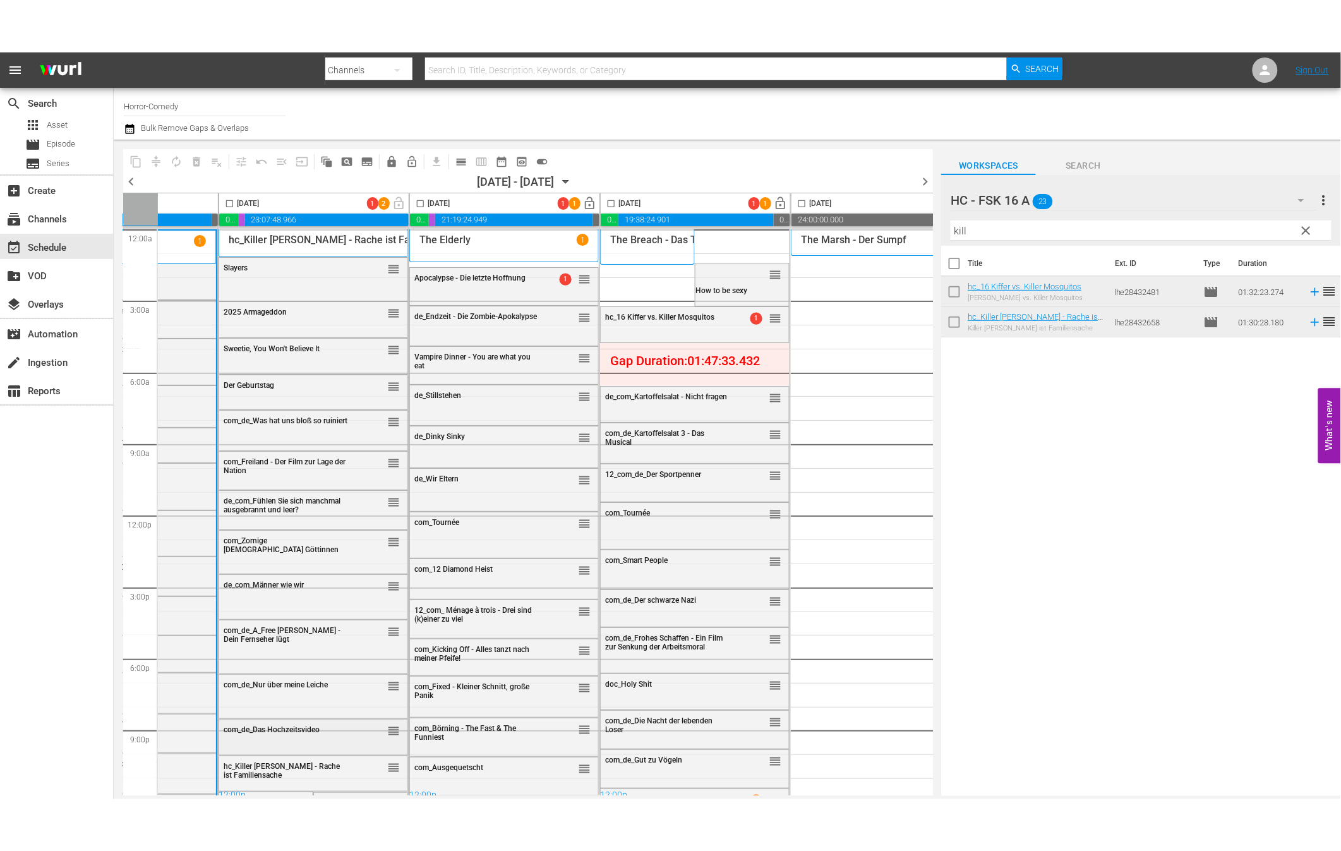
scroll to position [10, 130]
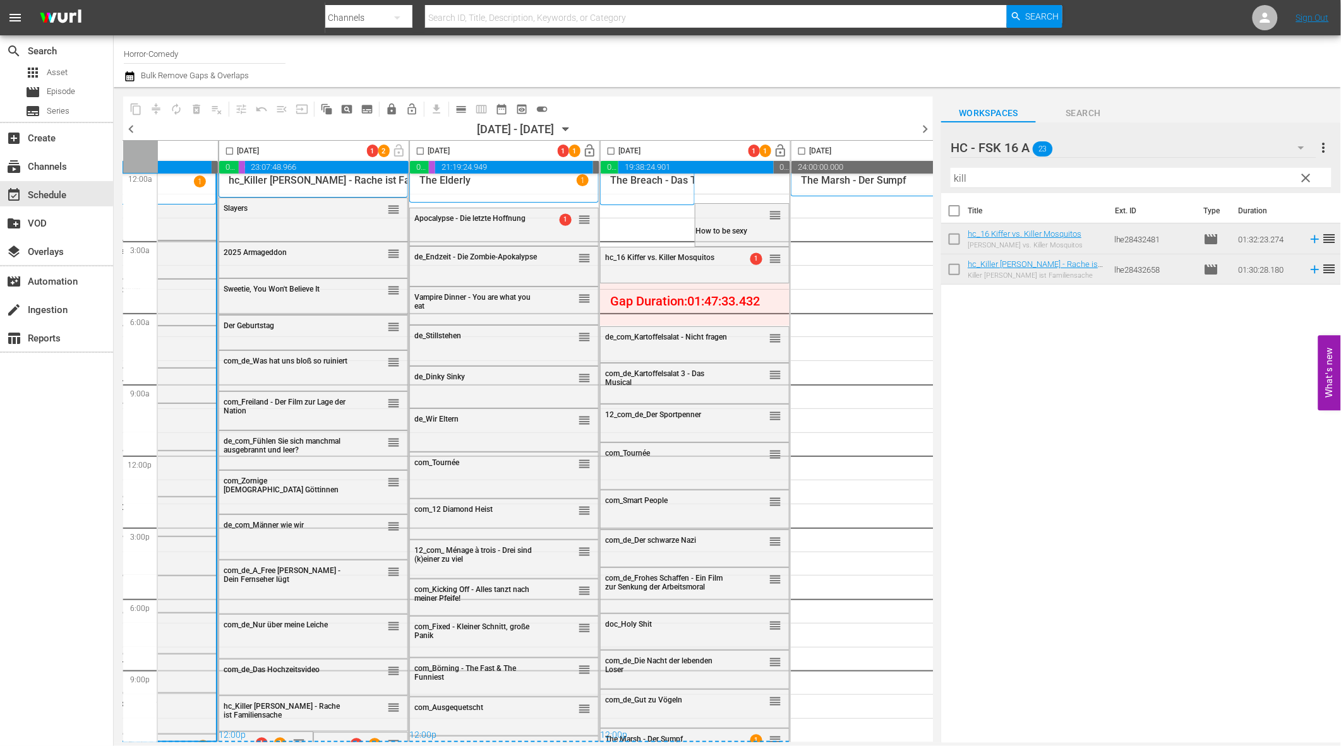
click at [246, 676] on div "12:00p" at bounding box center [312, 736] width 189 height 13
click at [240, 676] on div "12:00p" at bounding box center [312, 736] width 189 height 13
click at [234, 676] on div "12:00p" at bounding box center [312, 736] width 189 height 13
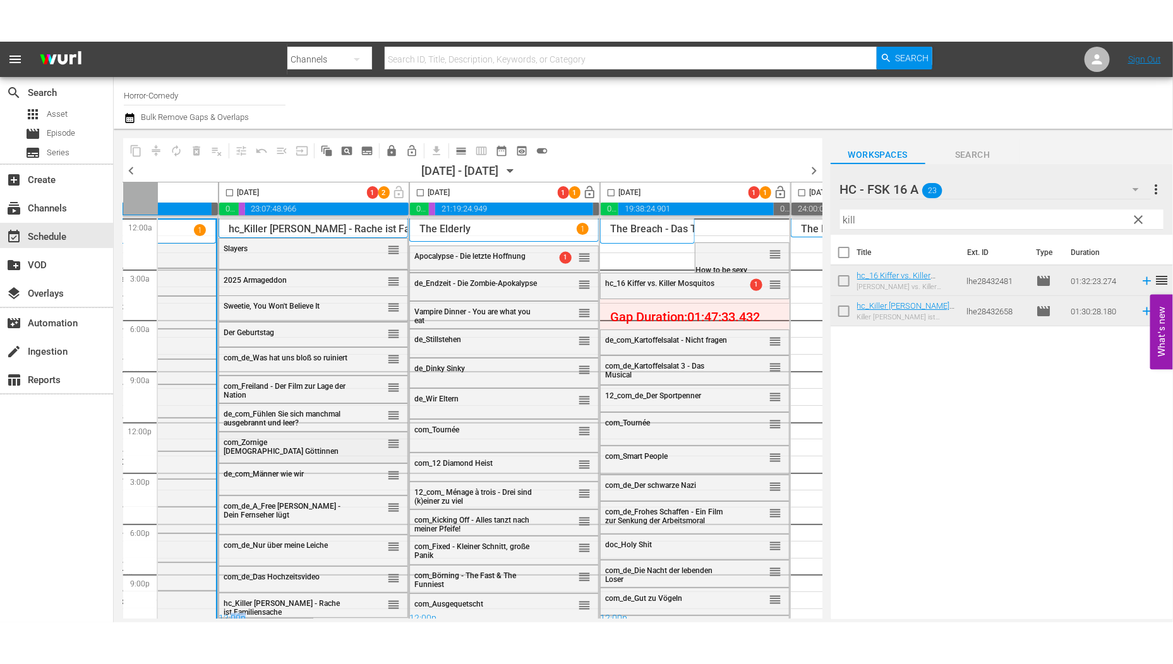
scroll to position [11, 130]
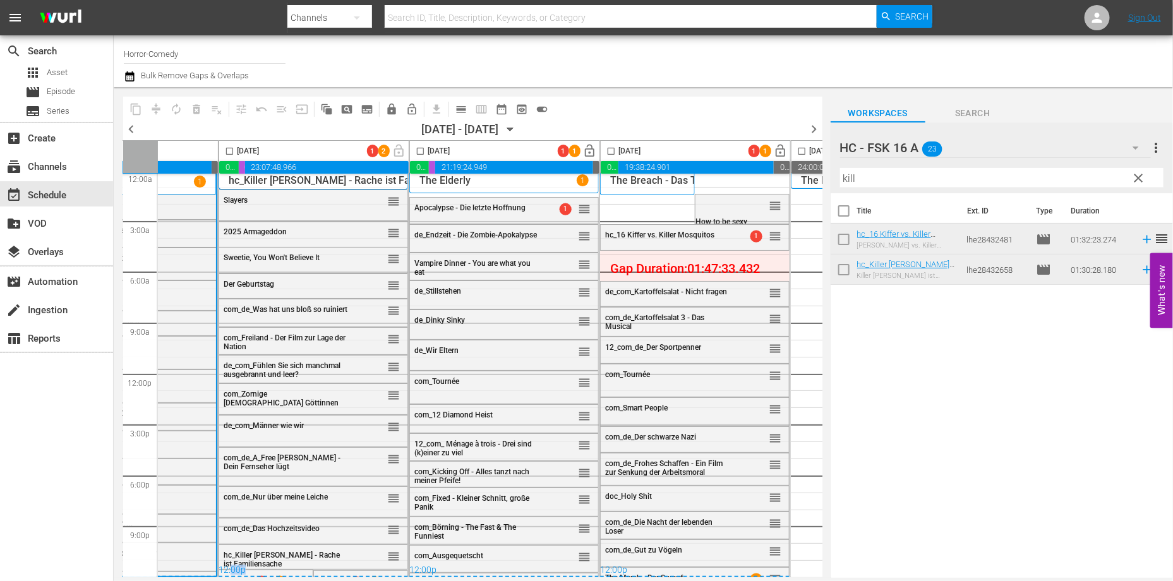
click at [272, 570] on div "12:00p" at bounding box center [312, 571] width 189 height 13
click at [251, 570] on div "12:00p" at bounding box center [312, 571] width 189 height 13
click at [254, 569] on div "12:00p" at bounding box center [312, 571] width 189 height 13
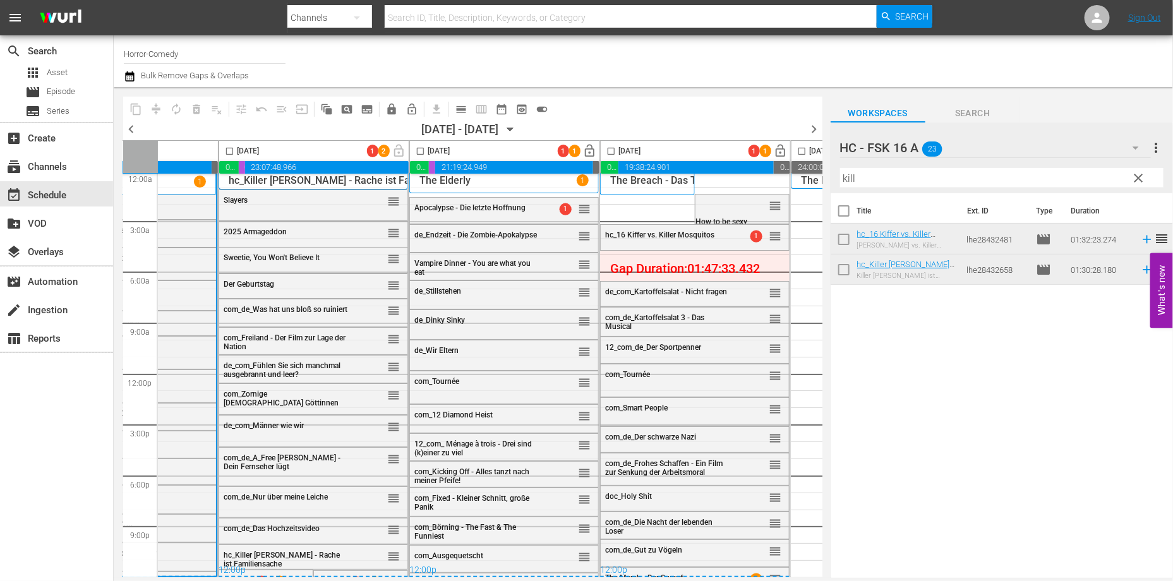
click at [254, 569] on div "12:00p" at bounding box center [312, 571] width 189 height 13
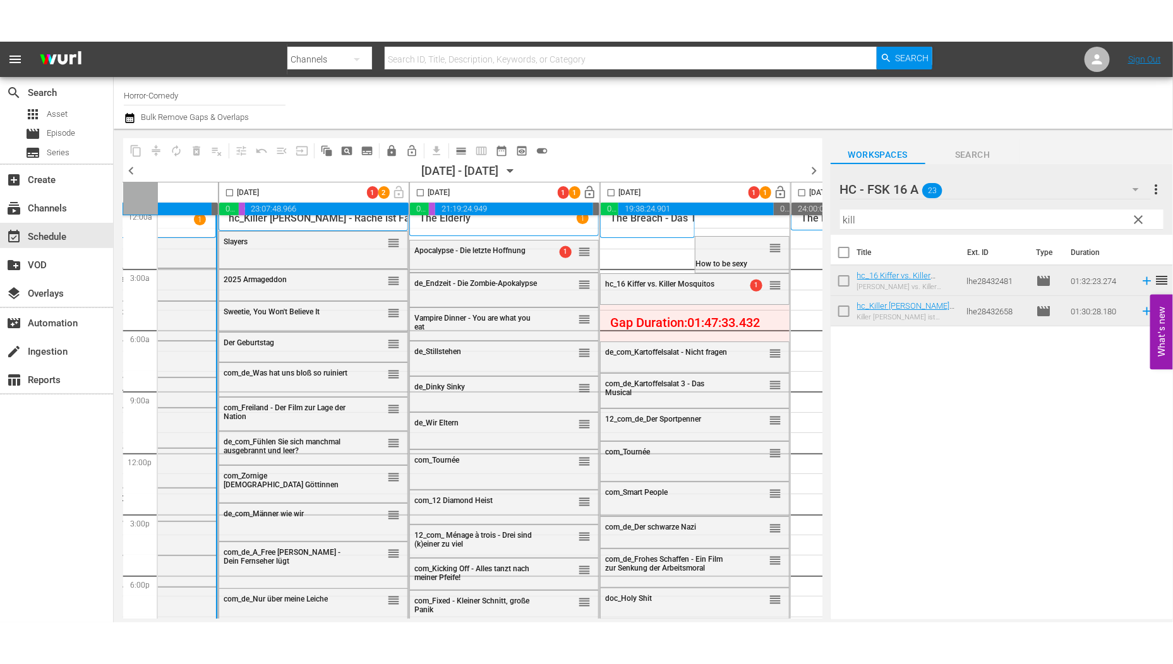
scroll to position [0, 130]
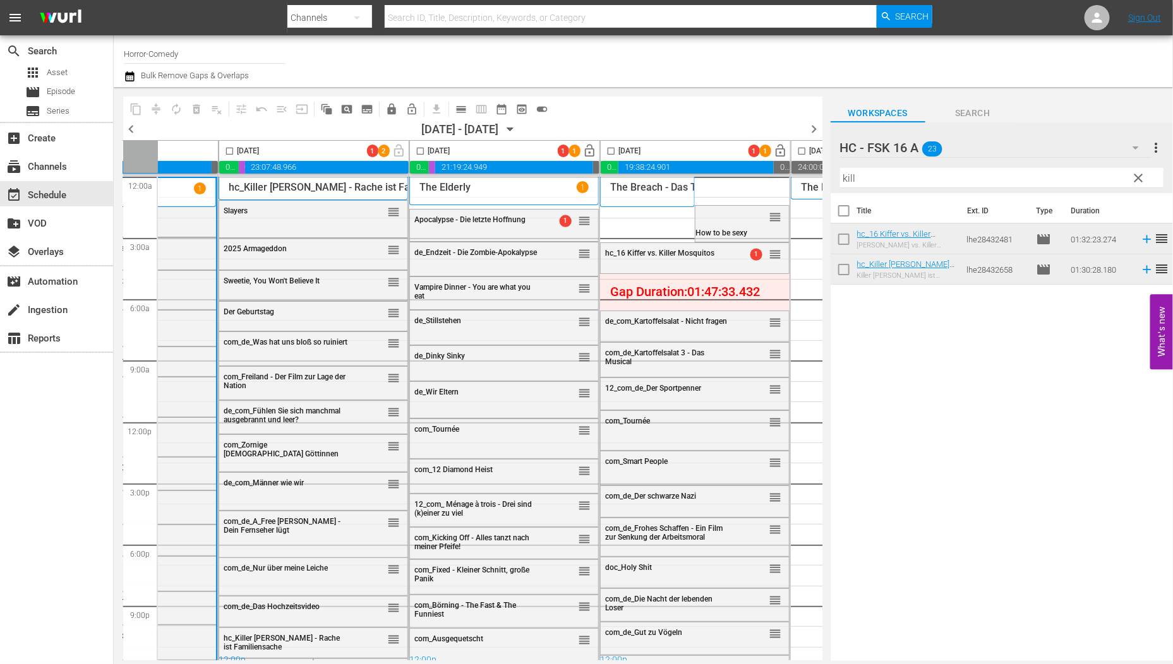
click at [258, 624] on div "com_de_Das Hochzeitsvideo reorder" at bounding box center [312, 612] width 189 height 32
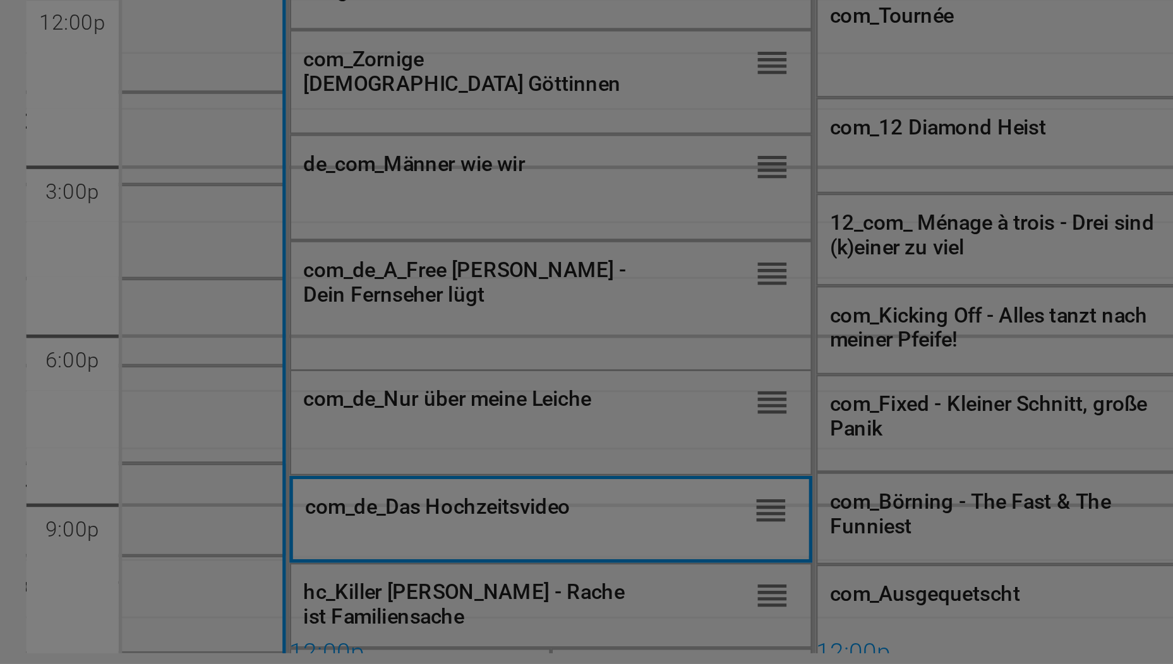
scroll to position [0, 0]
click at [371, 632] on div "highlight_off_icon Loading Event Detail Data..." at bounding box center [586, 332] width 1173 height 664
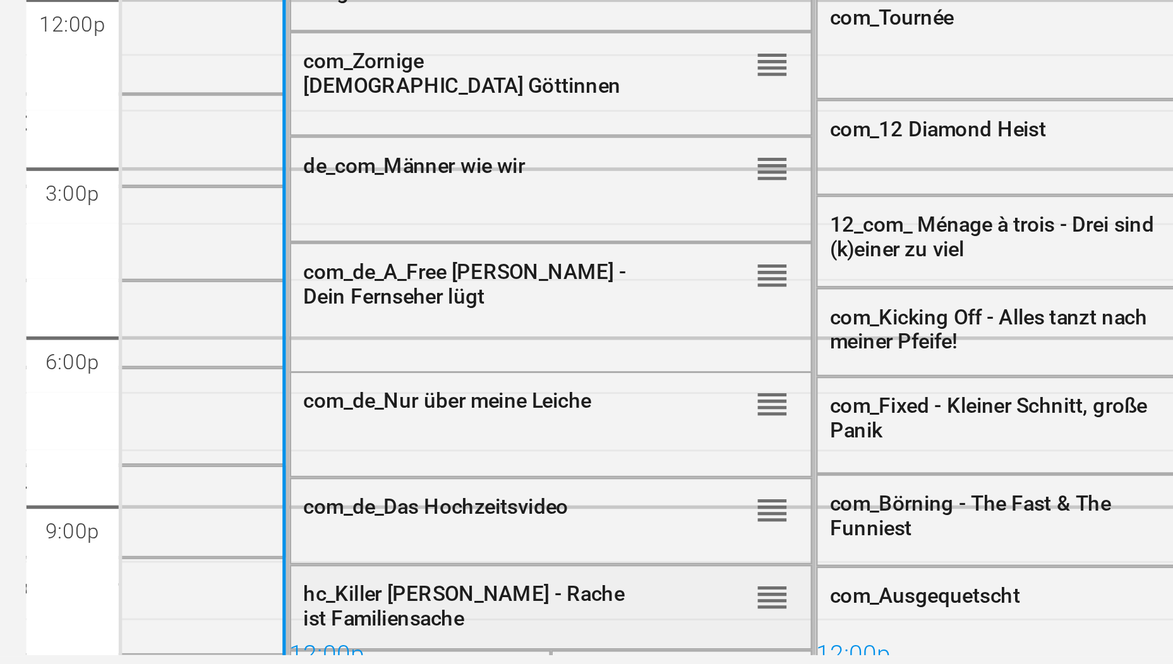
click at [365, 635] on div "reorder" at bounding box center [374, 639] width 49 height 13
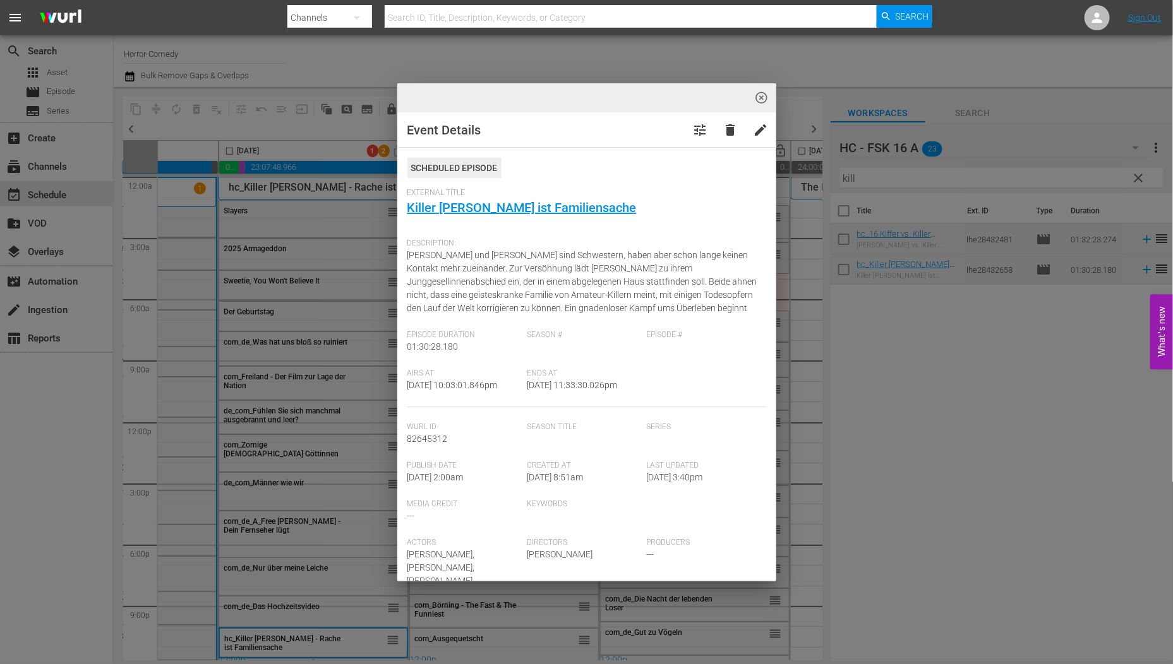
click at [765, 89] on button "highlight_off_icon" at bounding box center [761, 98] width 30 height 30
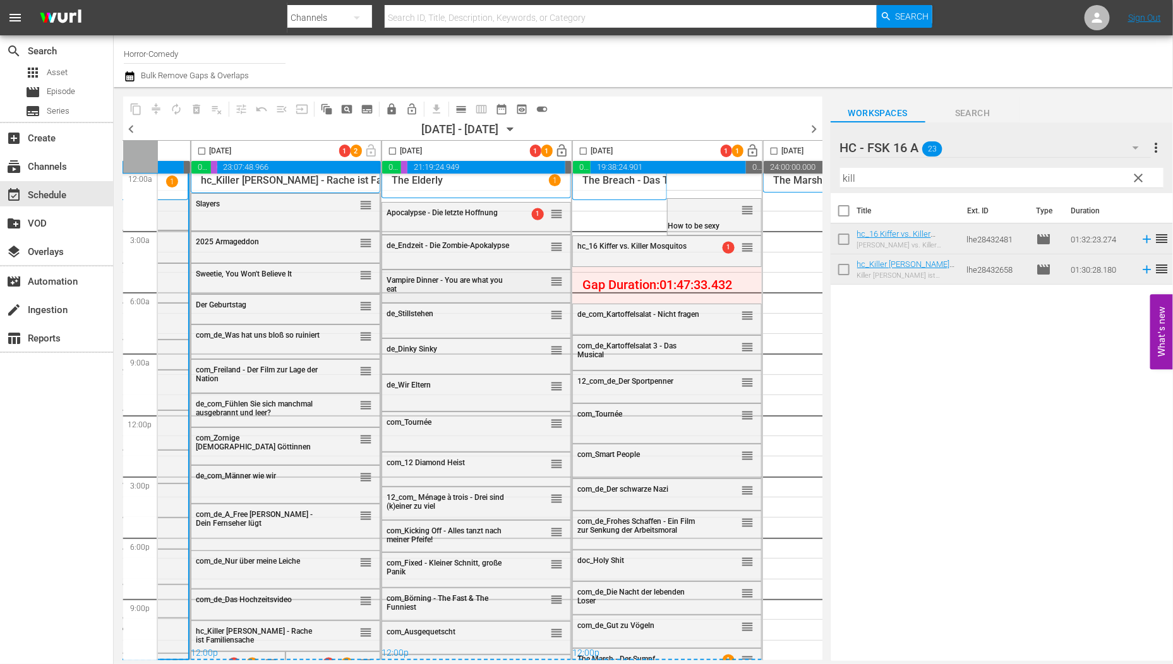
scroll to position [10, 147]
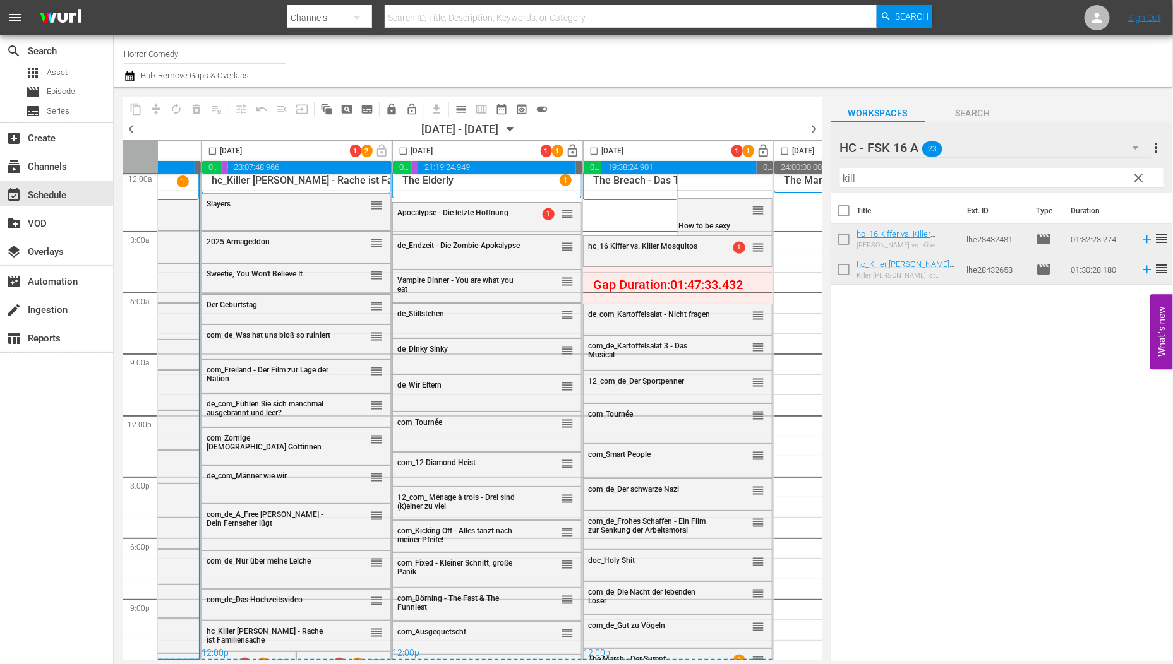
click at [235, 652] on div "12:00p" at bounding box center [295, 654] width 189 height 13
click at [336, 341] on div "Delete Event" at bounding box center [343, 332] width 100 height 17
click at [208, 155] on input "checkbox" at bounding box center [212, 153] width 15 height 15
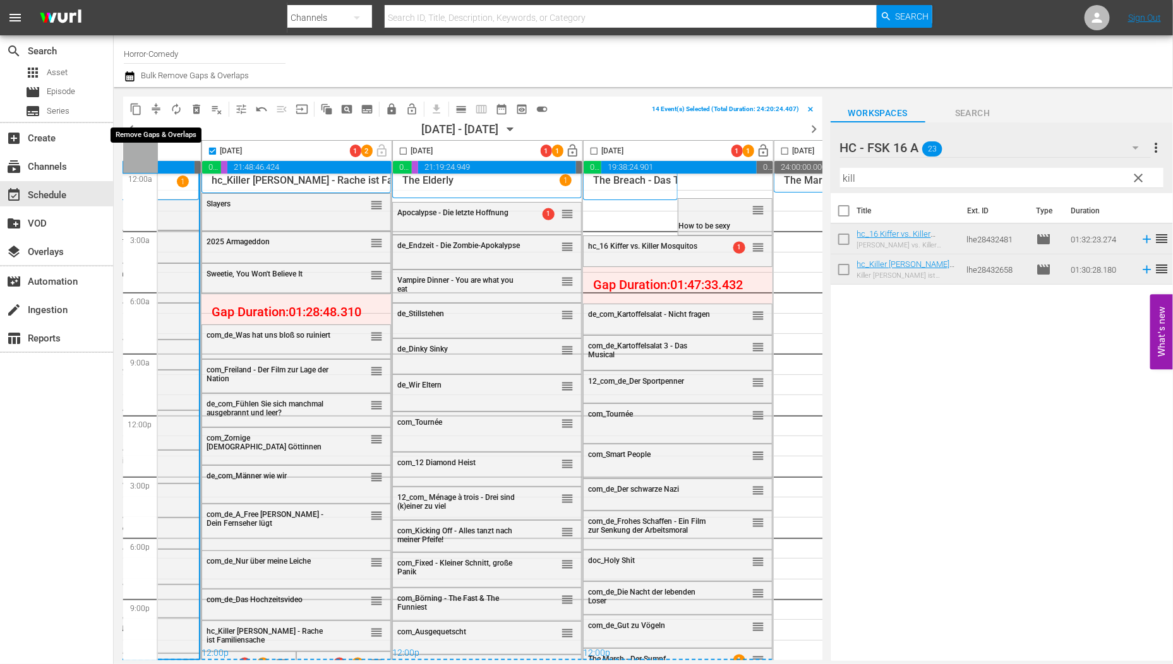
click at [158, 106] on span "compress" at bounding box center [156, 109] width 13 height 13
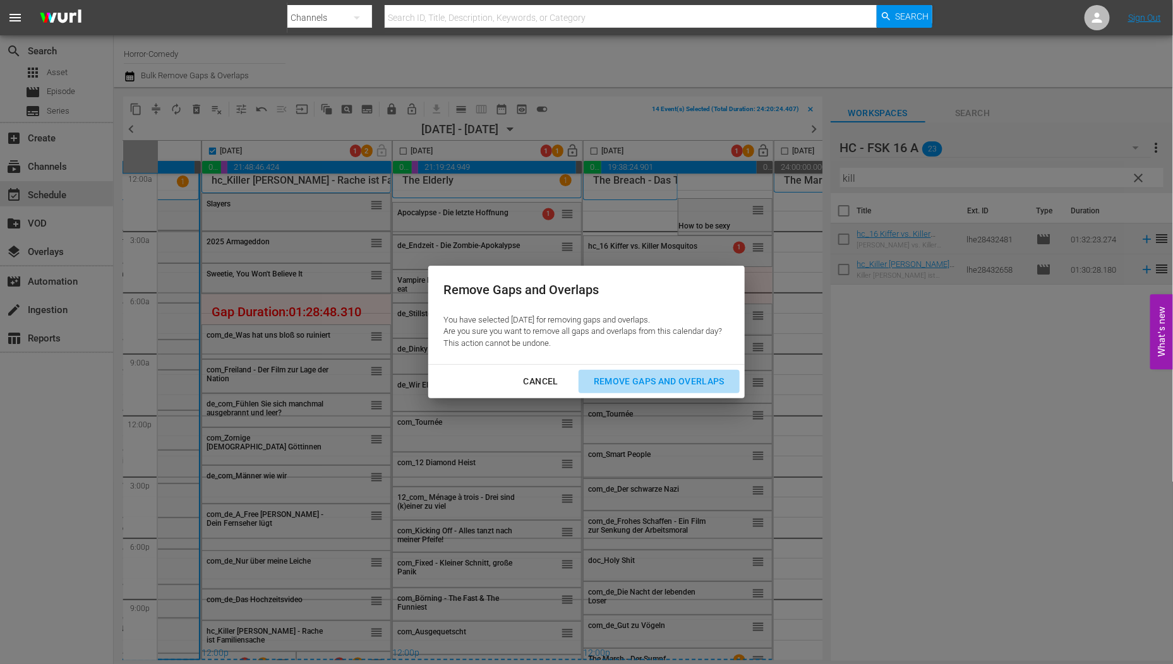
click at [645, 379] on div "Remove Gaps and Overlaps" at bounding box center [658, 382] width 151 height 16
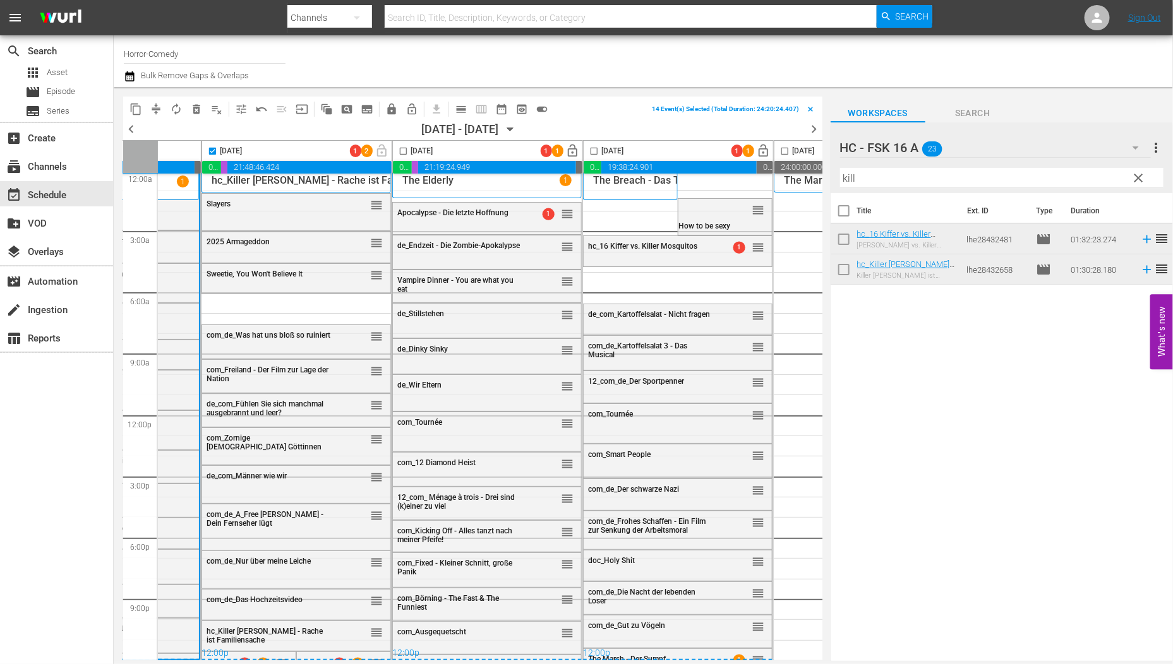
checkbox input "false"
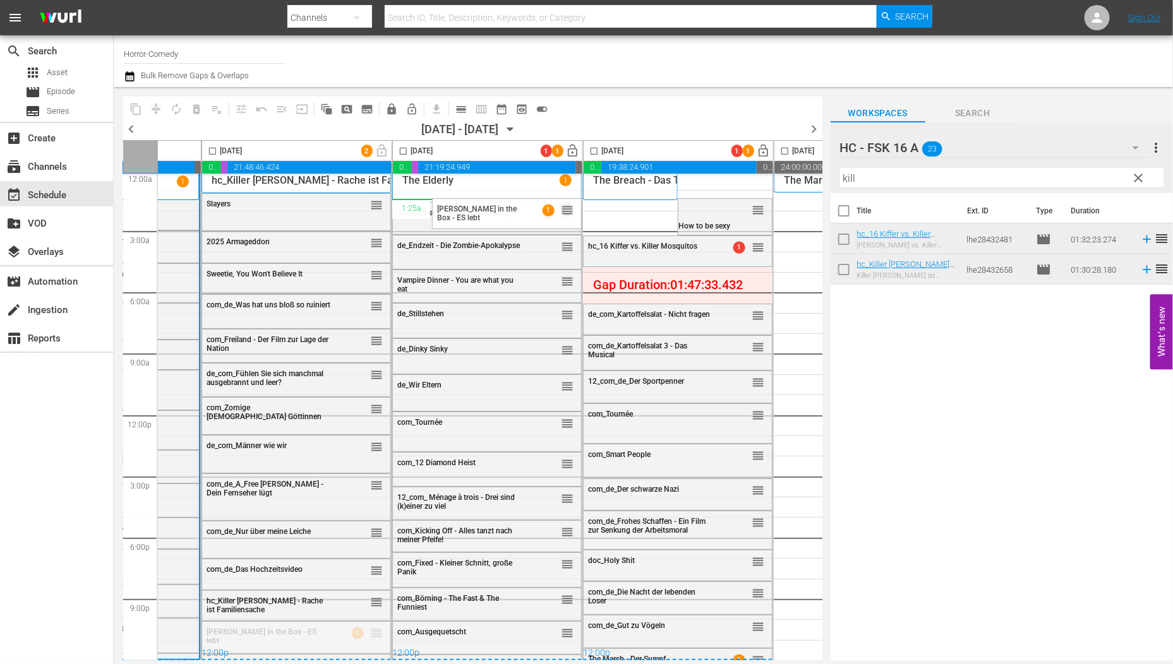
drag, startPoint x: 376, startPoint y: 629, endPoint x: 527, endPoint y: 196, distance: 458.9
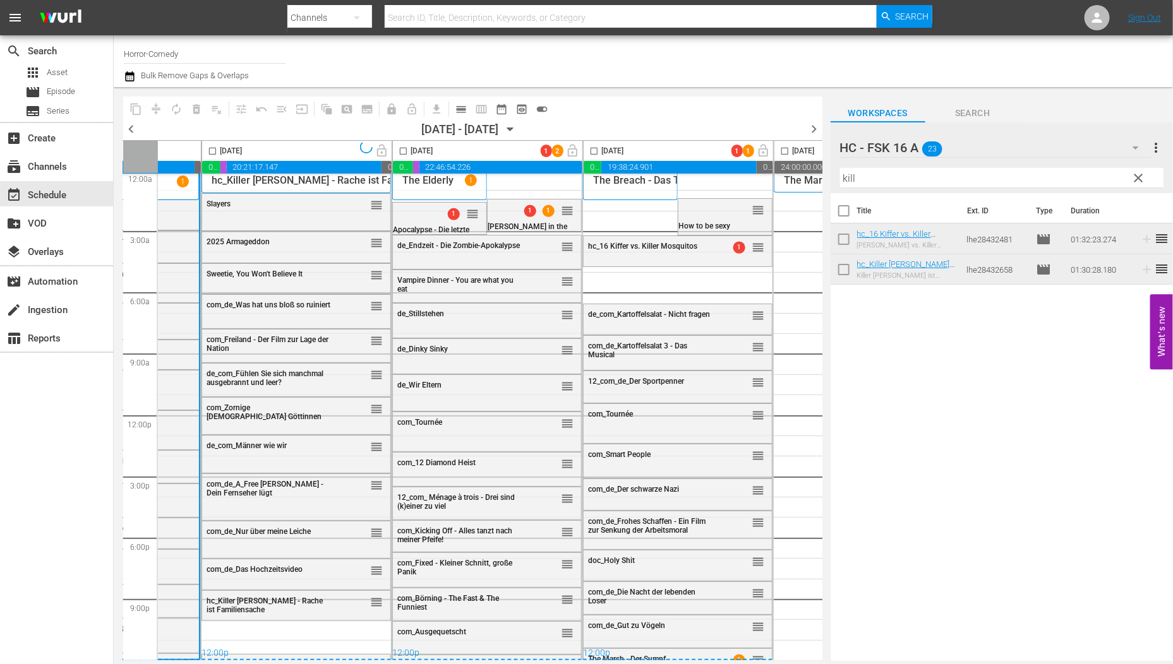
click at [448, 178] on p "The Elderly" at bounding box center [427, 180] width 51 height 12
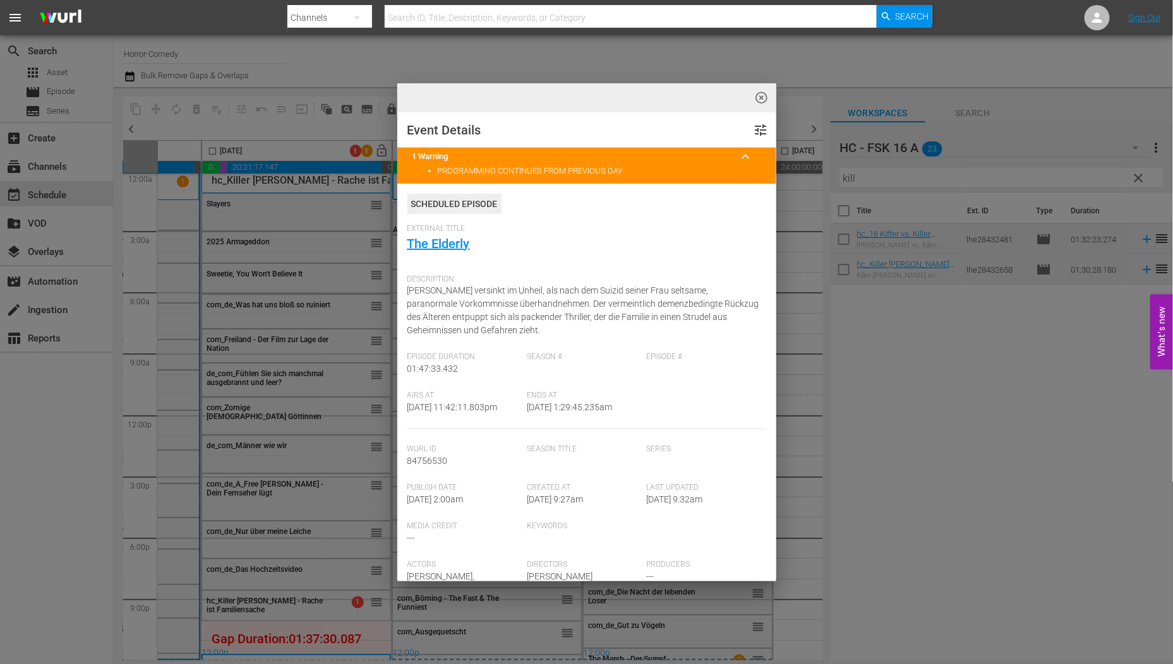
click at [759, 308] on div "Event Details tune 1 Warning keyboard_arrow_up PROGRAMMING CONTINUES FROM PREVI…" at bounding box center [586, 659] width 379 height 1095
click at [760, 93] on span "highlight_off_icon" at bounding box center [761, 98] width 15 height 15
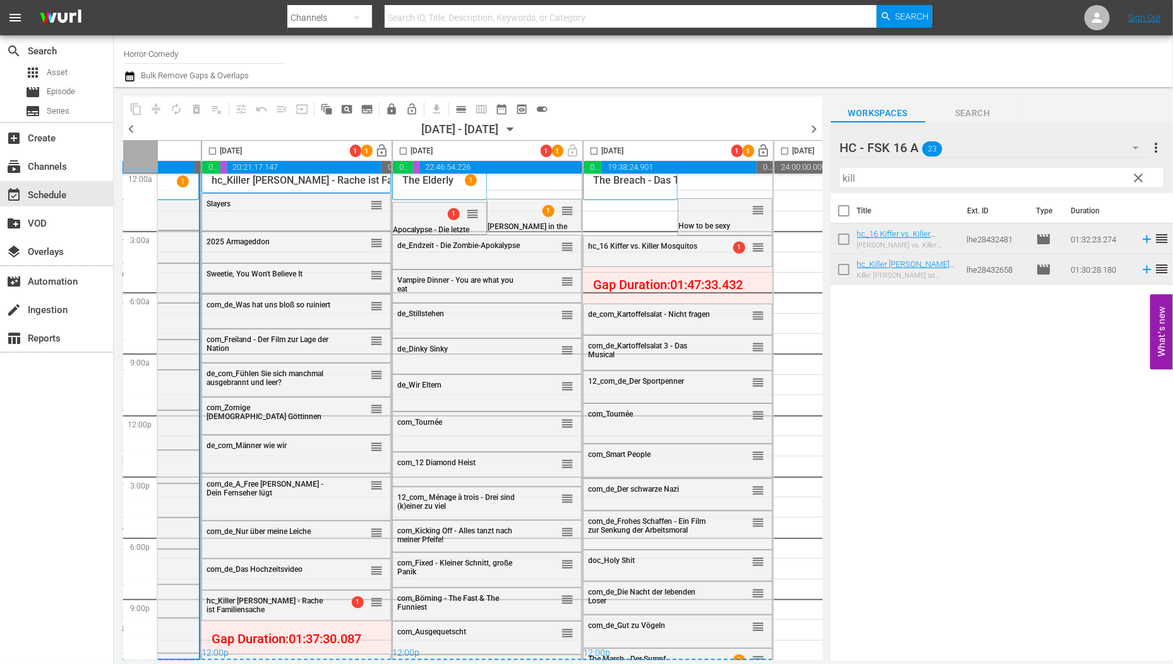
click at [1137, 176] on span "clear" at bounding box center [1137, 177] width 15 height 15
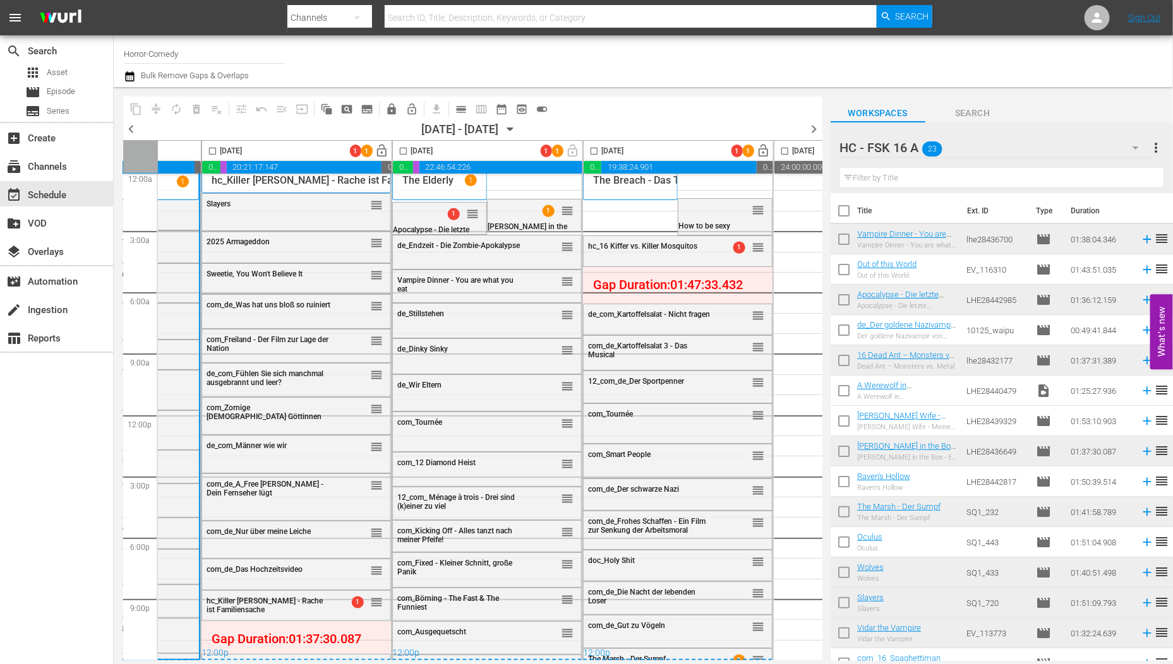
click at [1132, 148] on icon "button" at bounding box center [1135, 147] width 15 height 15
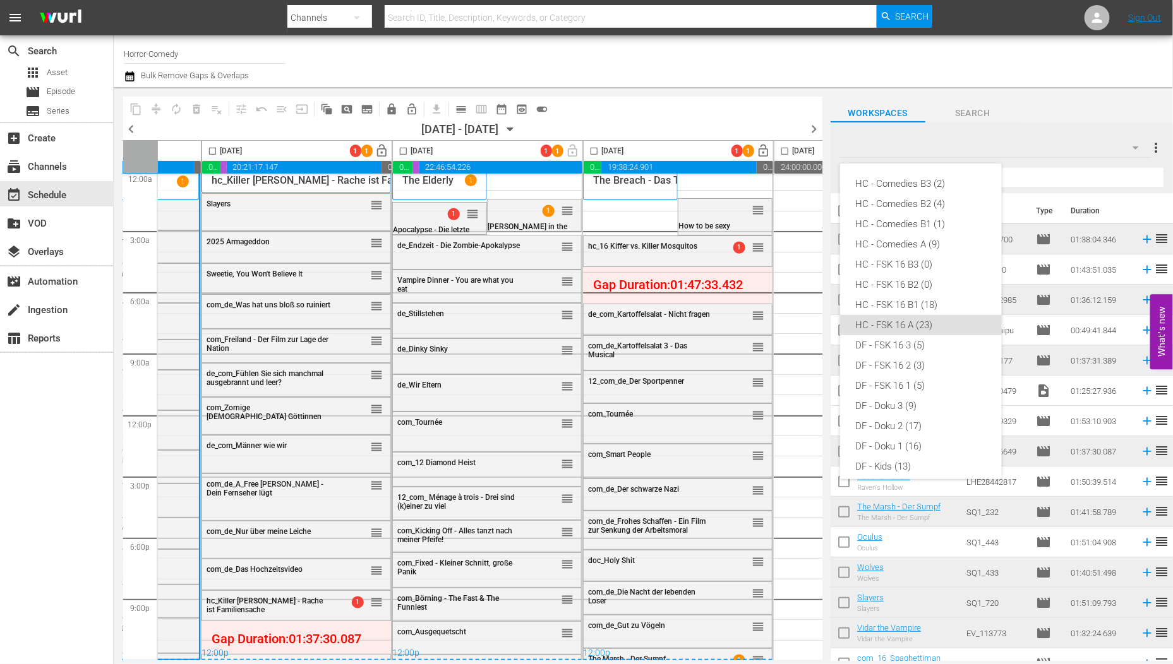
scroll to position [131, 0]
click at [1132, 148] on div "HC - Comedies B3 (2) HC - Comedies B2 (4) HC - Comedies B1 (1) HC - Comedies A …" at bounding box center [586, 332] width 1173 height 664
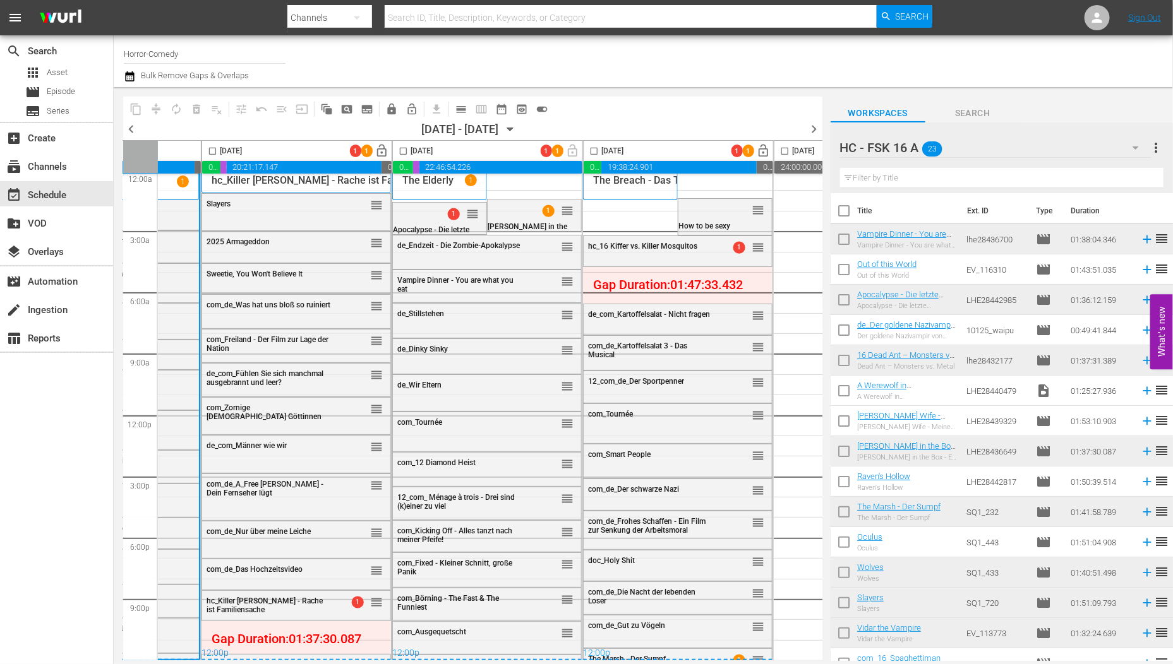
click at [1111, 146] on div "HC - FSK 16 A 23" at bounding box center [995, 147] width 311 height 35
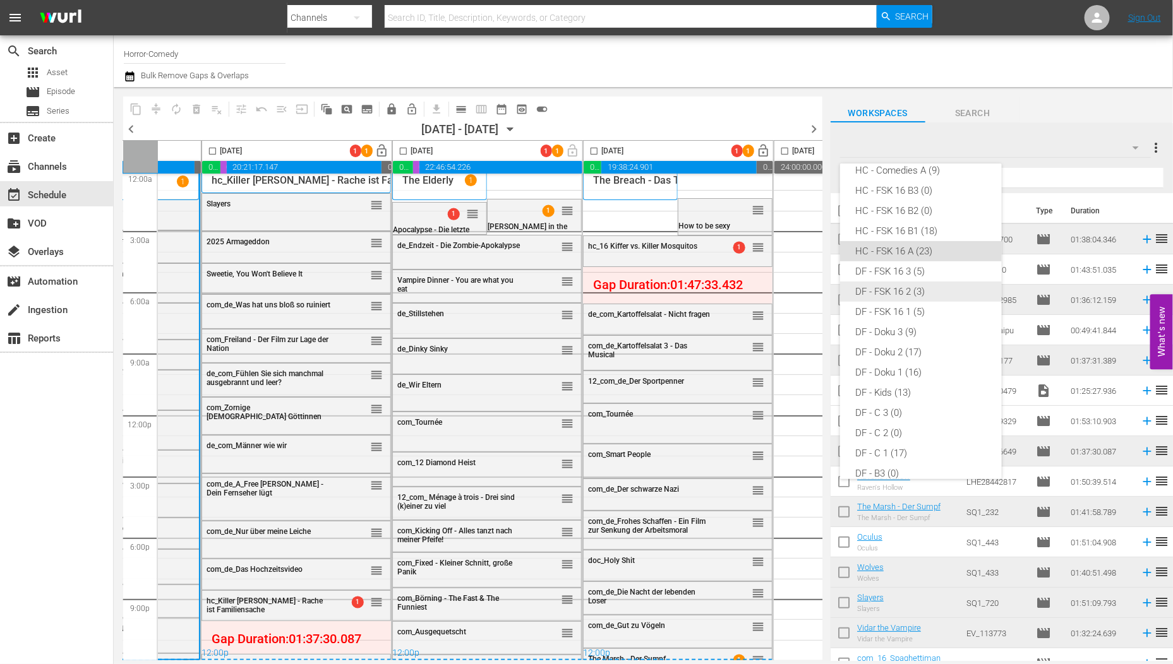
scroll to position [59, 0]
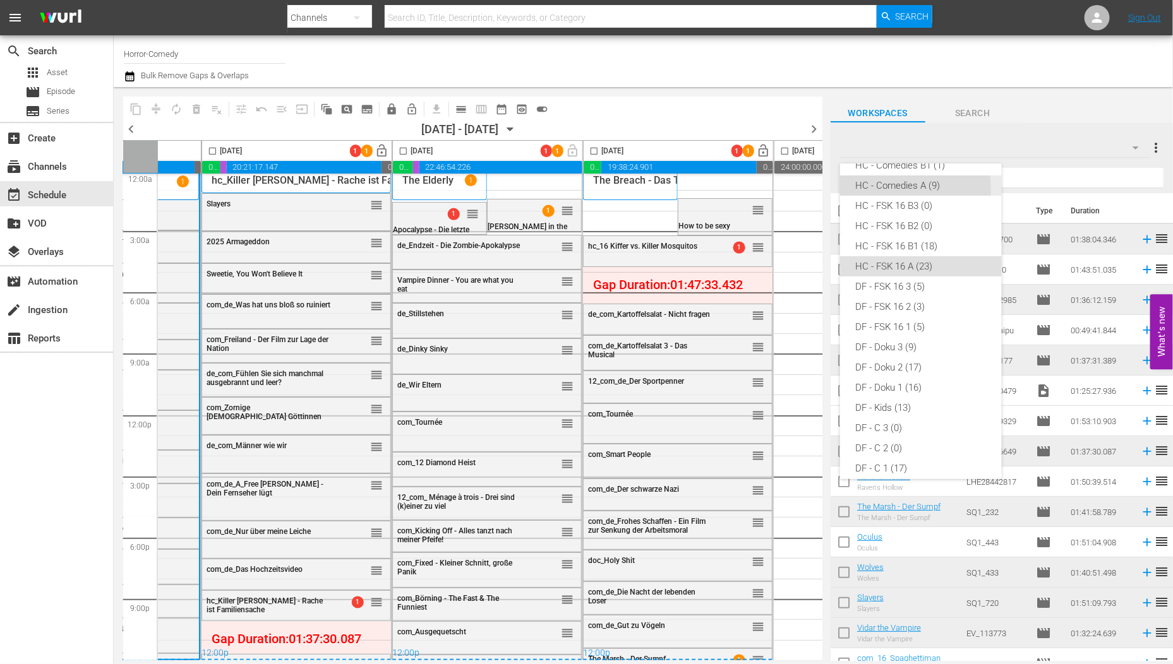
click at [897, 188] on div "HC - Comedies A (9)" at bounding box center [920, 186] width 131 height 20
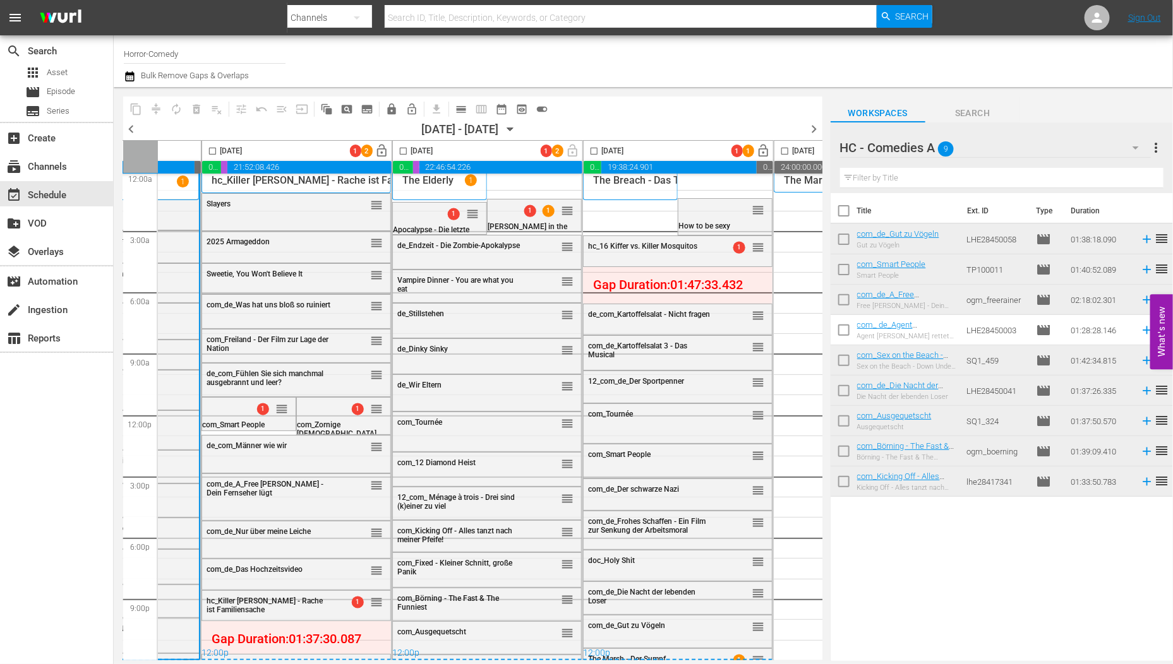
click at [209, 153] on input "checkbox" at bounding box center [212, 153] width 15 height 15
click at [152, 111] on span "compress" at bounding box center [156, 109] width 13 height 13
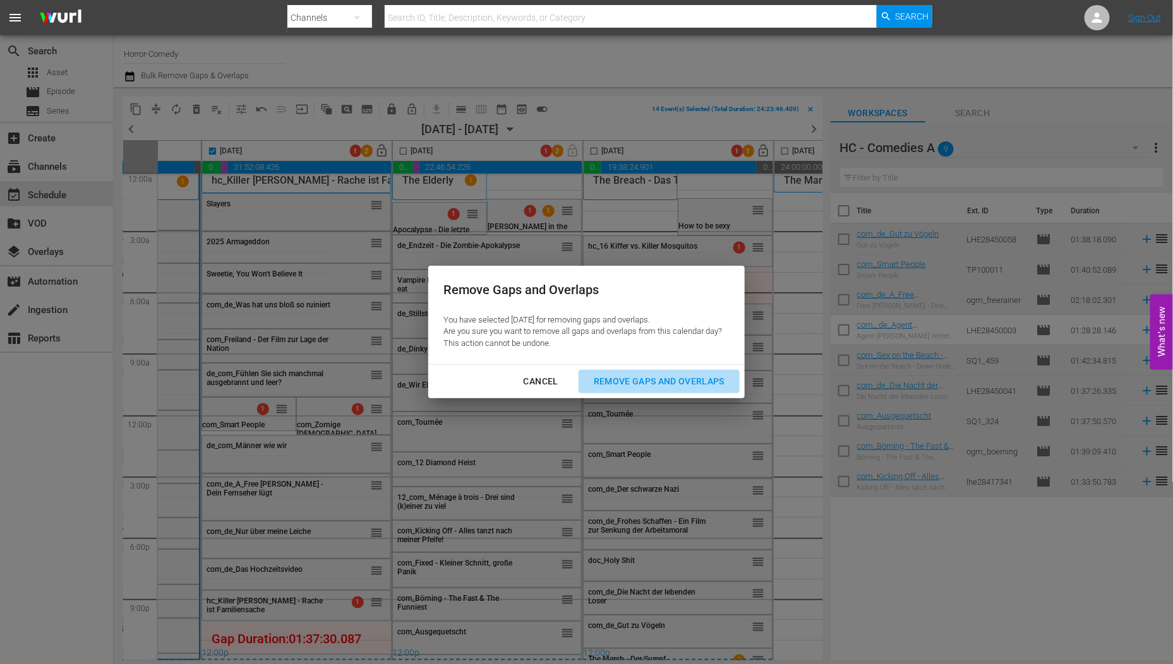
click at [632, 386] on div "Remove Gaps and Overlaps" at bounding box center [658, 382] width 151 height 16
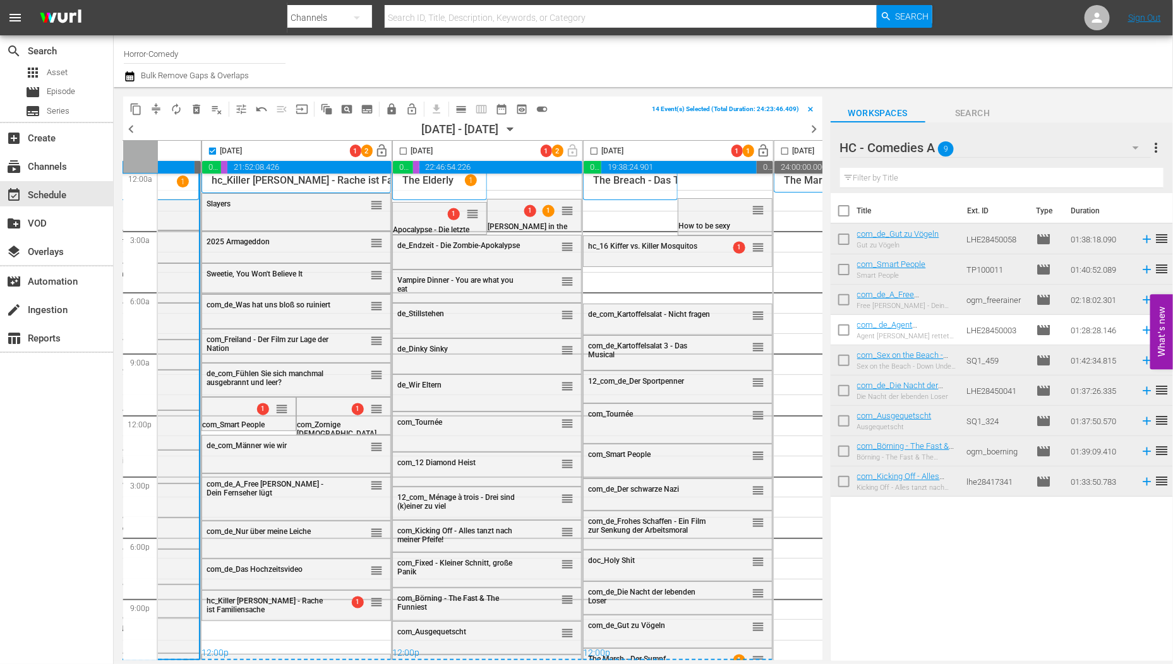
checkbox input "false"
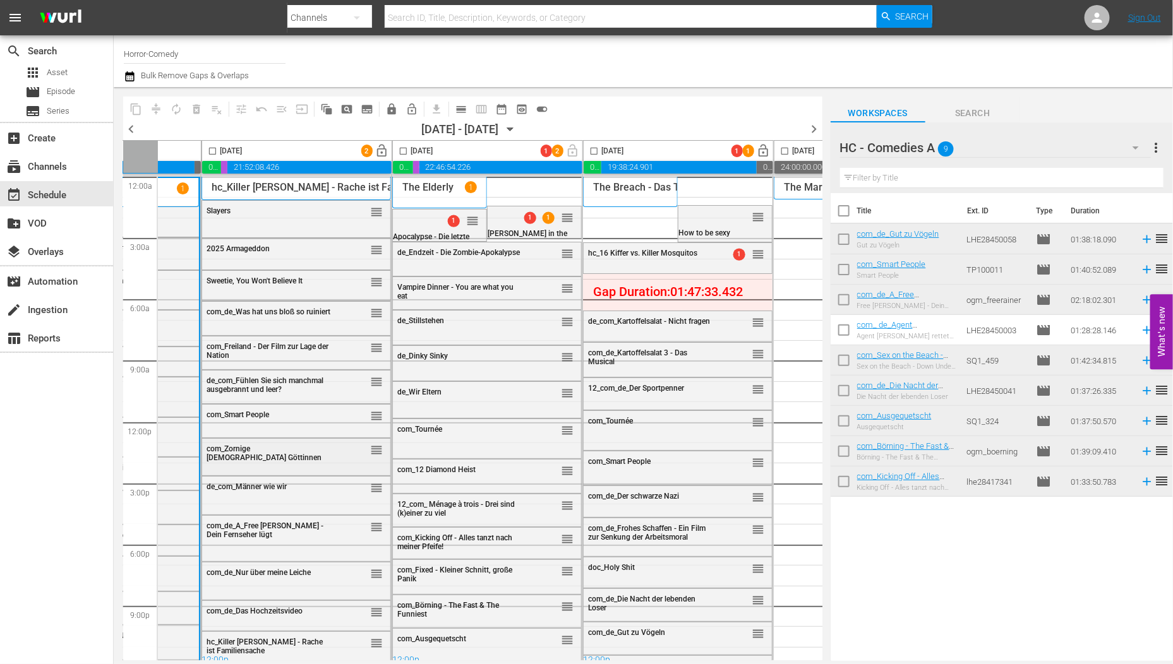
scroll to position [0, 147]
click at [384, 155] on span "lock_open" at bounding box center [382, 151] width 15 height 15
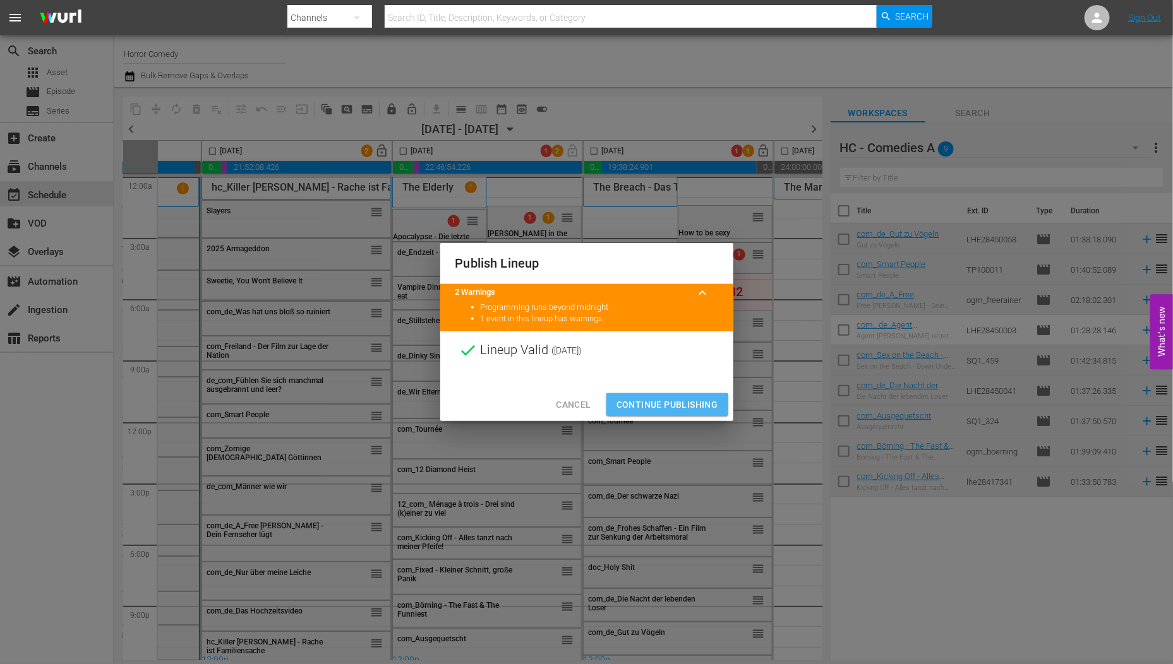
click at [661, 406] on span "Continue Publishing" at bounding box center [667, 405] width 102 height 16
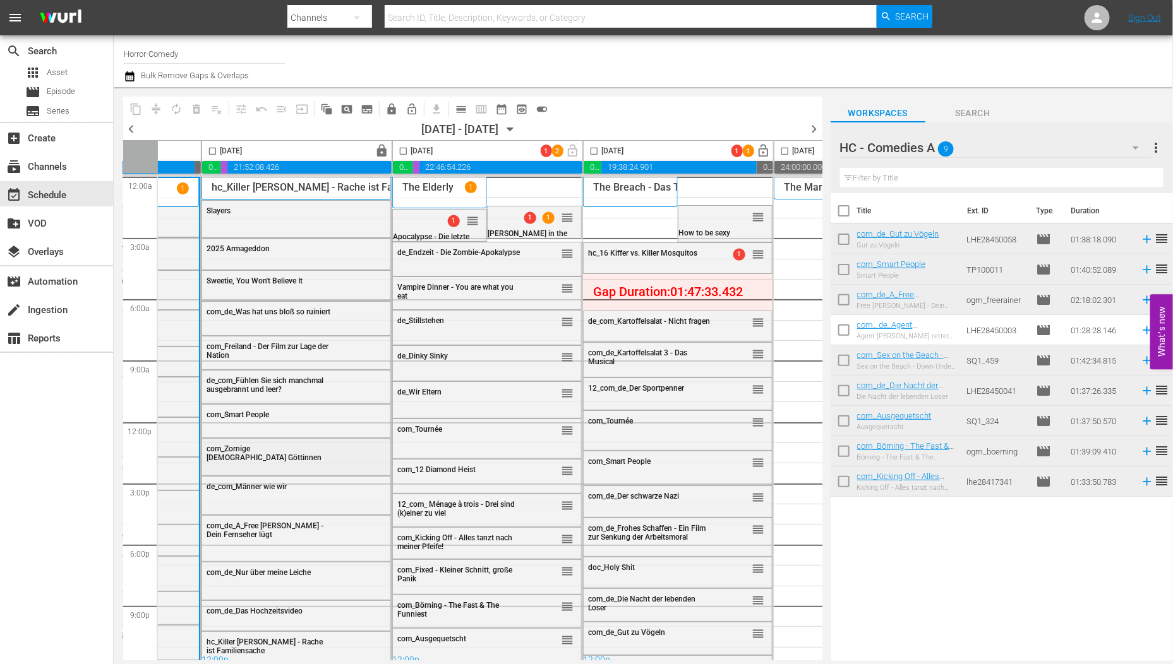
scroll to position [1, 147]
click at [524, 253] on div "reorder" at bounding box center [548, 252] width 49 height 13
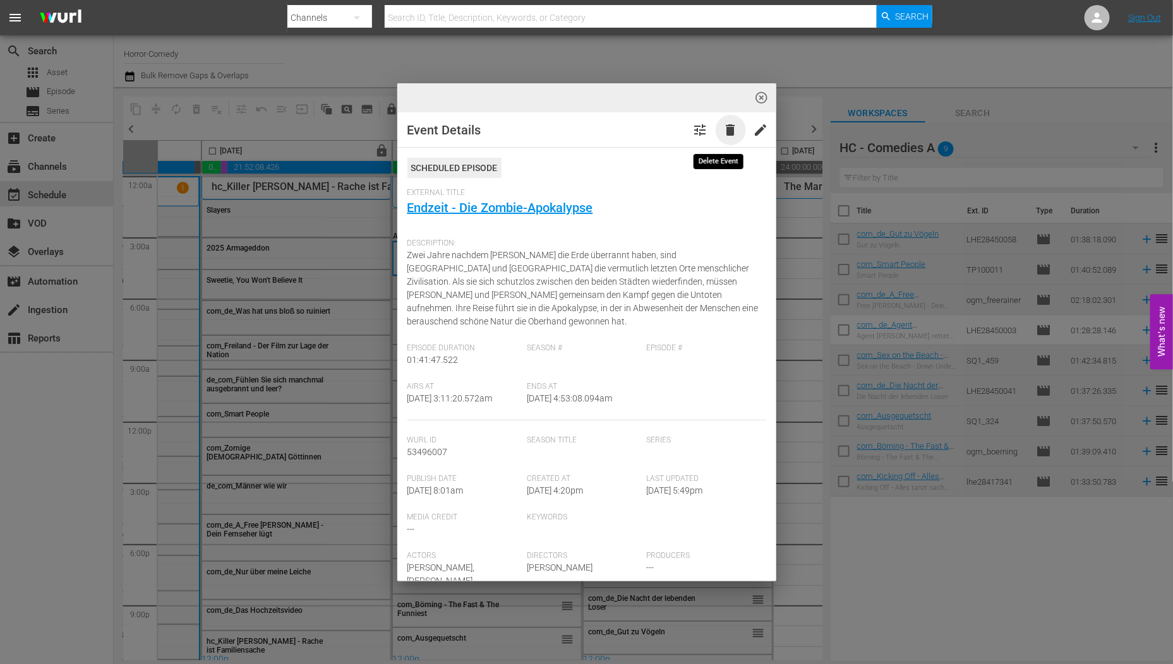
click at [723, 131] on span "delete" at bounding box center [730, 130] width 15 height 15
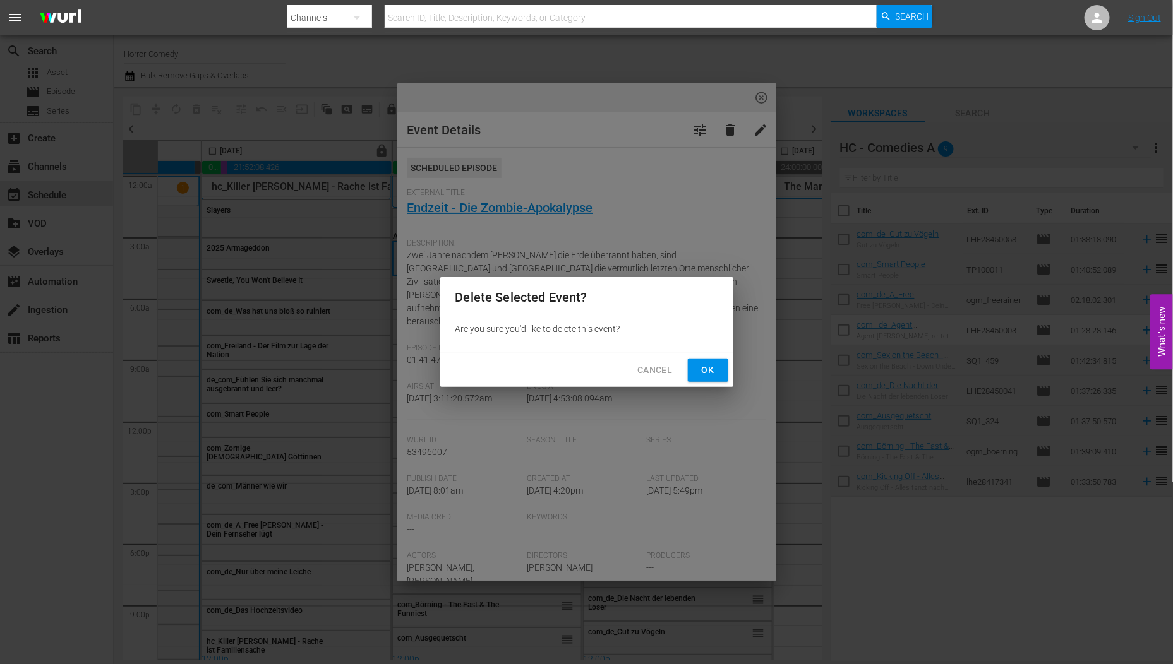
click at [703, 364] on span "Ok" at bounding box center [708, 370] width 20 height 16
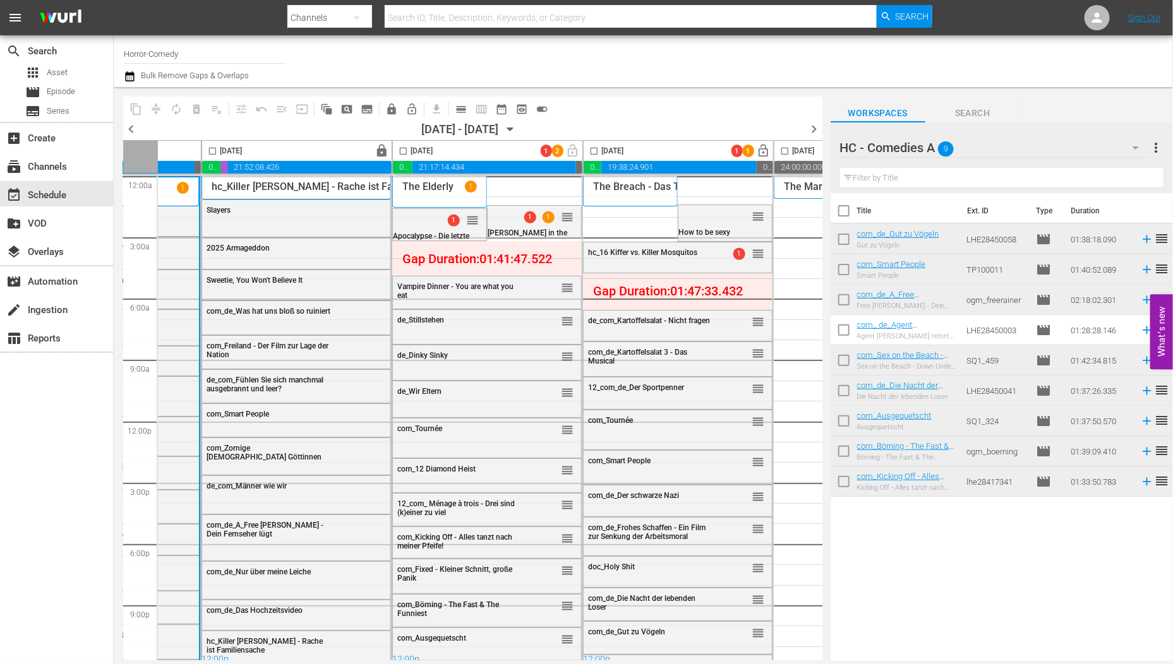
click at [402, 152] on input "checkbox" at bounding box center [403, 153] width 15 height 15
click at [152, 107] on span "compress" at bounding box center [156, 109] width 13 height 13
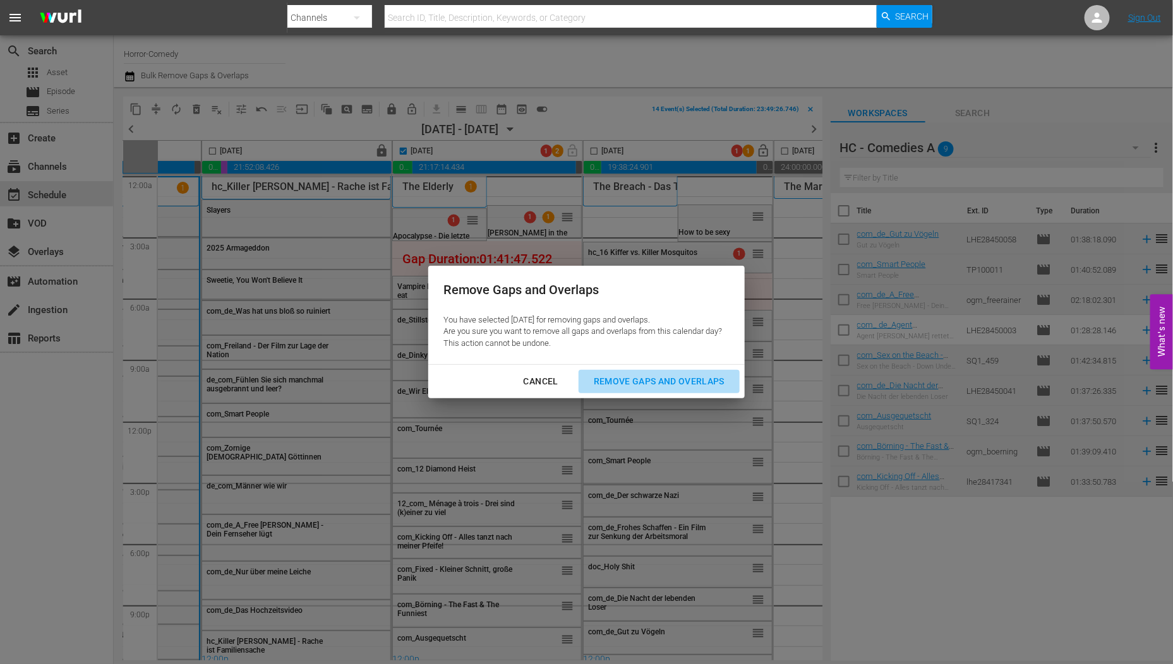
click at [676, 377] on div "Remove Gaps and Overlaps" at bounding box center [658, 382] width 151 height 16
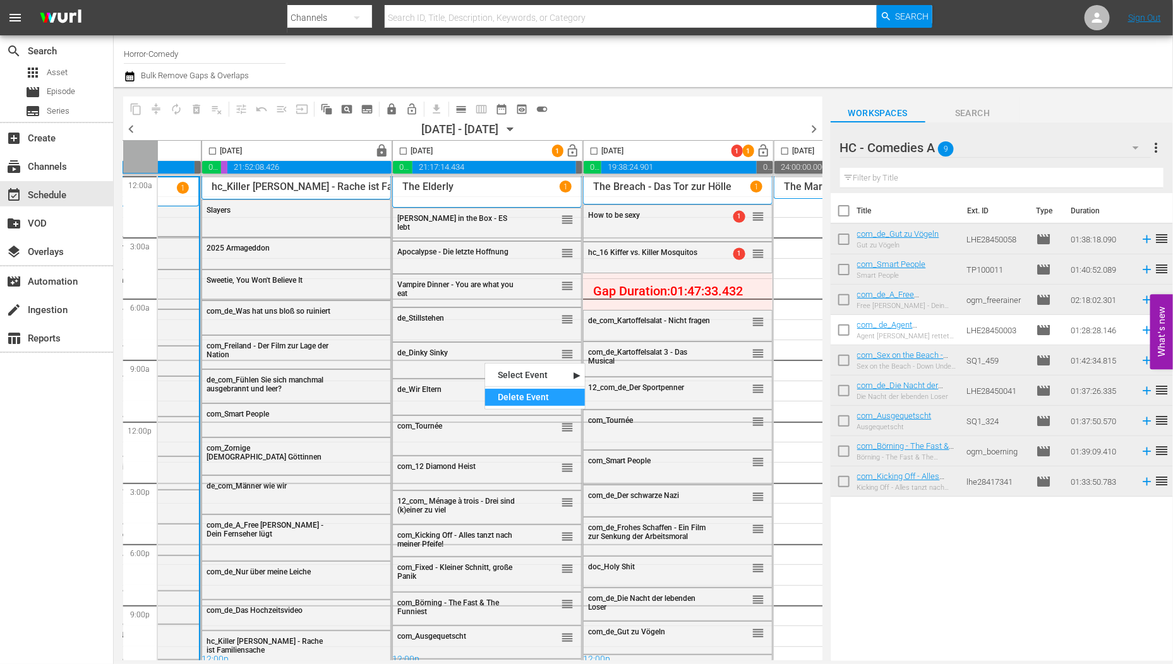
click at [532, 392] on div "Delete Event" at bounding box center [535, 397] width 100 height 17
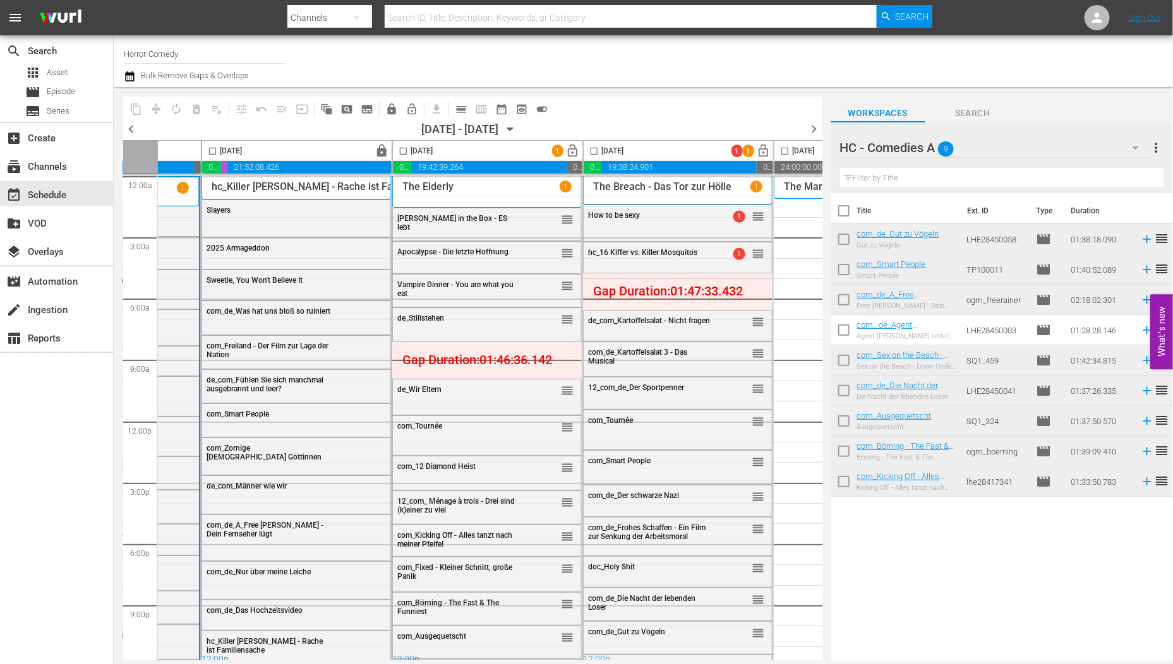
click at [404, 149] on input "checkbox" at bounding box center [403, 153] width 15 height 15
click at [153, 108] on span "compress" at bounding box center [156, 109] width 13 height 13
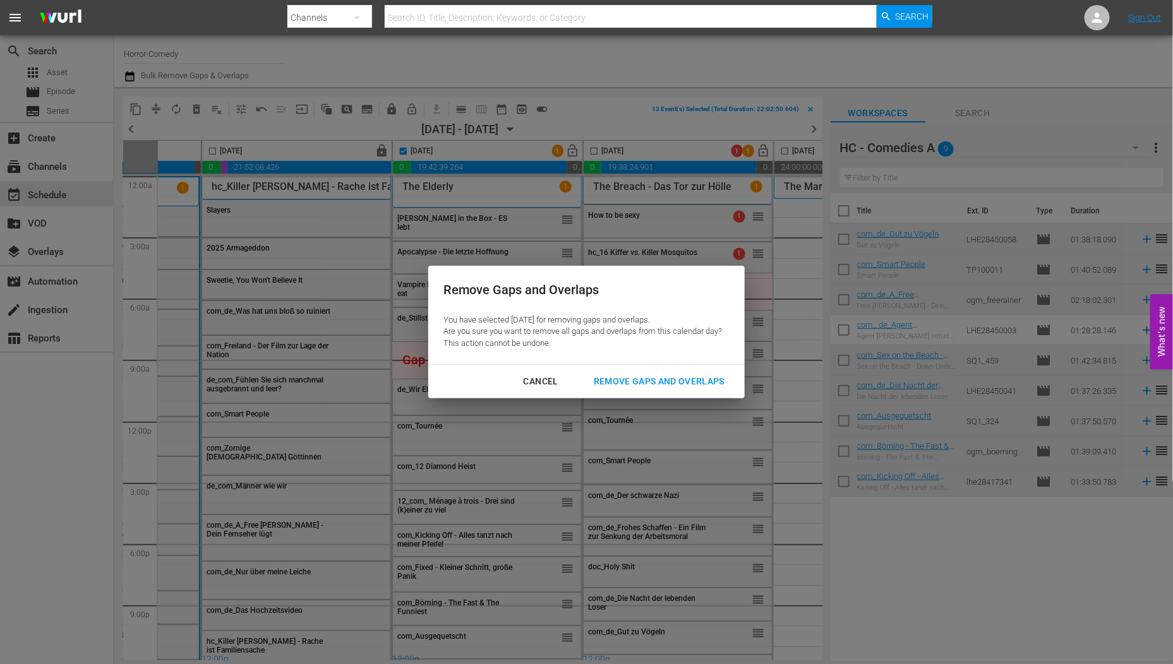
click at [660, 380] on div "Remove Gaps and Overlaps" at bounding box center [658, 382] width 151 height 16
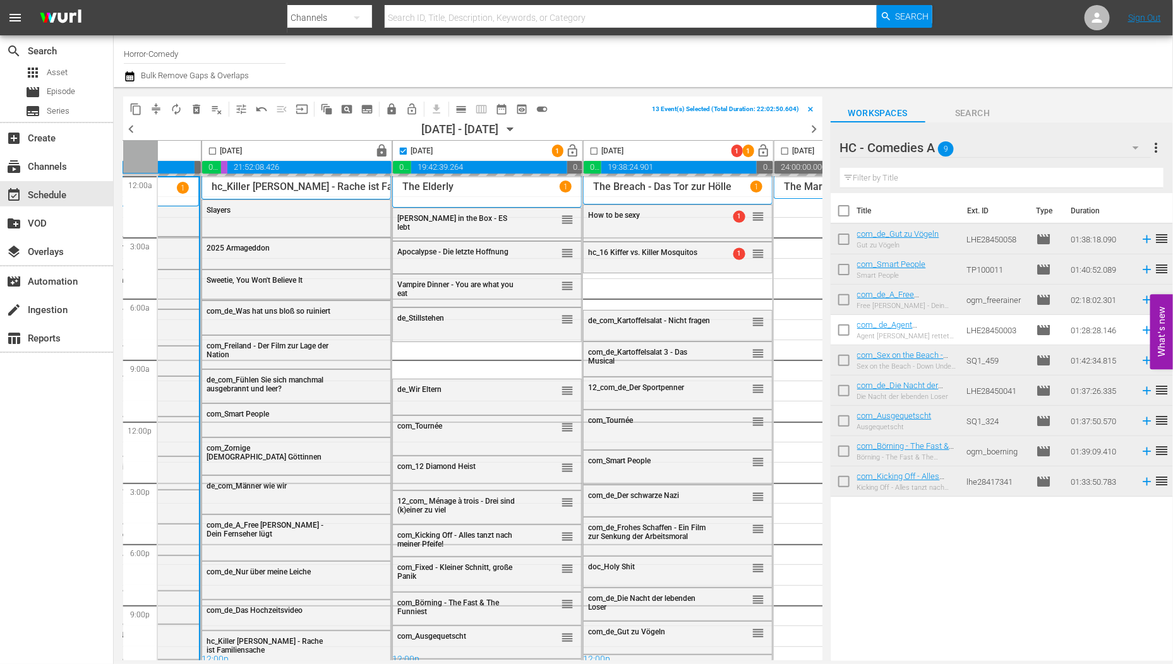
checkbox input "false"
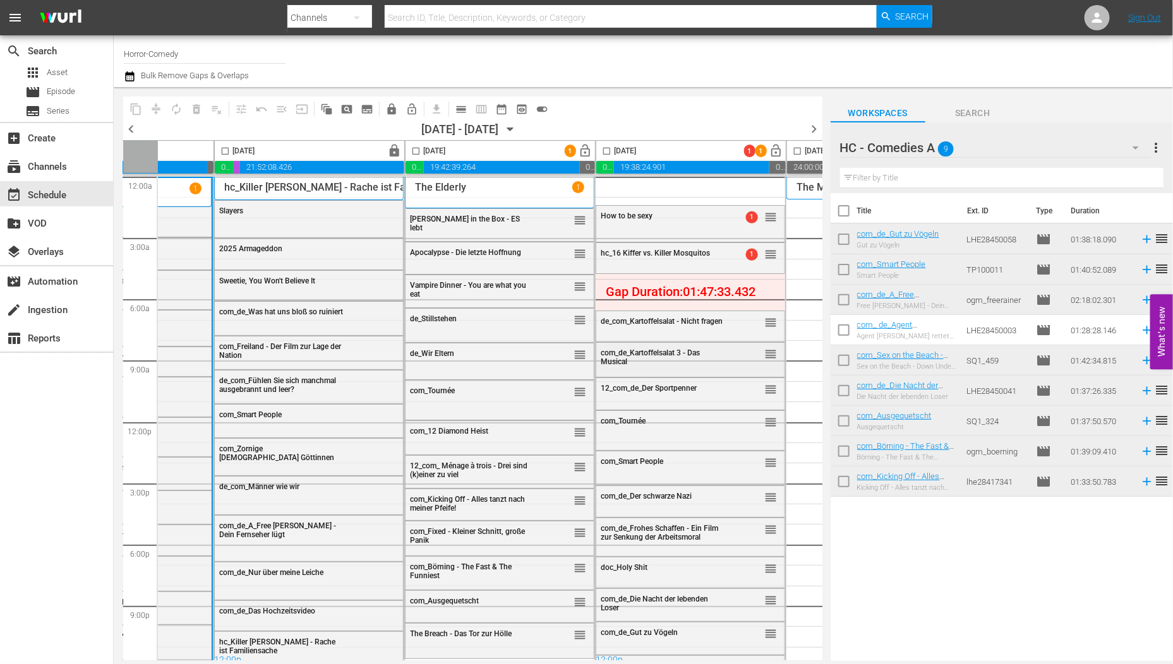
scroll to position [10, 135]
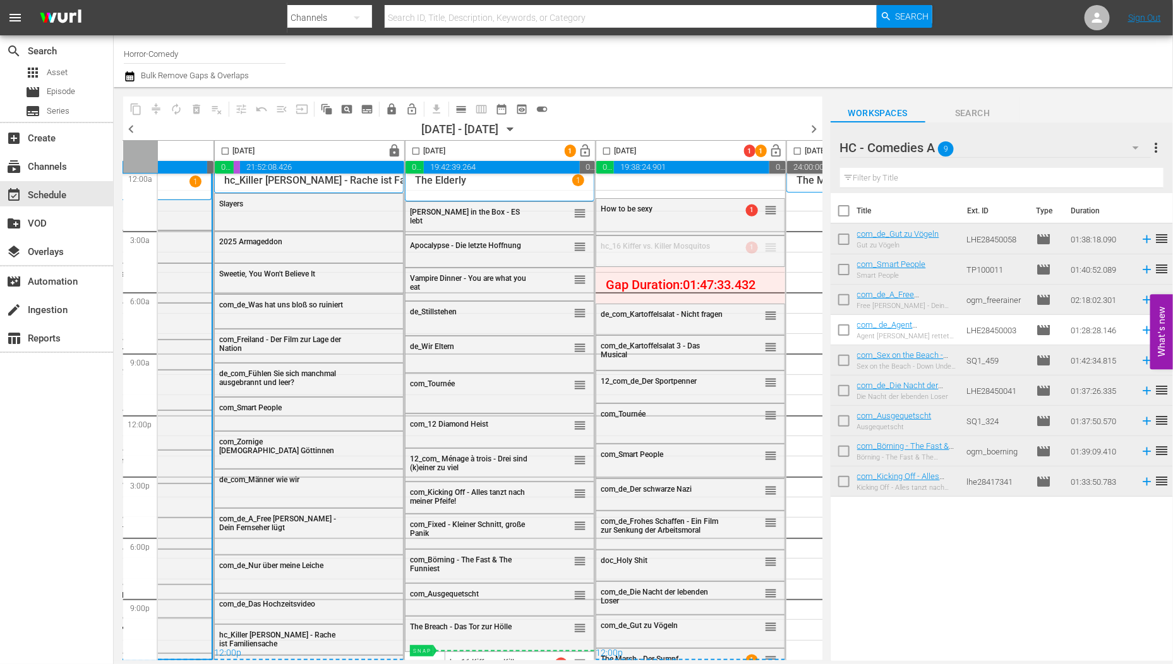
drag, startPoint x: 765, startPoint y: 240, endPoint x: 494, endPoint y: 648, distance: 489.7
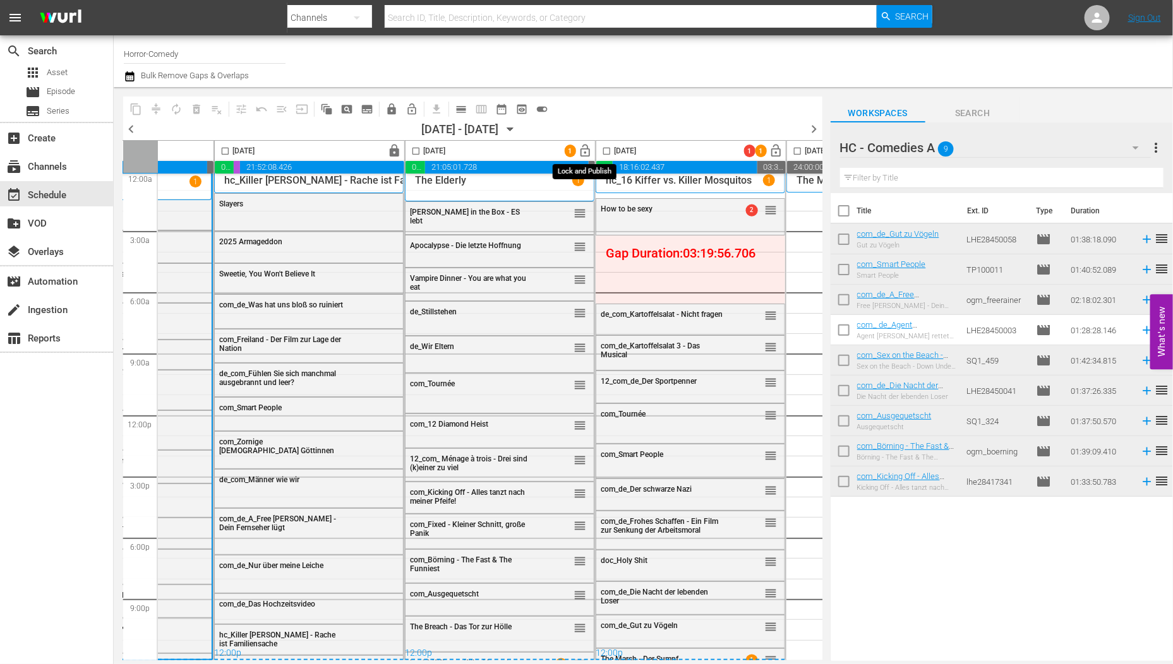
click at [592, 148] on span "lock_open" at bounding box center [585, 151] width 15 height 15
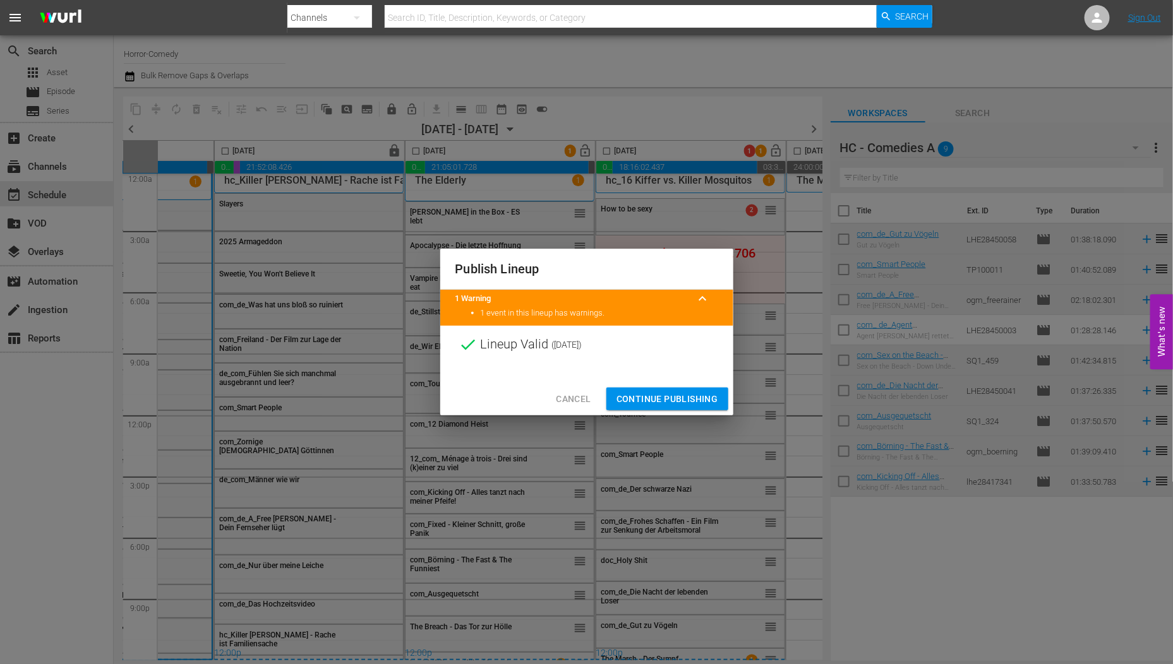
click at [690, 393] on span "Continue Publishing" at bounding box center [667, 400] width 102 height 16
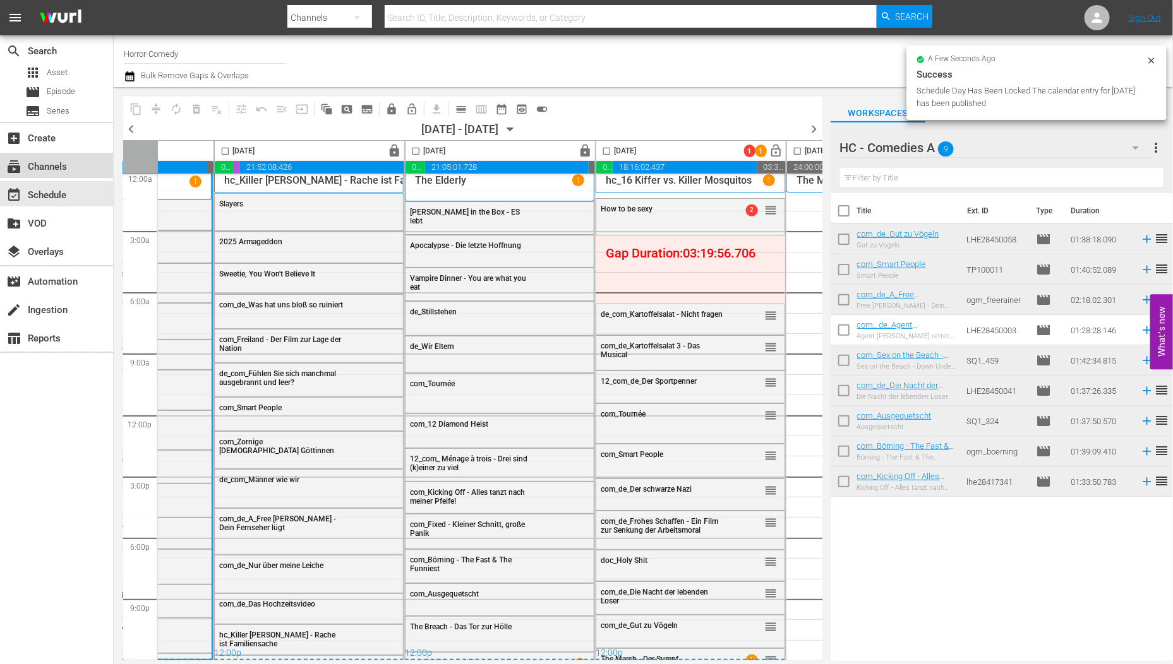
click at [46, 153] on div "subscriptions Channels" at bounding box center [56, 165] width 113 height 25
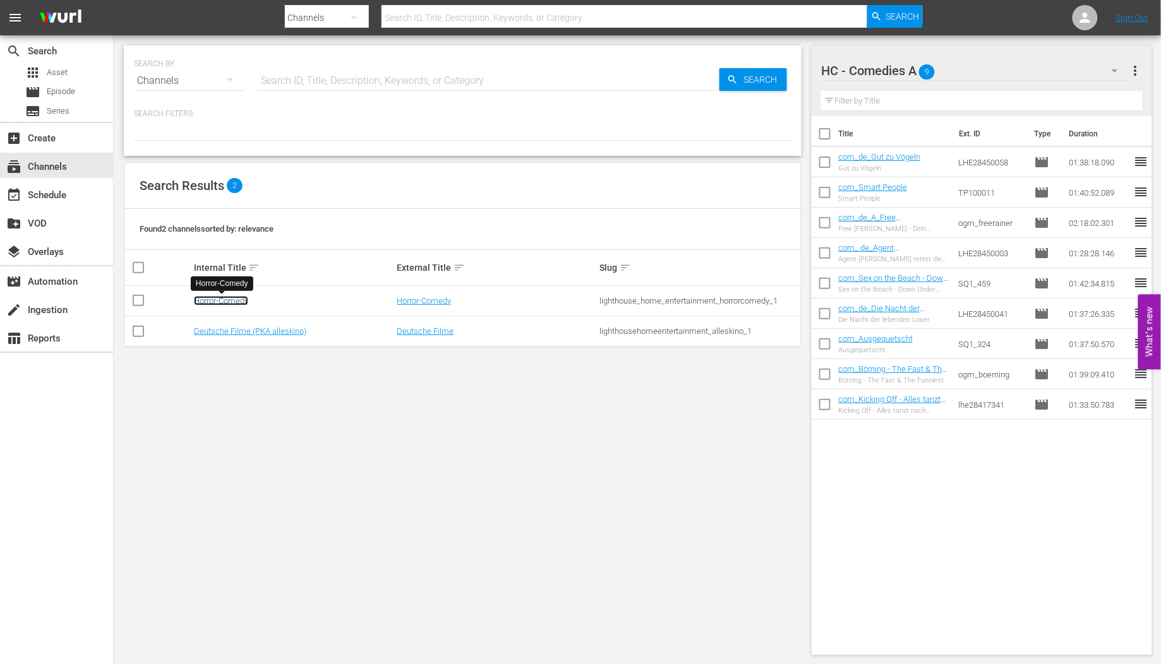
click at [234, 301] on link "Horror-Comedy" at bounding box center [221, 300] width 54 height 9
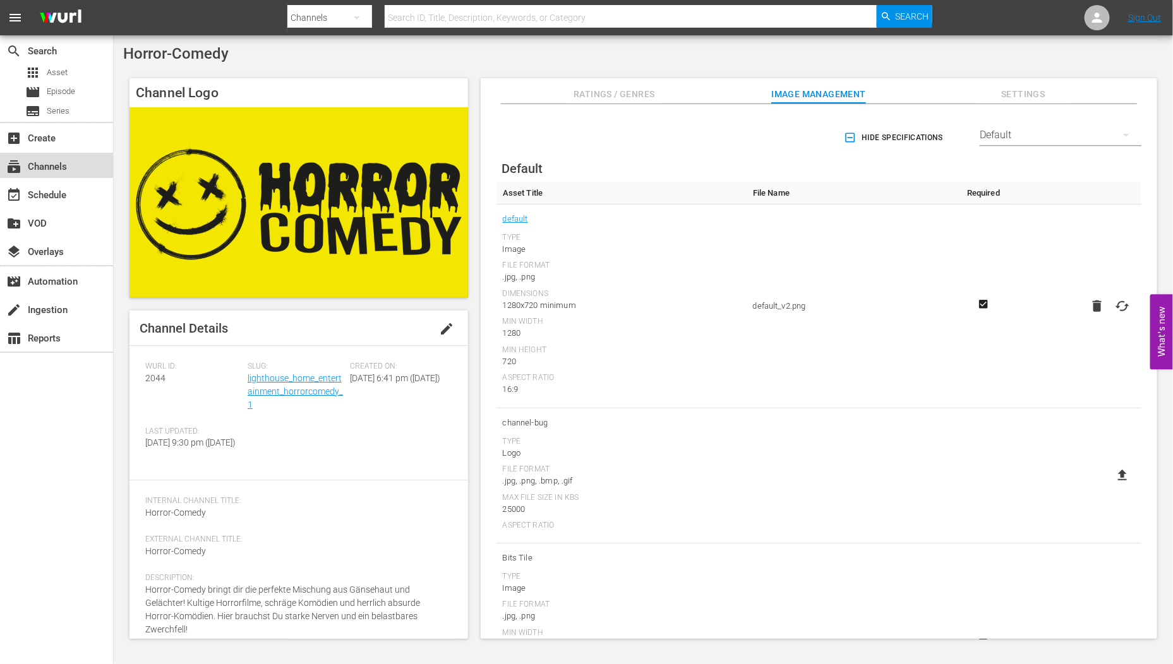
click at [59, 159] on div "subscriptions Channels" at bounding box center [35, 164] width 71 height 11
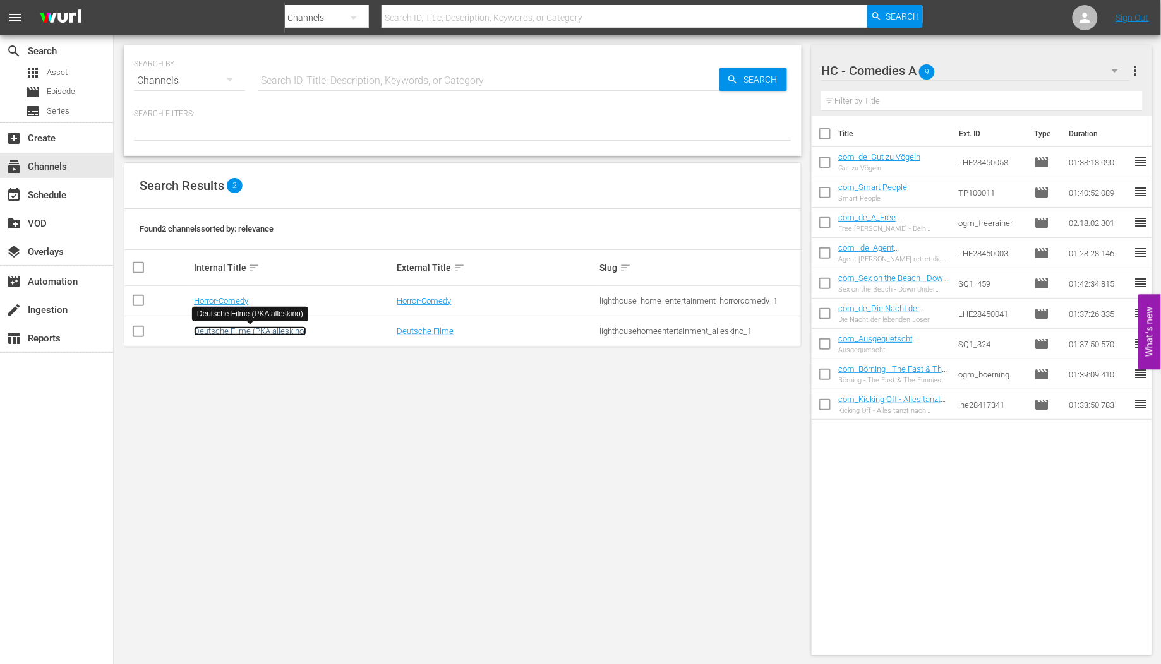
click at [265, 329] on link "Deutsche Filme (PKA alleskino)" at bounding box center [250, 330] width 112 height 9
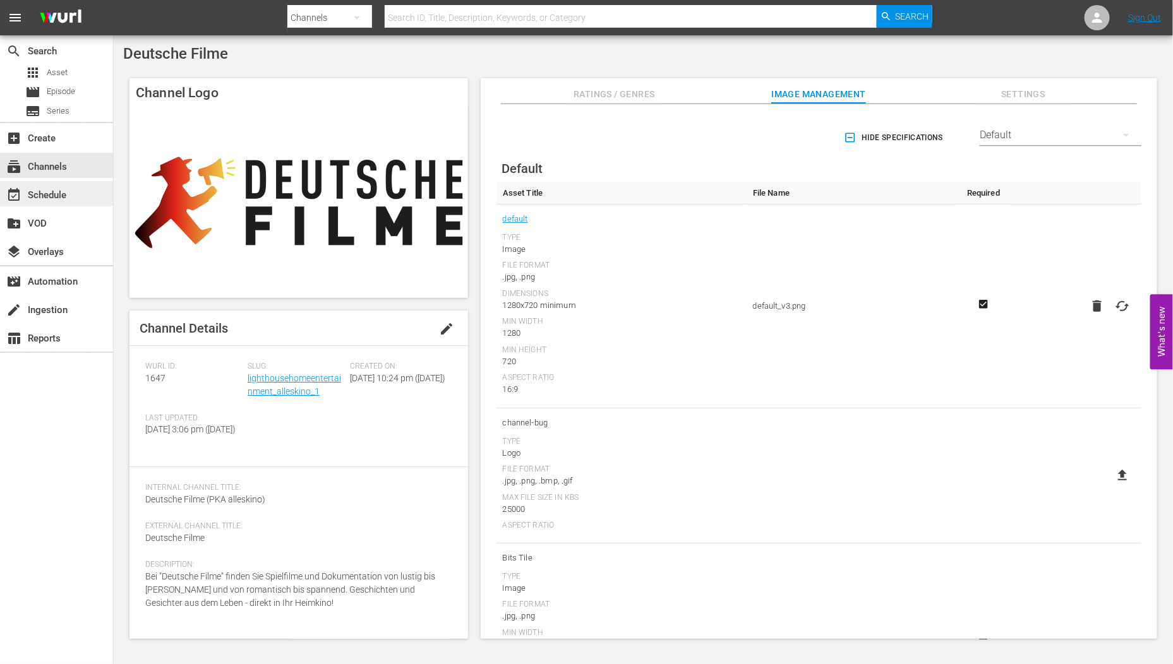
click at [41, 185] on div "event_available Schedule" at bounding box center [56, 193] width 113 height 25
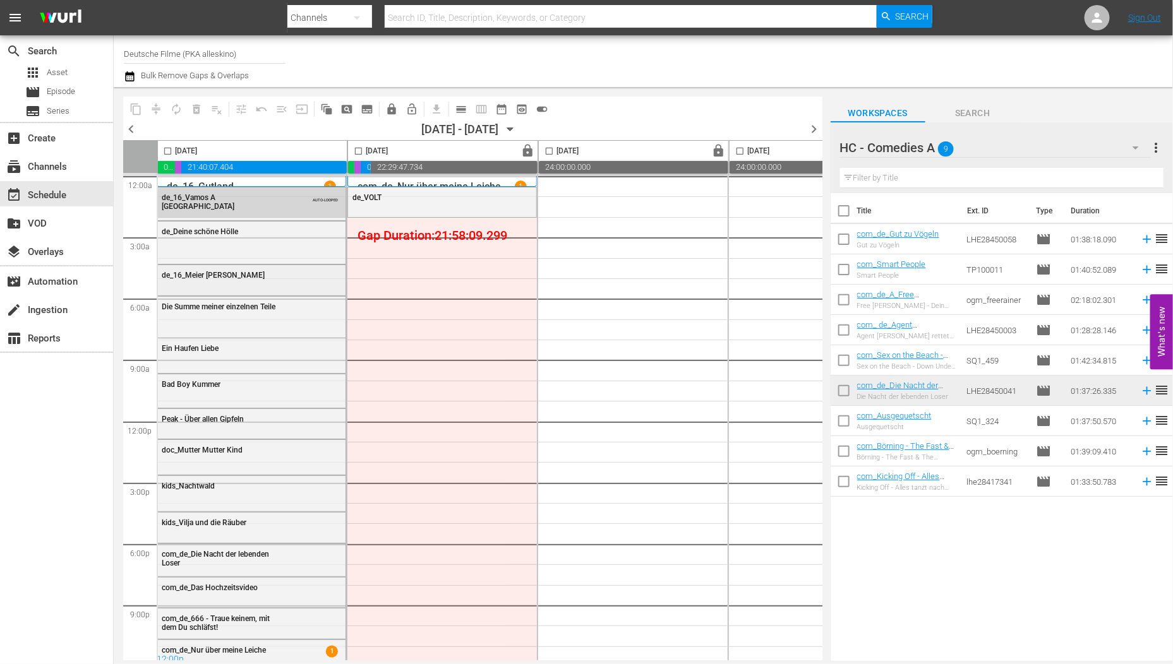
scroll to position [1, 0]
click at [128, 128] on span "chevron_left" at bounding box center [131, 129] width 16 height 16
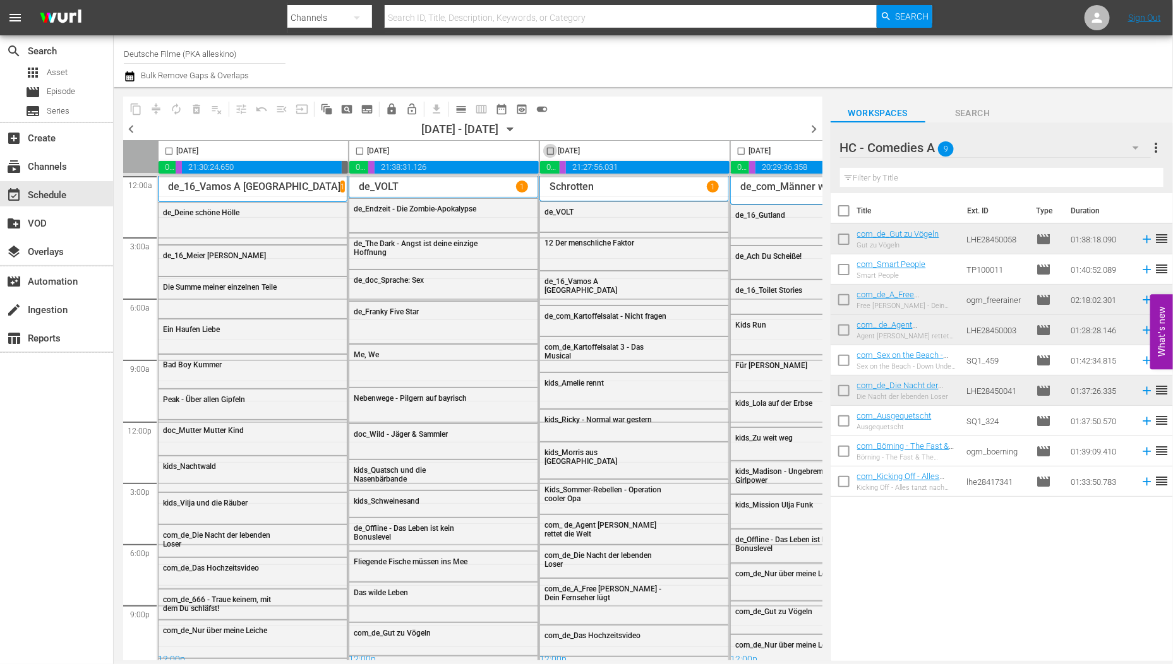
click at [548, 144] on span at bounding box center [550, 151] width 15 height 15
click at [554, 152] on input "checkbox" at bounding box center [550, 153] width 15 height 15
checkbox input "true"
click at [745, 144] on span at bounding box center [741, 151] width 15 height 15
click at [748, 150] on input "checkbox" at bounding box center [741, 153] width 15 height 15
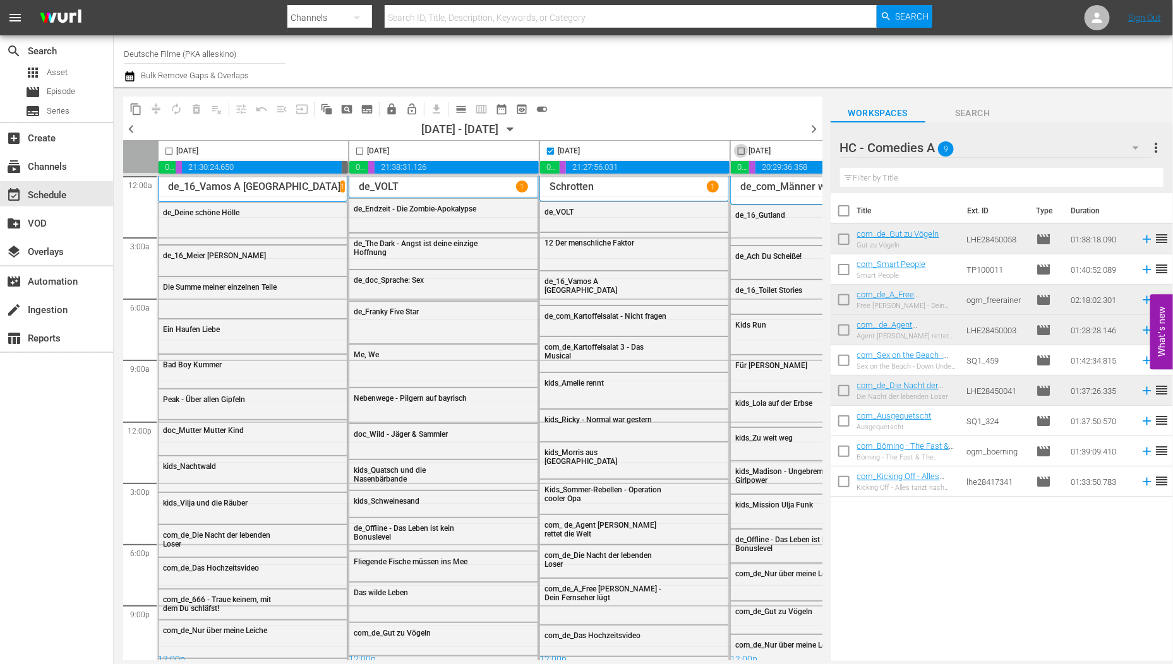
checkbox input "true"
click at [139, 107] on span "content_copy" at bounding box center [135, 109] width 13 height 13
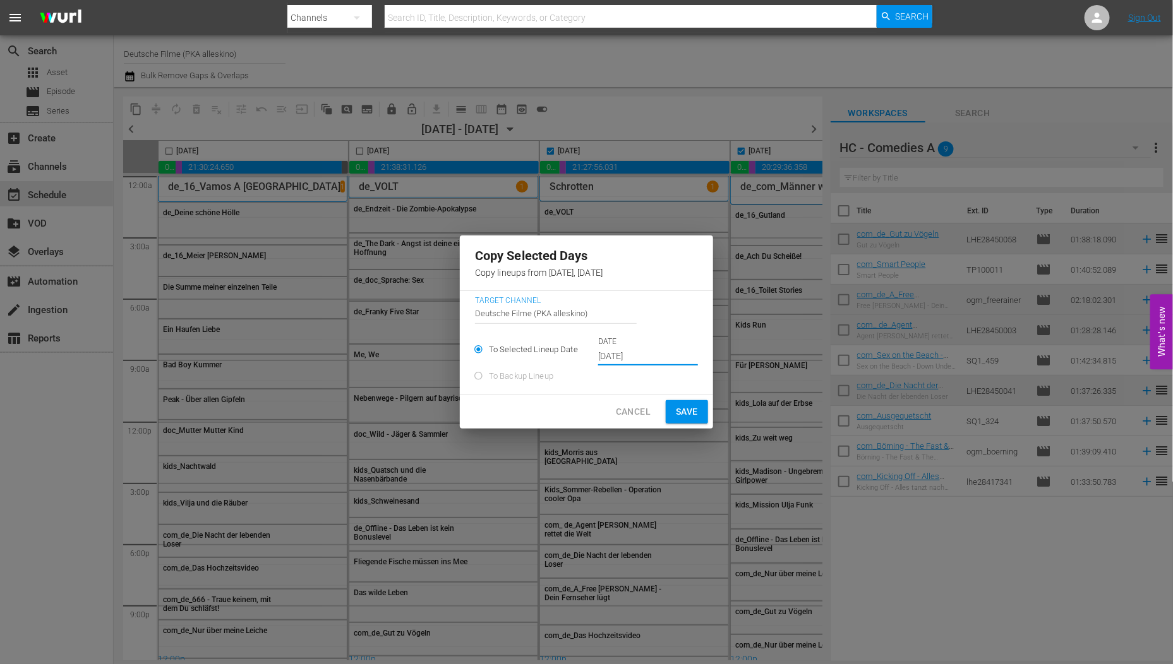
click at [614, 349] on input "[DATE]" at bounding box center [648, 356] width 100 height 19
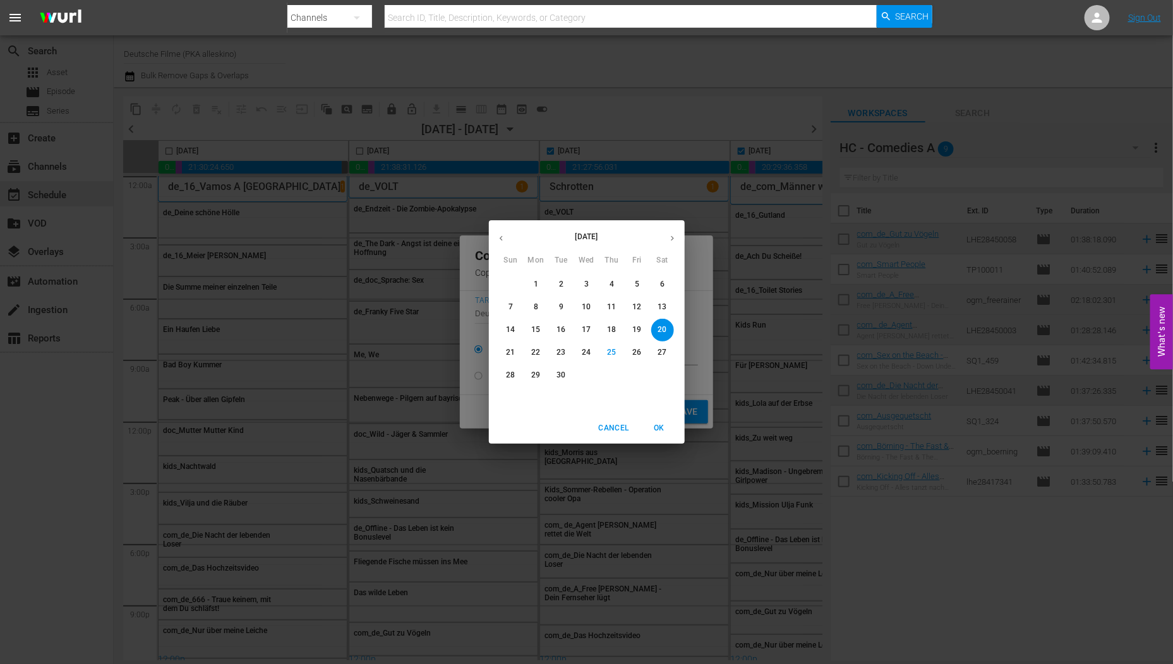
click at [638, 356] on p "26" at bounding box center [636, 352] width 9 height 11
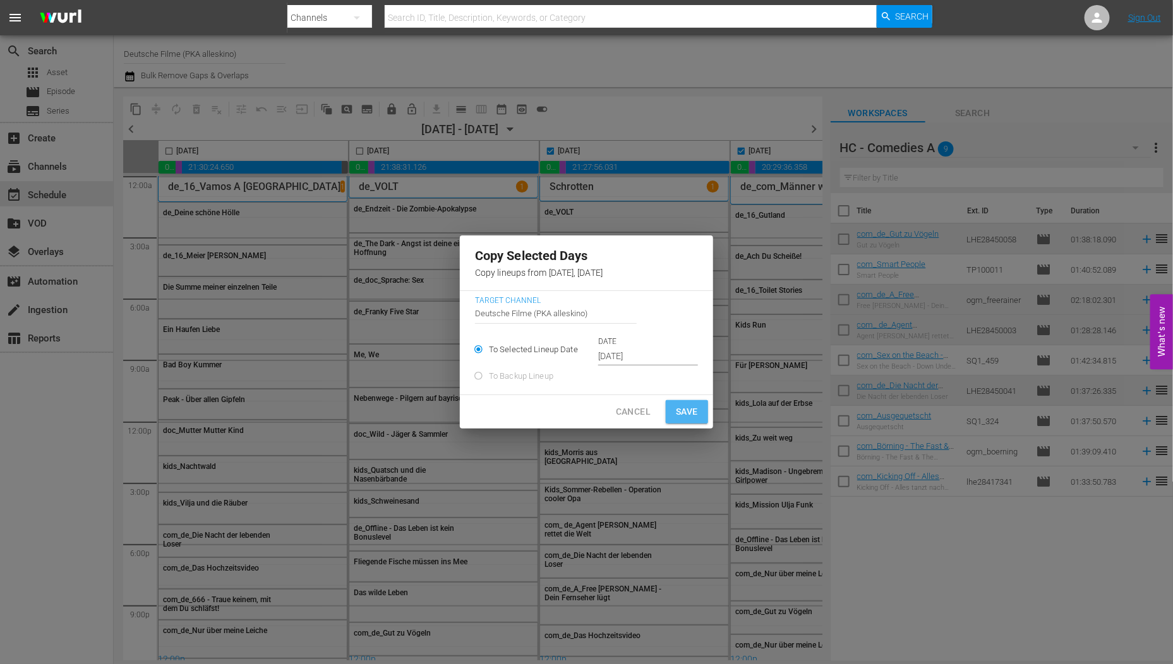
click at [683, 417] on span "Save" at bounding box center [687, 412] width 22 height 16
type input "[DATE]"
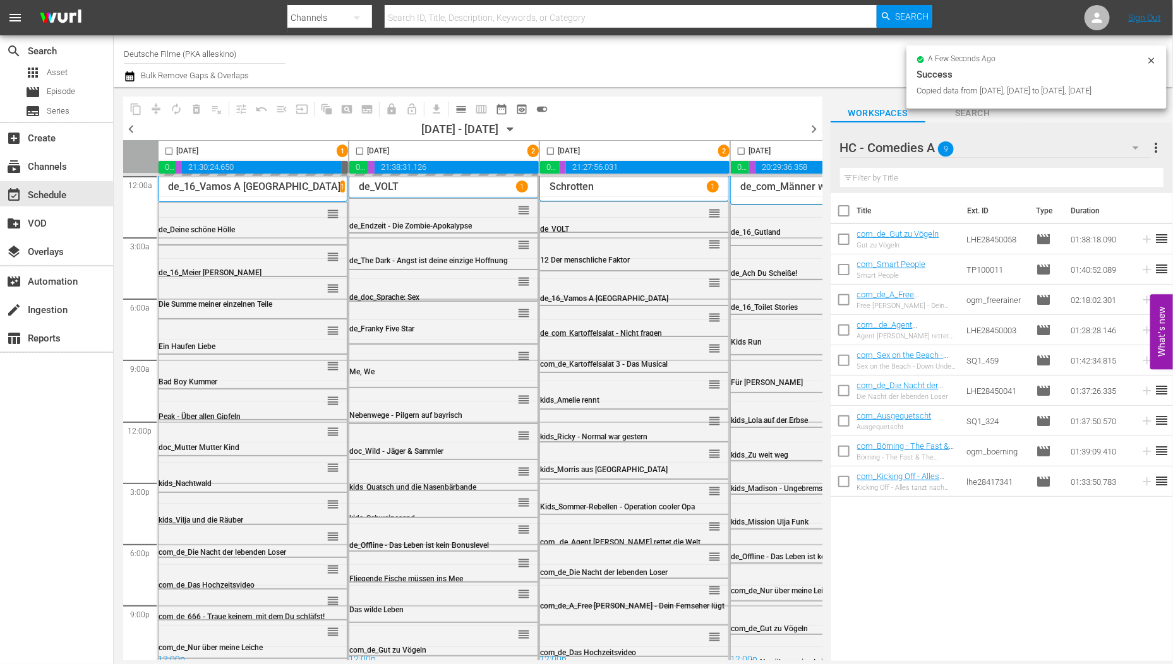
checkbox input "false"
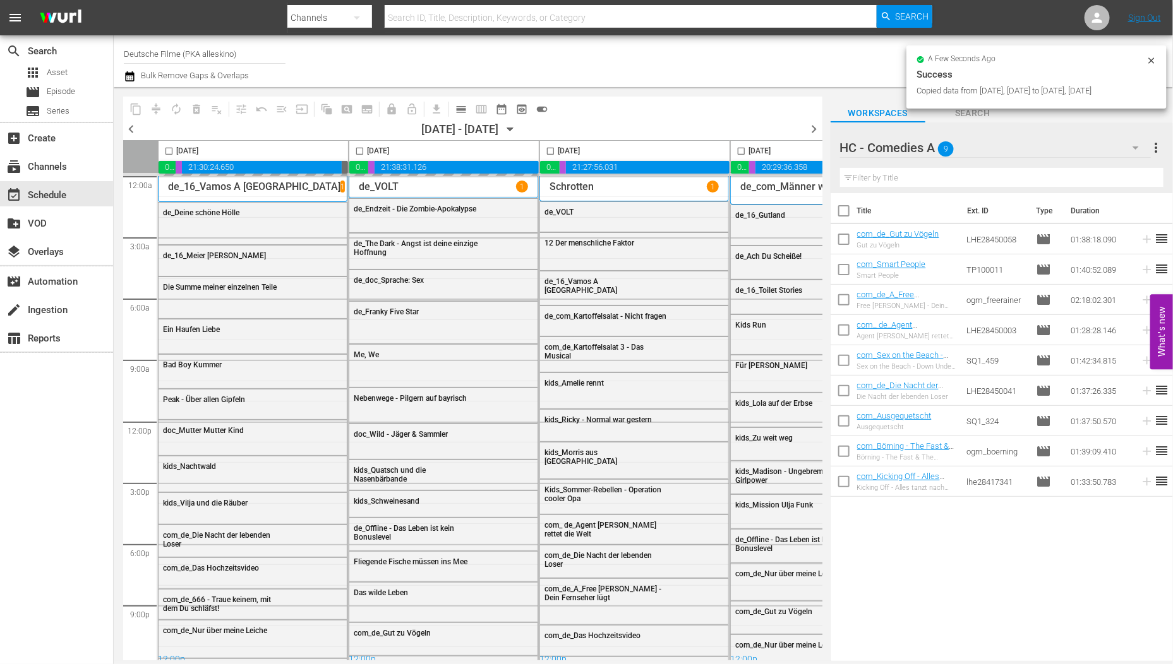
click at [812, 133] on span "chevron_right" at bounding box center [814, 129] width 16 height 16
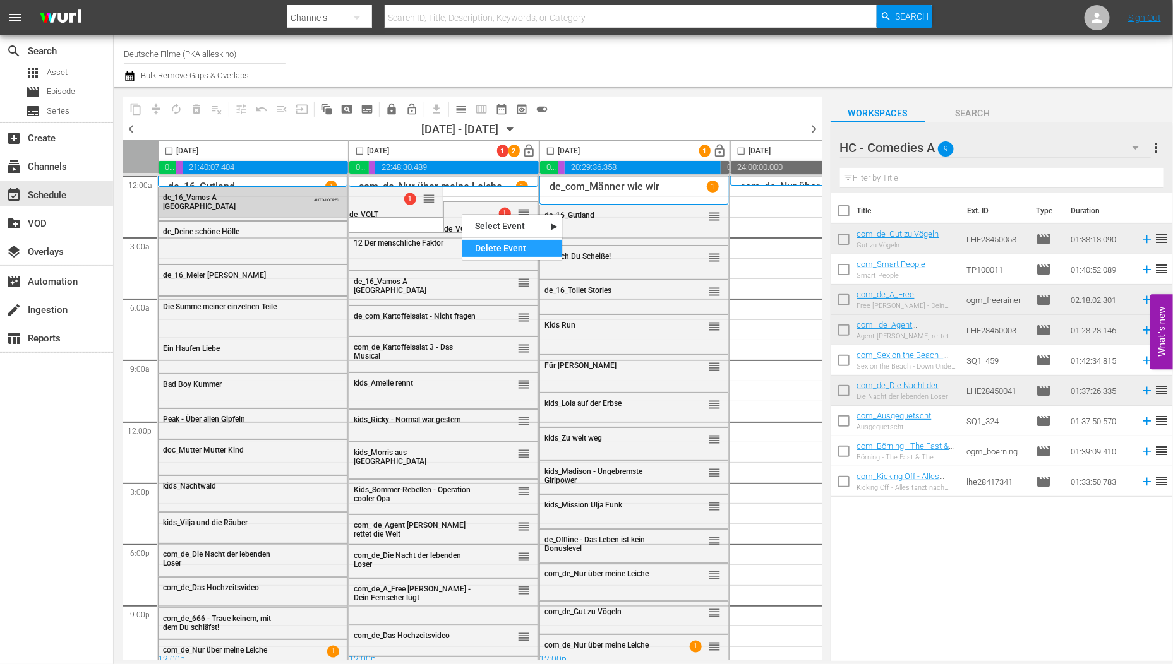
click at [529, 256] on div "Delete Event" at bounding box center [512, 248] width 100 height 17
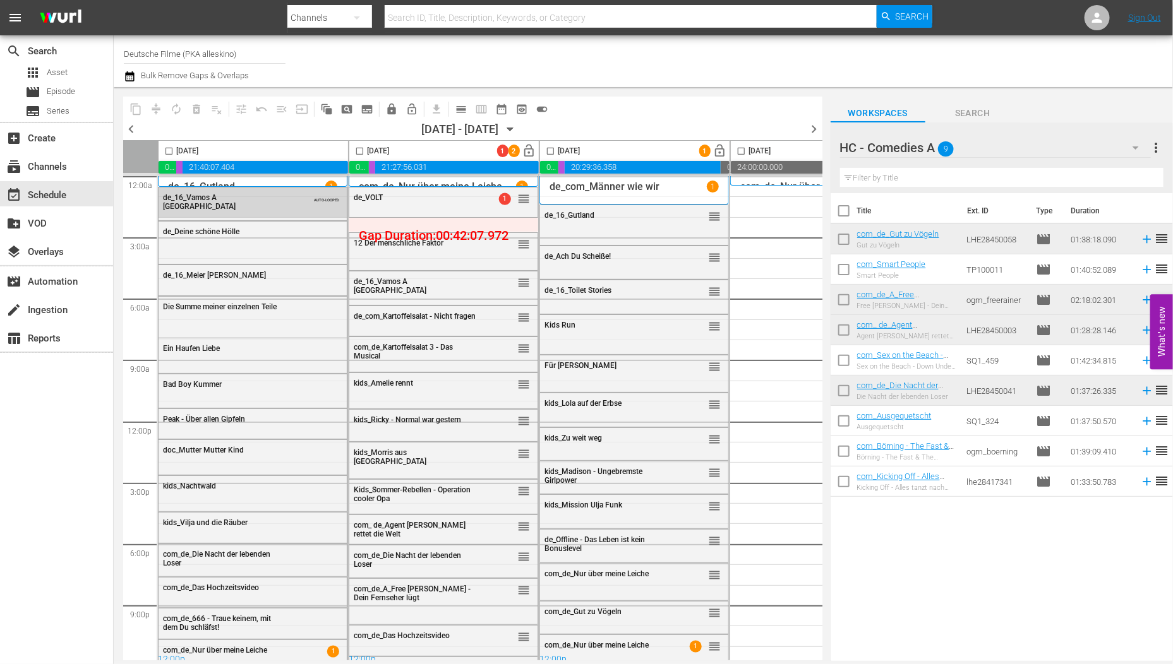
click at [362, 147] on input "checkbox" at bounding box center [359, 153] width 15 height 15
click at [152, 103] on span "compress" at bounding box center [156, 109] width 13 height 13
click at [156, 107] on span "compress" at bounding box center [156, 109] width 13 height 13
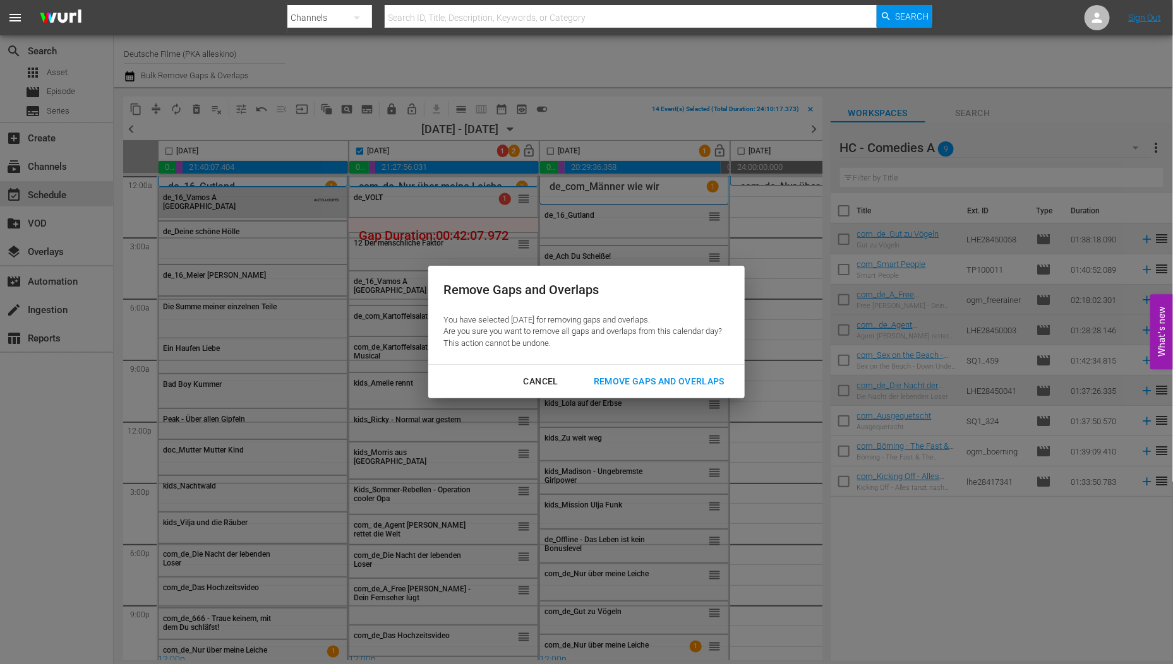
click at [614, 373] on button "Remove Gaps and Overlaps" at bounding box center [658, 381] width 161 height 23
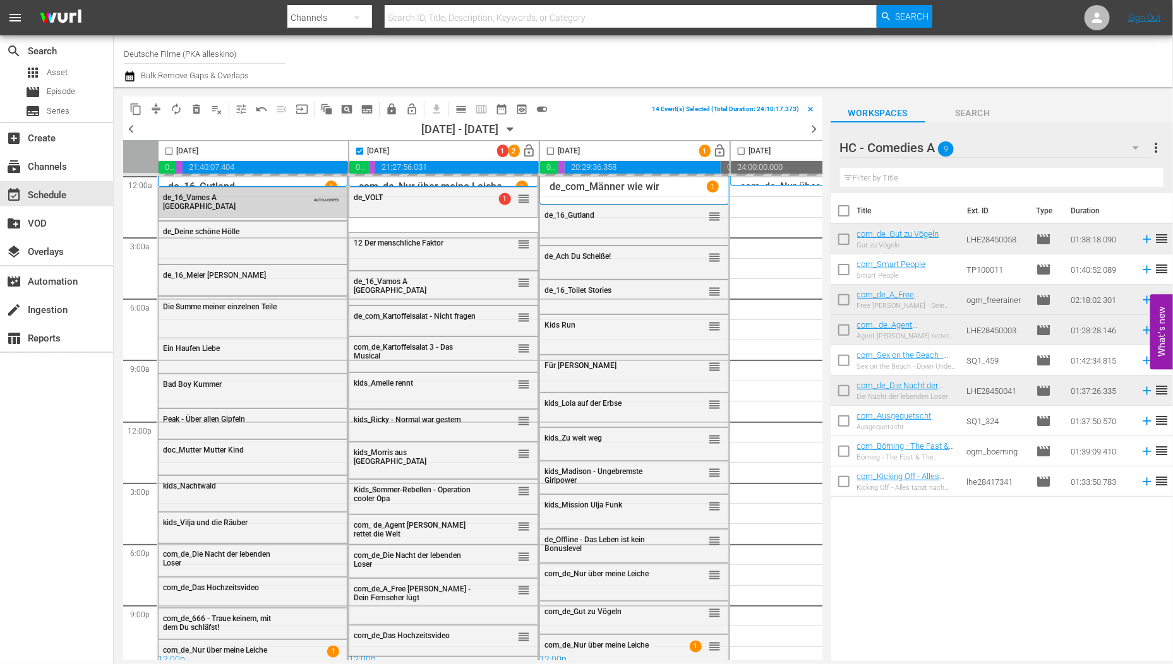
checkbox input "false"
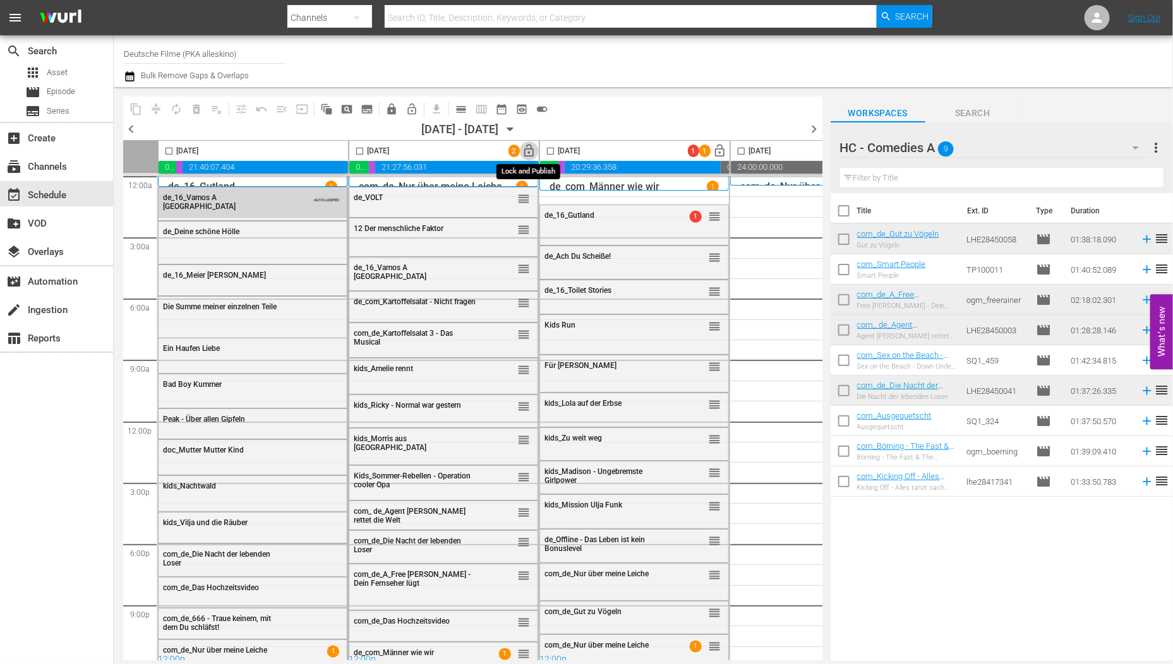
click at [532, 149] on span "lock_open" at bounding box center [529, 151] width 15 height 15
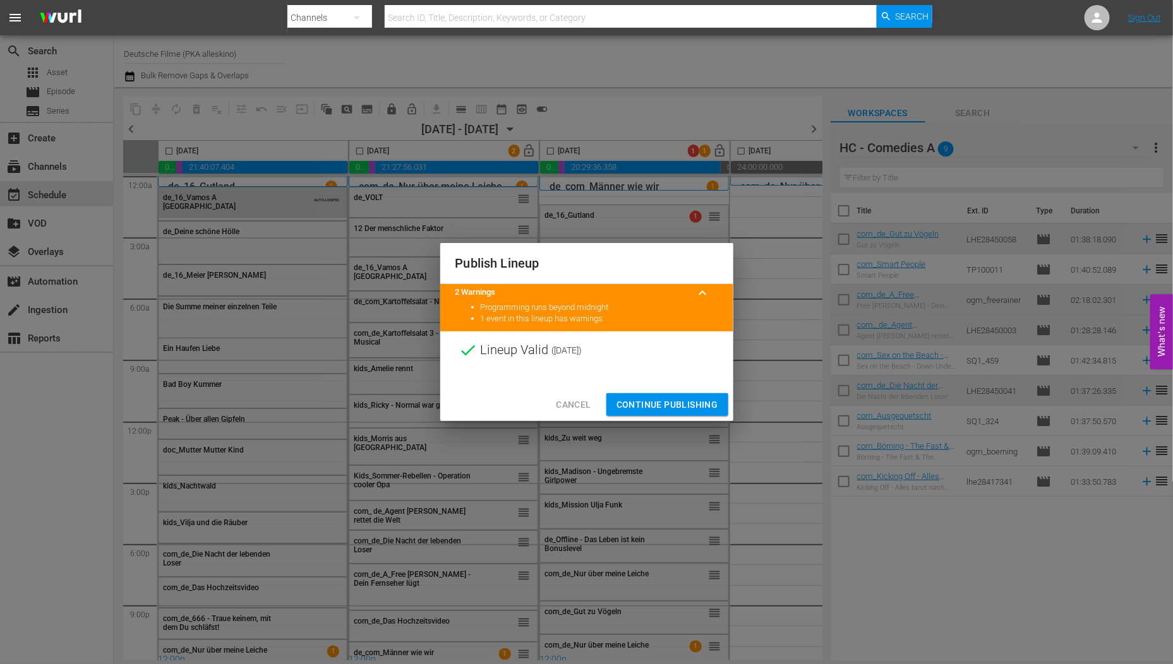
click at [652, 409] on span "Continue Publishing" at bounding box center [667, 405] width 102 height 16
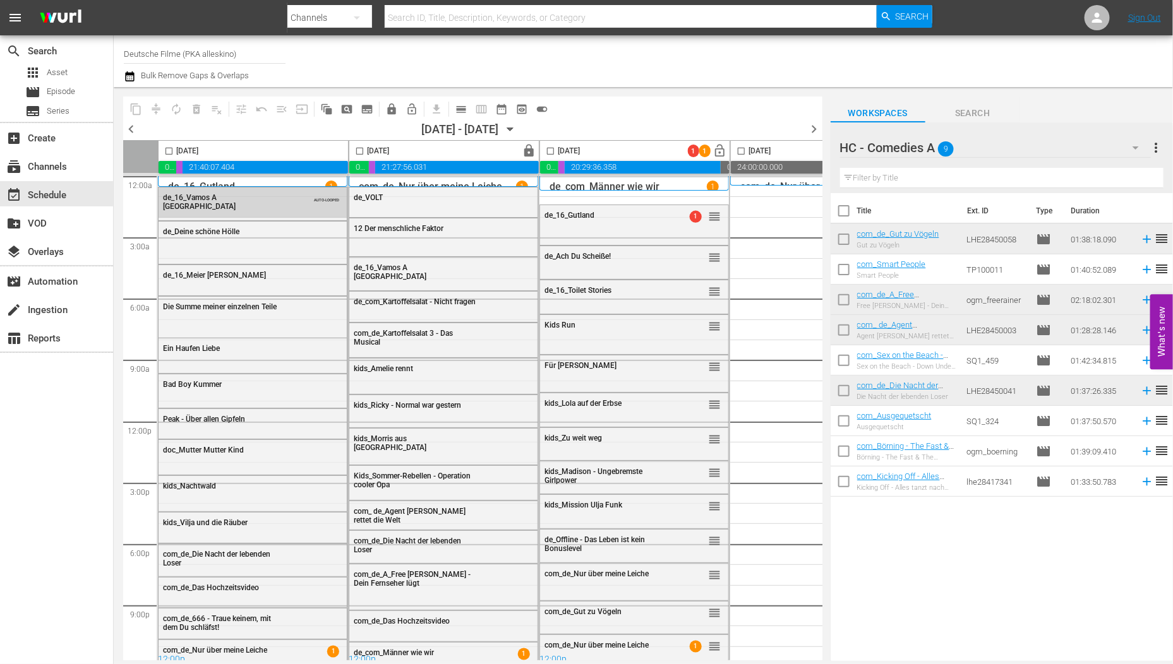
scroll to position [10, 0]
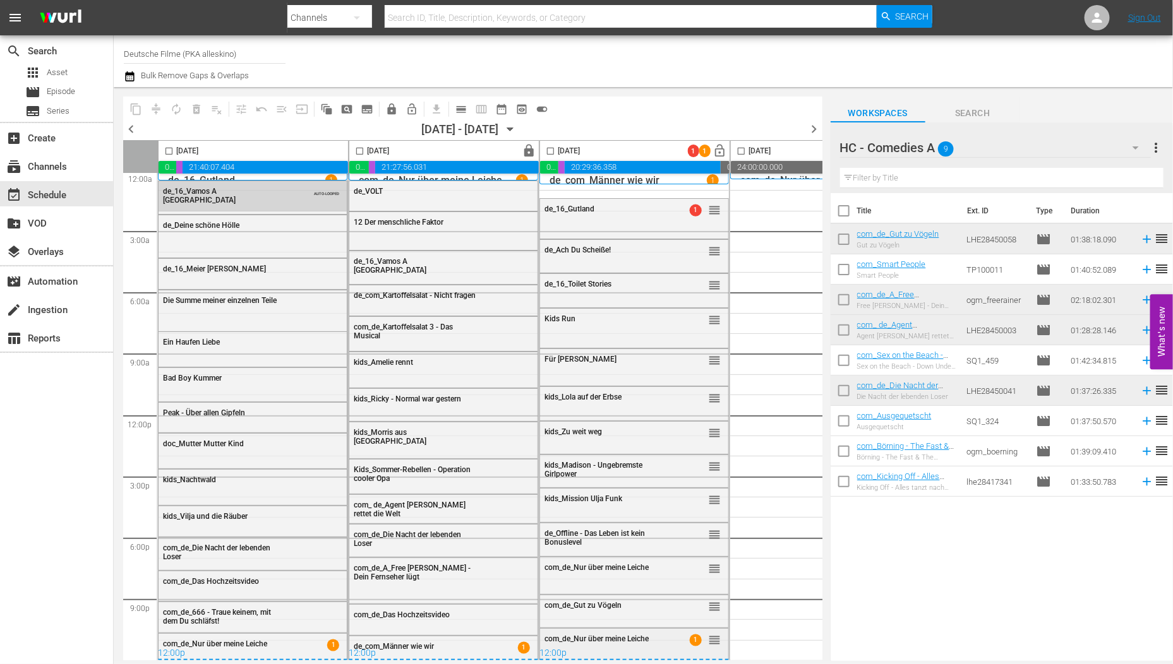
drag, startPoint x: 660, startPoint y: 648, endPoint x: 621, endPoint y: 642, distance: 39.7
click at [621, 642] on div "com_de_Nur über meine Leiche 1 reorder" at bounding box center [634, 639] width 188 height 21
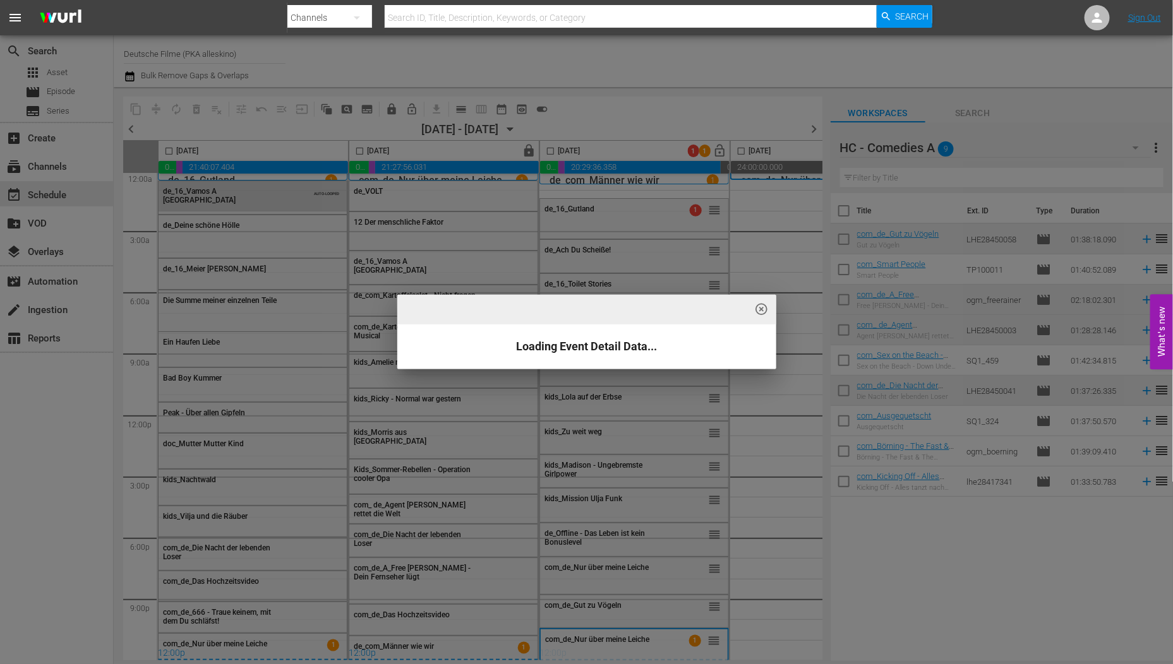
click at [621, 642] on div "highlight_off_icon Loading Event Detail Data..." at bounding box center [586, 332] width 1173 height 664
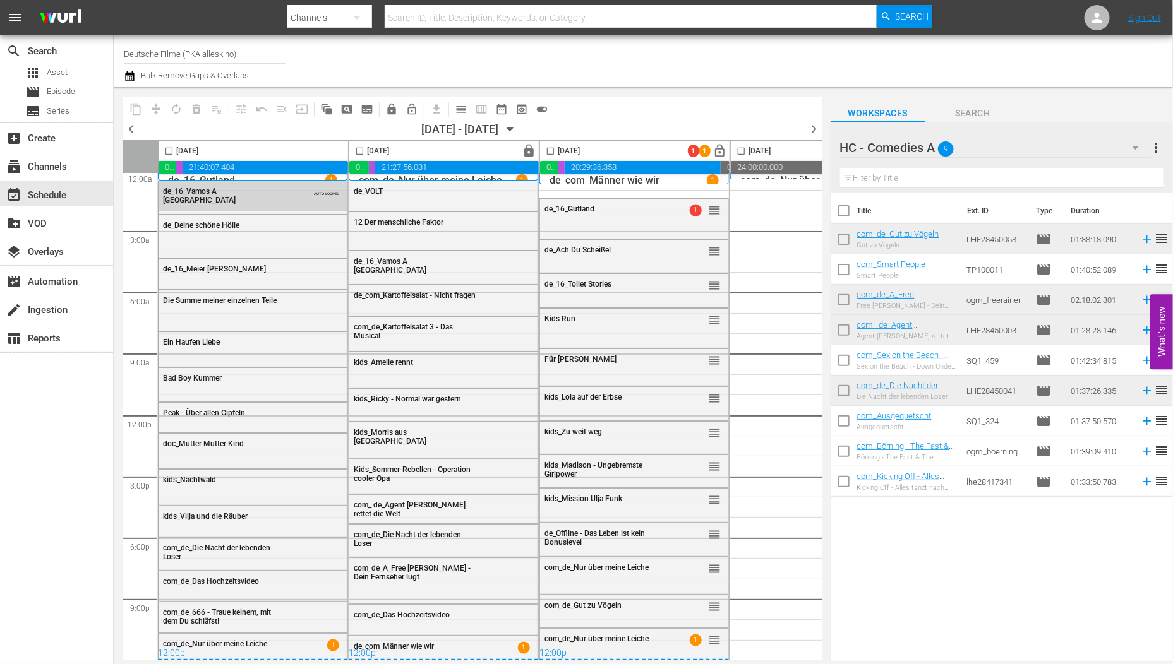
click at [605, 648] on div "12:00p" at bounding box center [633, 654] width 189 height 13
drag, startPoint x: 605, startPoint y: 643, endPoint x: 581, endPoint y: 635, distance: 25.4
click at [581, 635] on span "com_de_Nur über meine Leiche" at bounding box center [596, 639] width 104 height 9
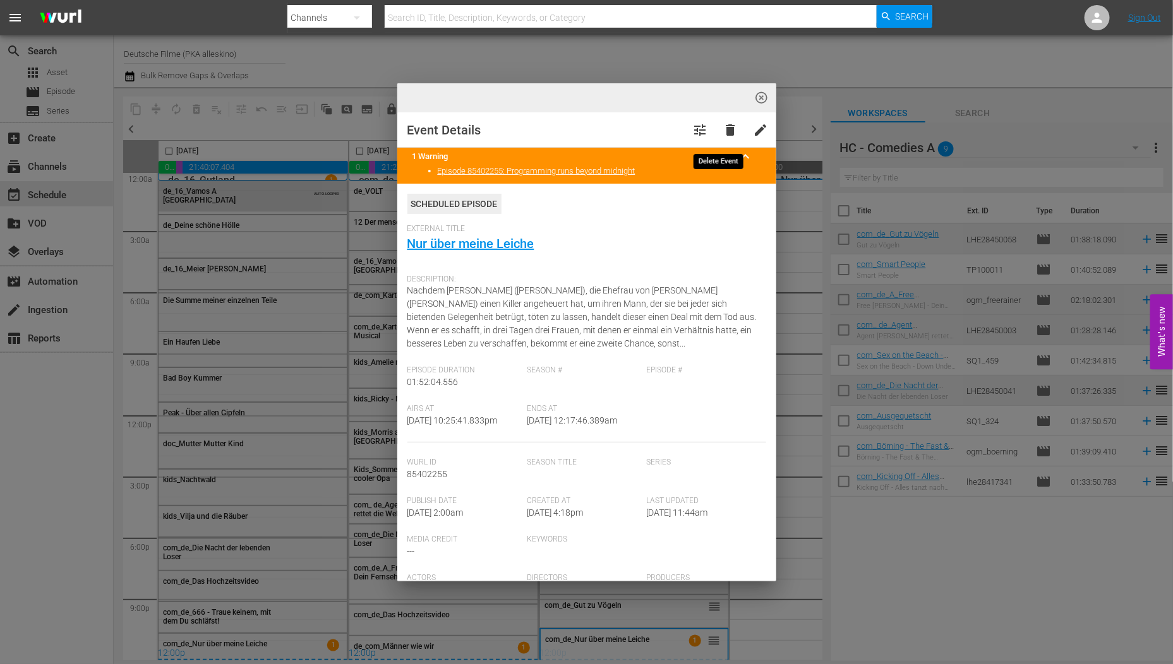
click at [723, 123] on span "delete" at bounding box center [730, 130] width 15 height 15
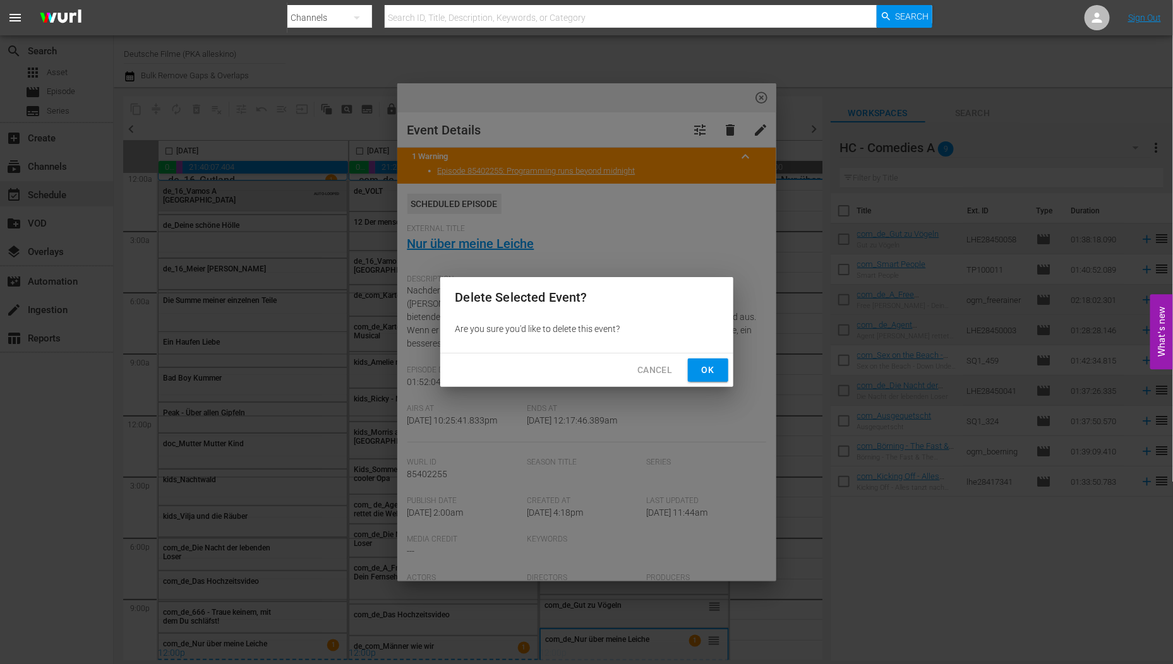
click at [702, 360] on button "Ok" at bounding box center [708, 370] width 40 height 23
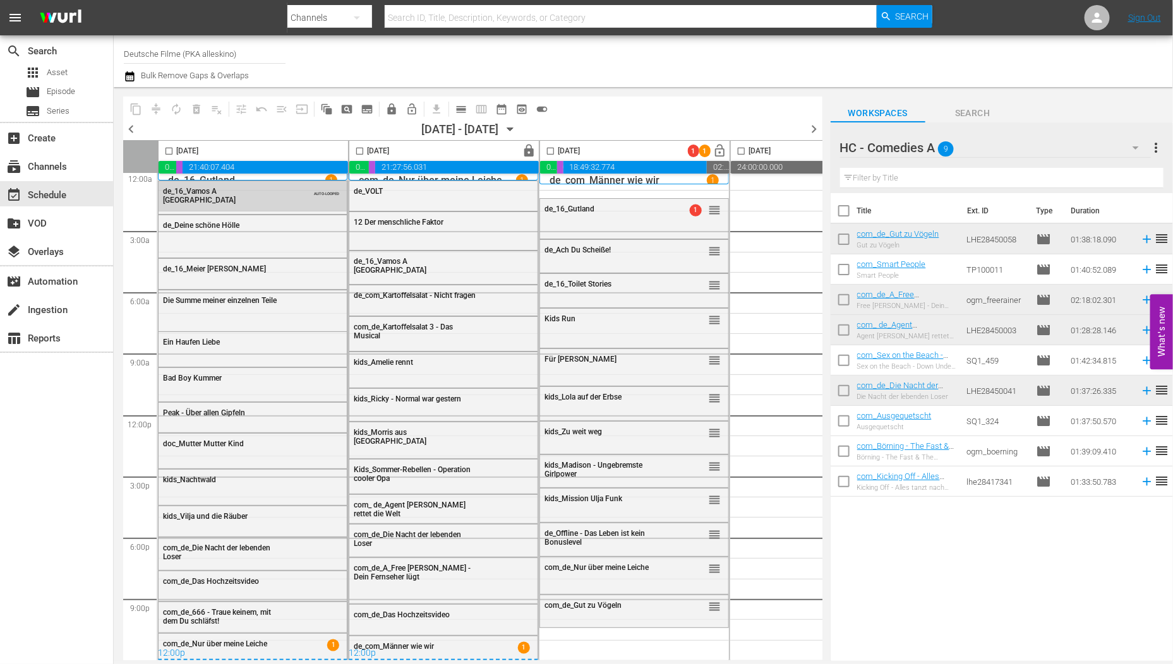
click at [1137, 143] on icon "button" at bounding box center [1135, 147] width 15 height 15
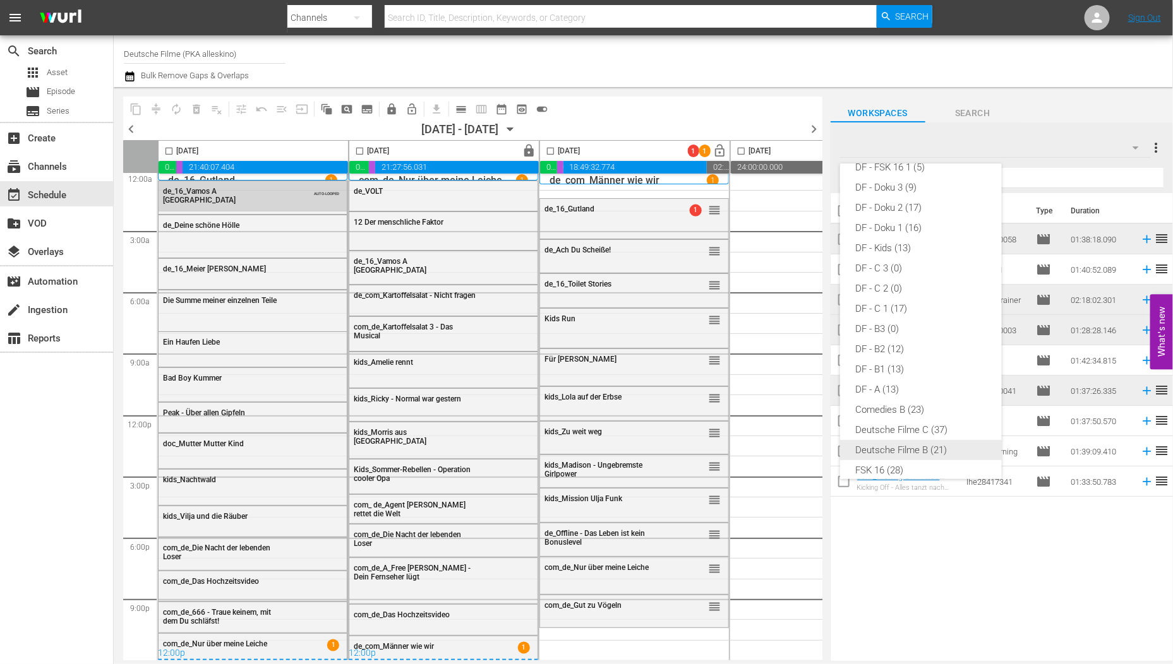
scroll to position [218, 0]
click at [868, 383] on div "DF - A (13)" at bounding box center [920, 390] width 131 height 20
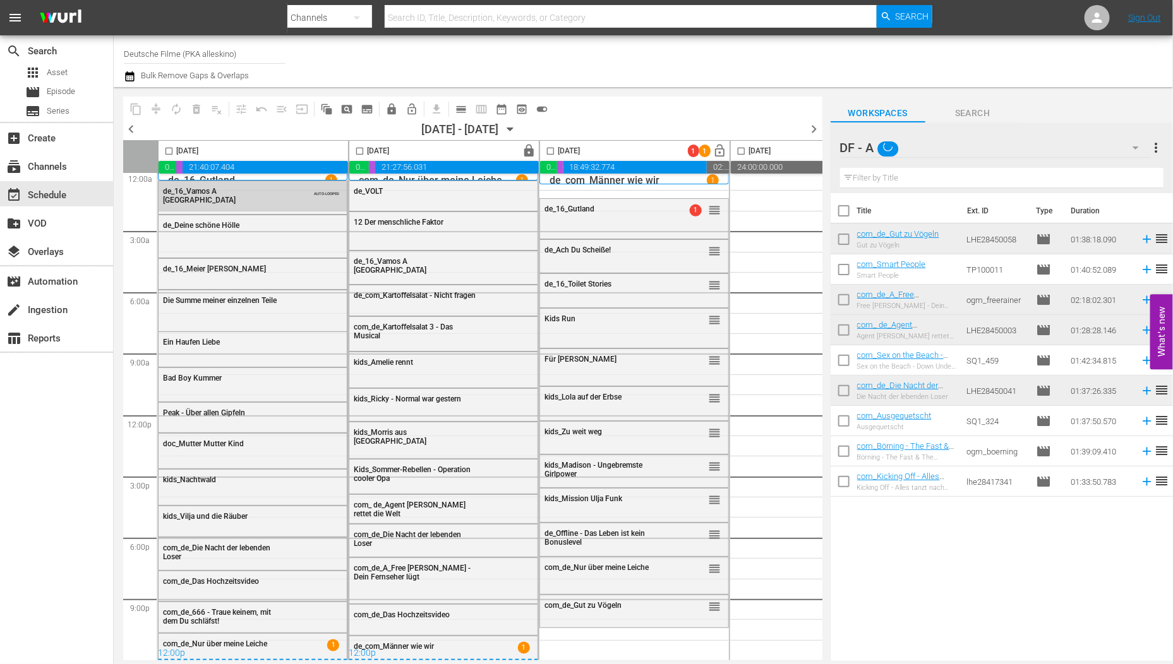
scroll to position [250, 0]
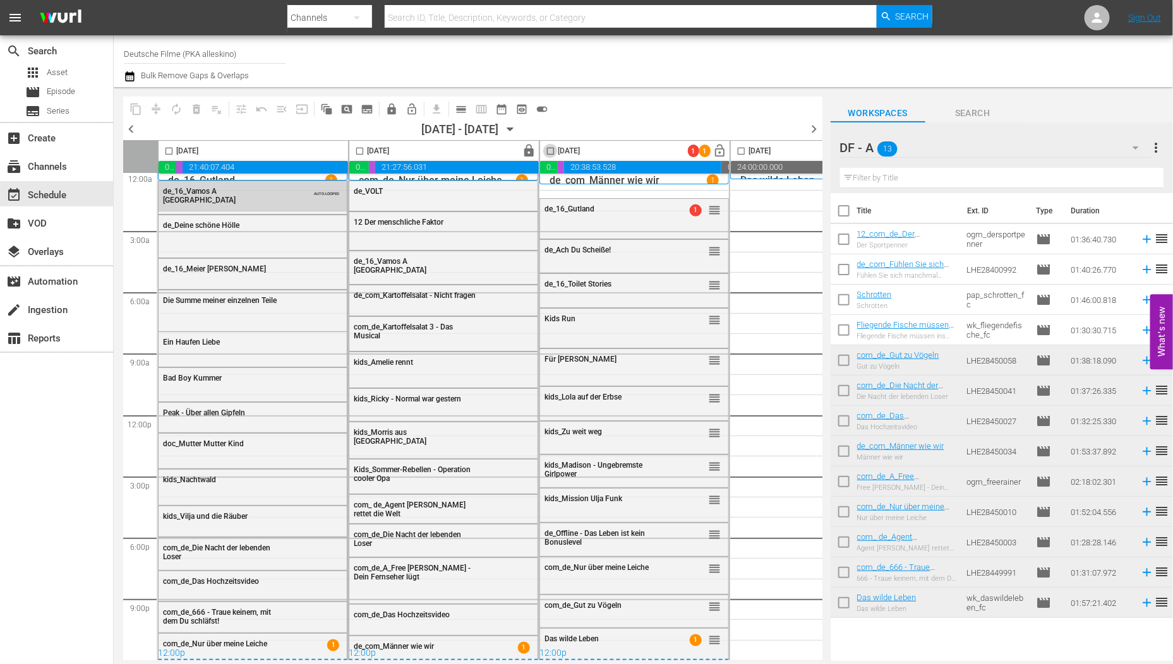
click at [549, 150] on input "checkbox" at bounding box center [550, 153] width 15 height 15
click at [156, 106] on span "compress" at bounding box center [156, 109] width 13 height 13
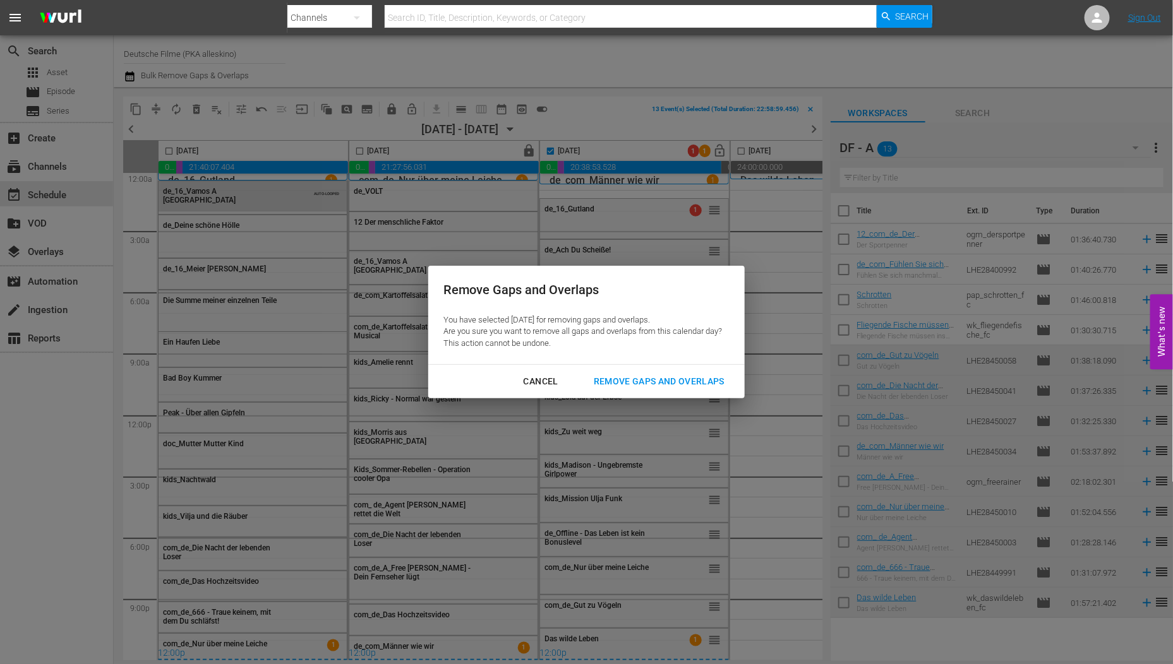
click at [712, 376] on div "Remove Gaps and Overlaps" at bounding box center [658, 382] width 151 height 16
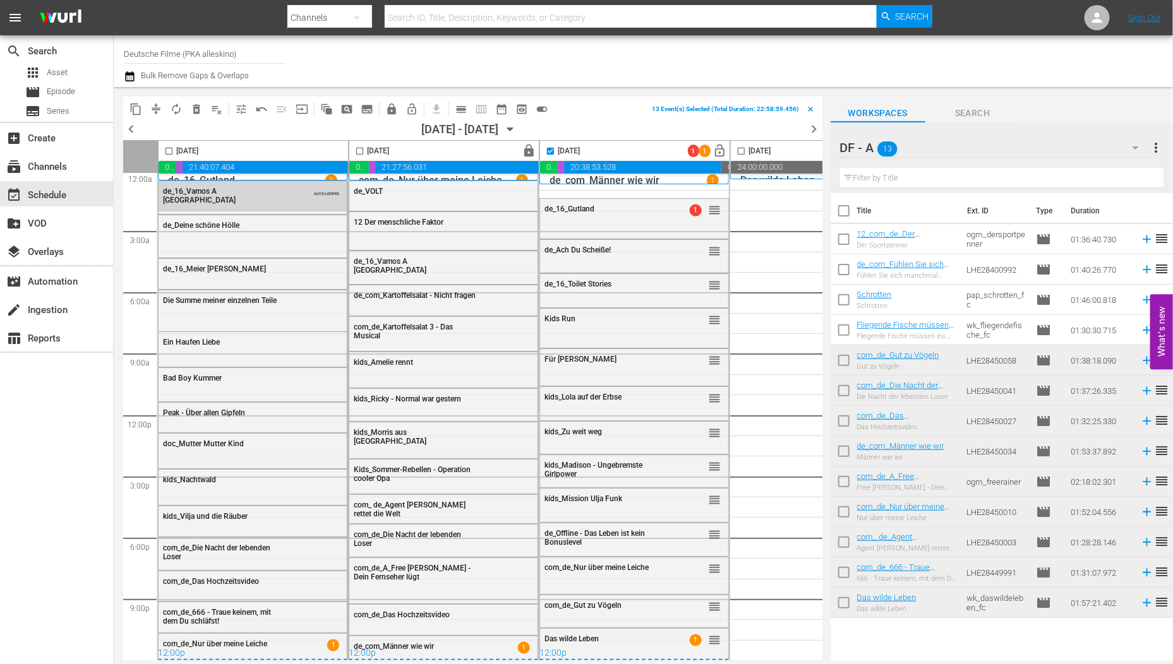
checkbox input "false"
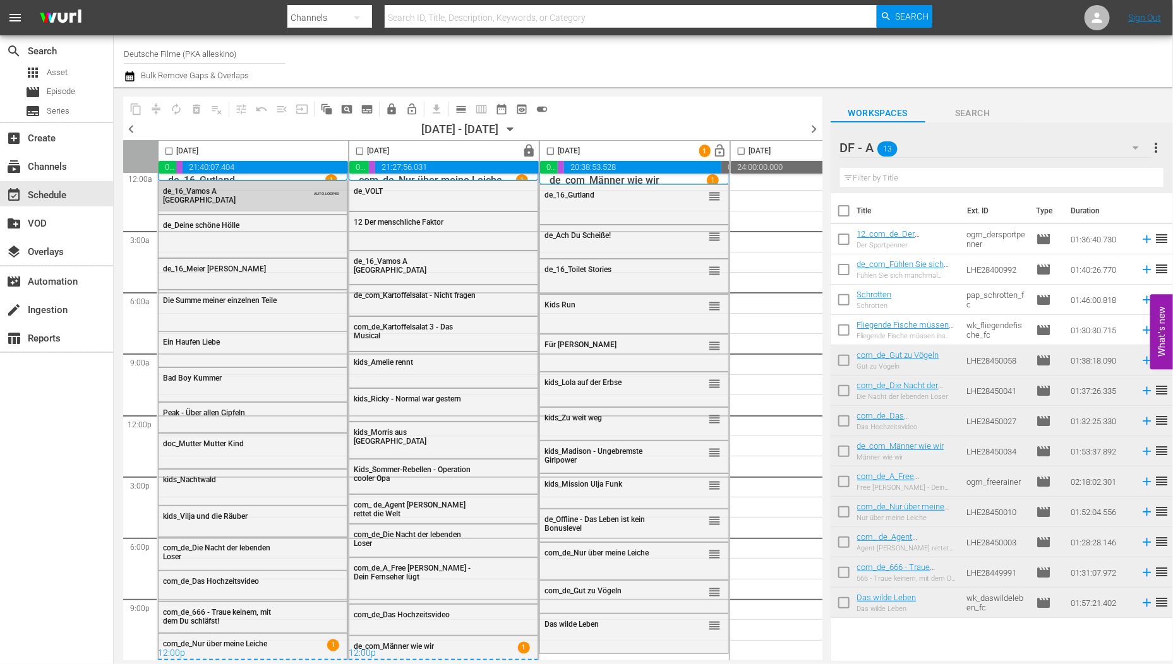
click at [1135, 144] on icon "button" at bounding box center [1135, 147] width 15 height 15
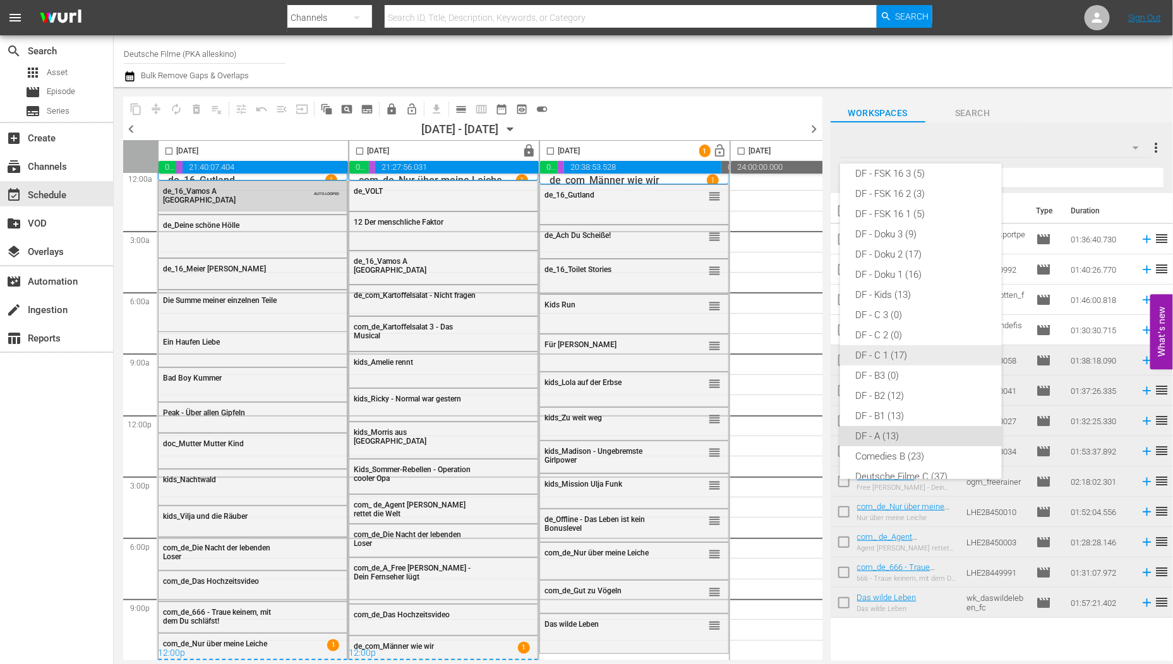
scroll to position [172, 0]
click at [907, 193] on div "DF - FSK 16 2 (3)" at bounding box center [920, 193] width 131 height 20
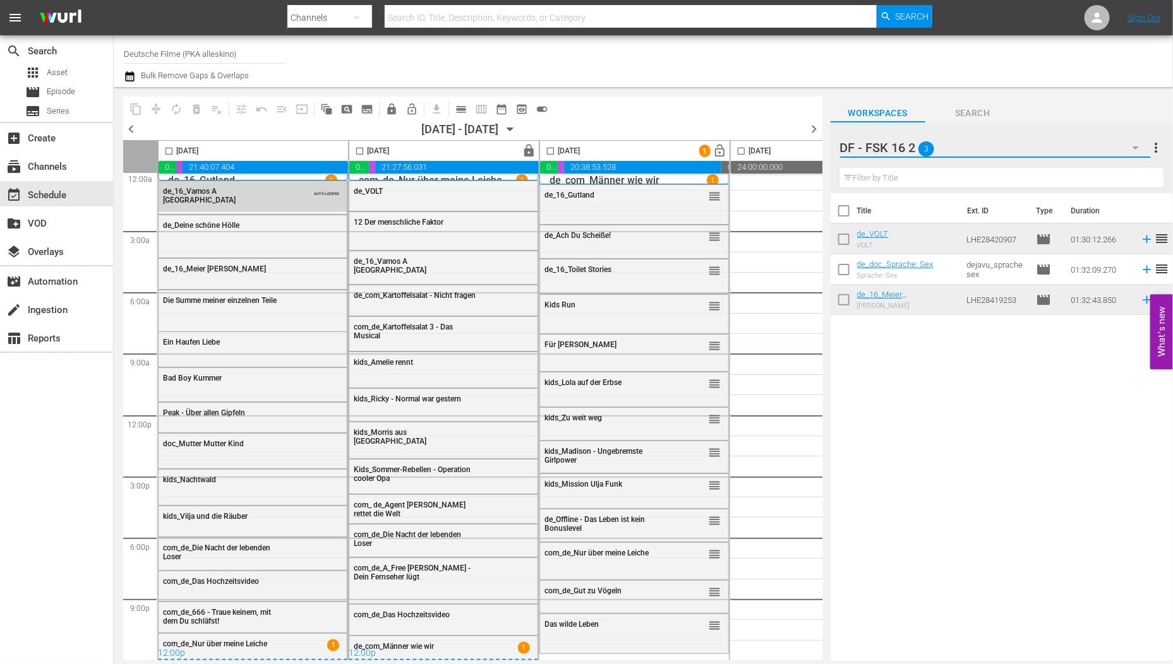
click at [1143, 142] on button "button" at bounding box center [1135, 148] width 30 height 30
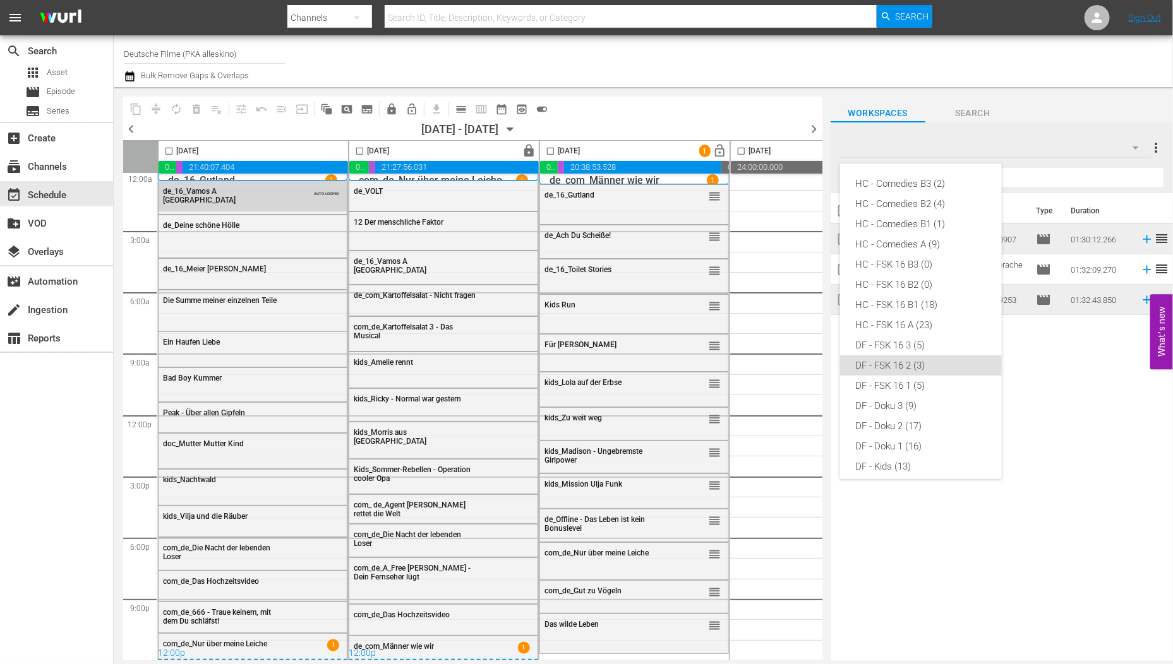
scroll to position [172, 0]
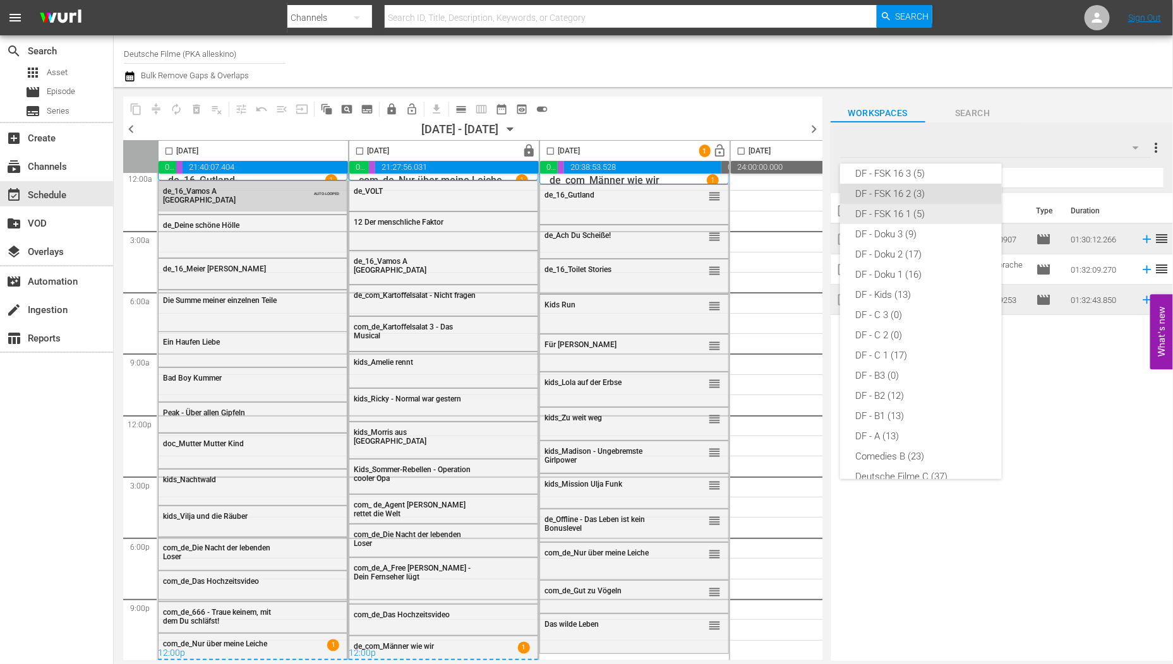
click at [933, 213] on div "DF - FSK 16 1 (5)" at bounding box center [920, 214] width 131 height 20
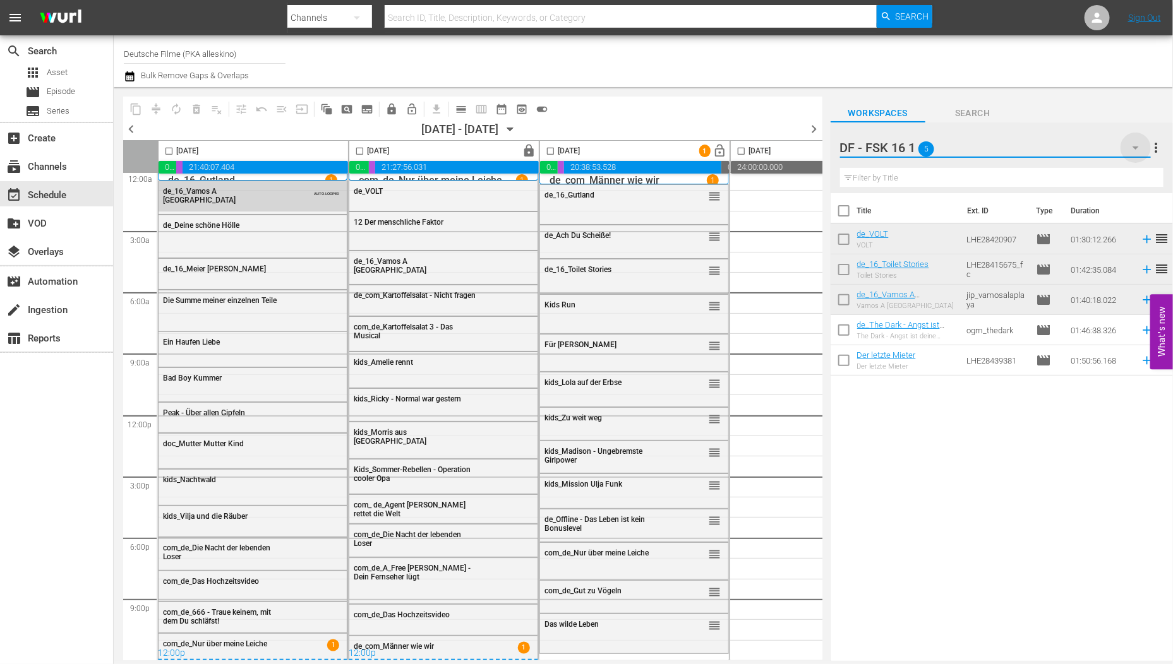
click at [1135, 145] on icon "button" at bounding box center [1135, 147] width 15 height 15
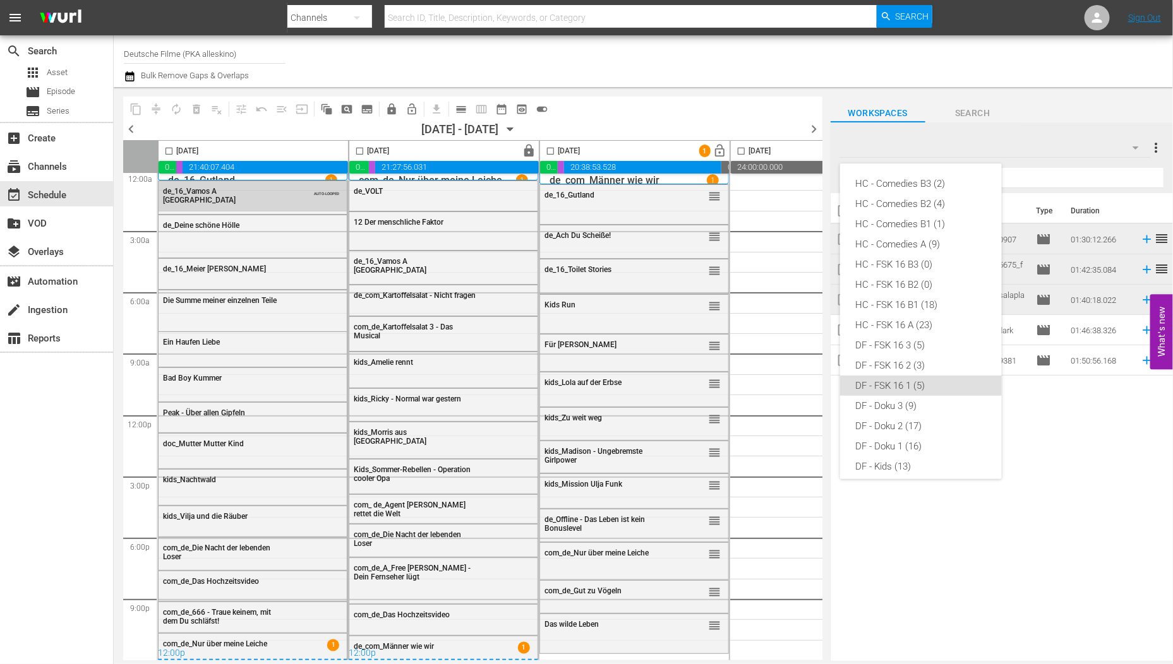
scroll to position [191, 0]
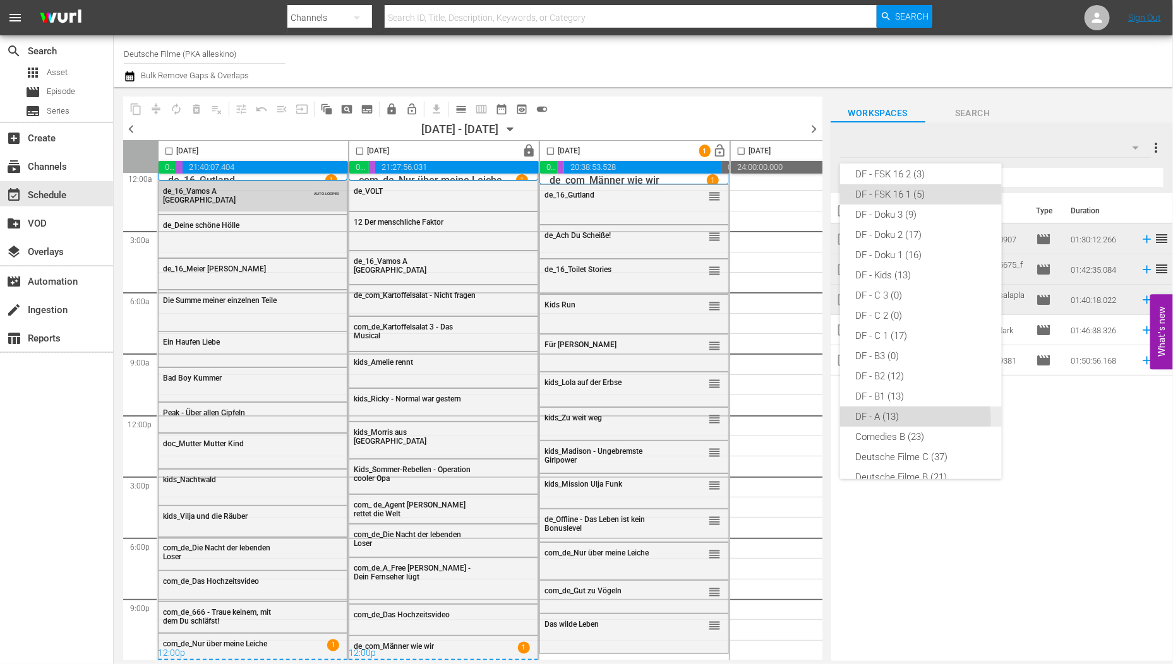
click at [900, 420] on div "DF - A (13)" at bounding box center [920, 417] width 131 height 20
